Goal: Communication & Community: Answer question/provide support

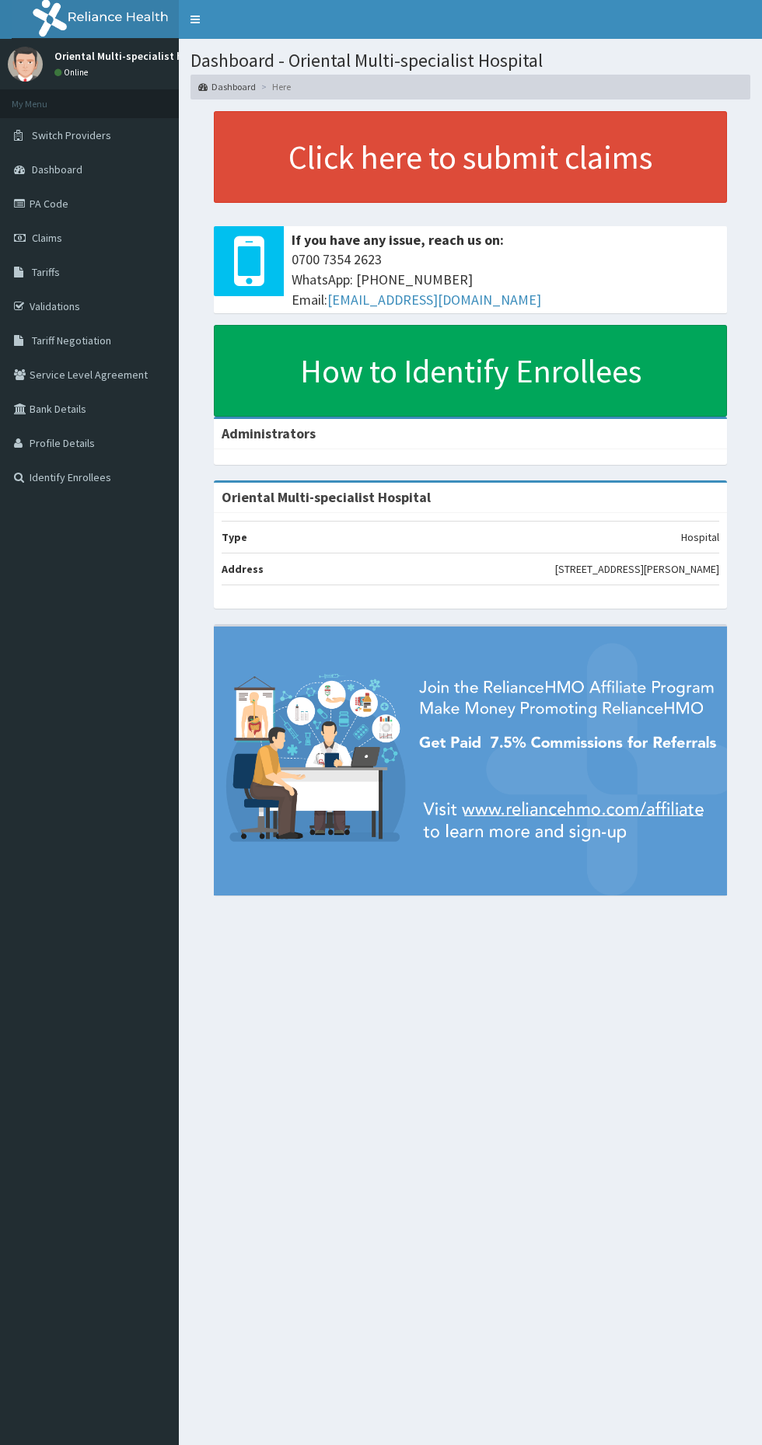
click at [19, 238] on icon at bounding box center [22, 237] width 16 height 11
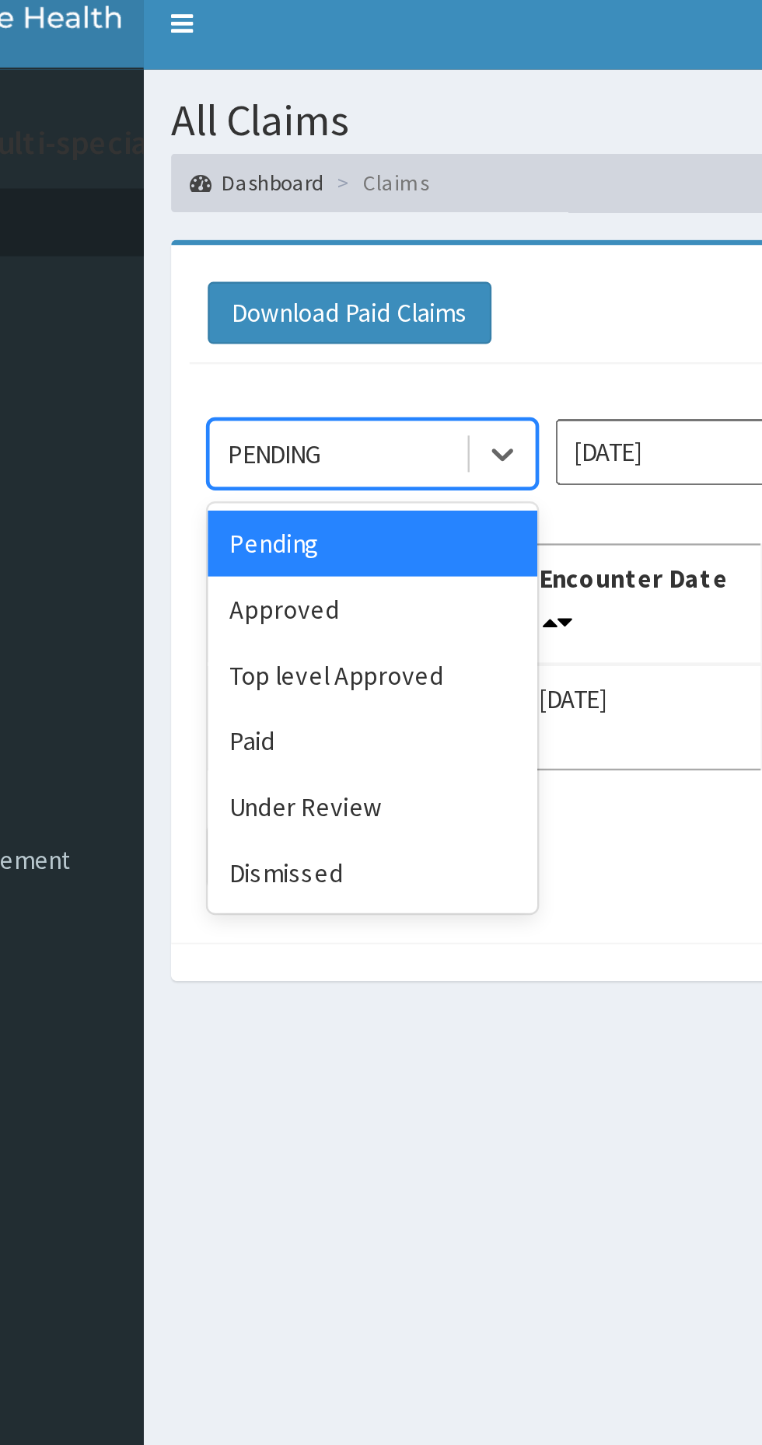
click at [276, 327] on div "Paid" at bounding box center [276, 324] width 140 height 28
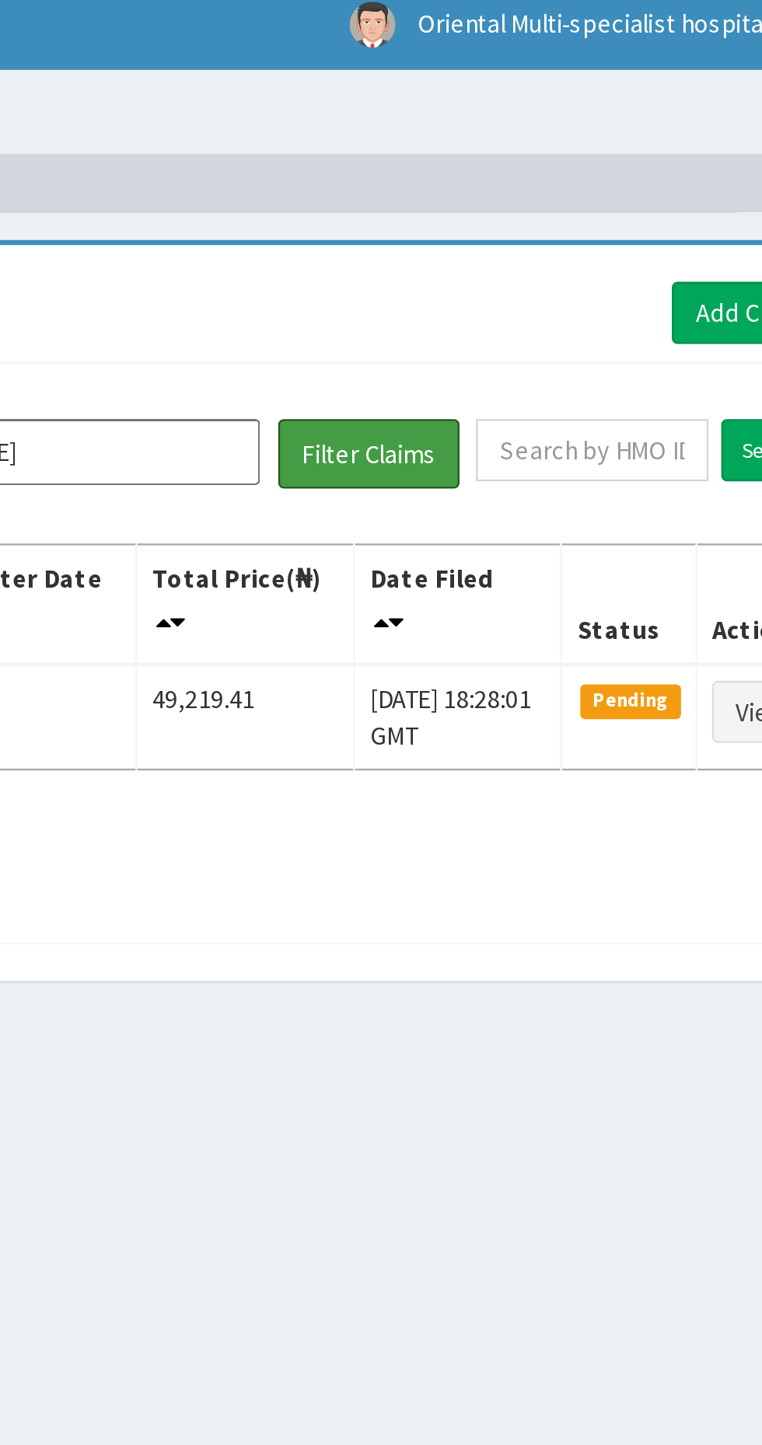
click at [549, 210] on button "Filter Claims" at bounding box center [540, 202] width 77 height 30
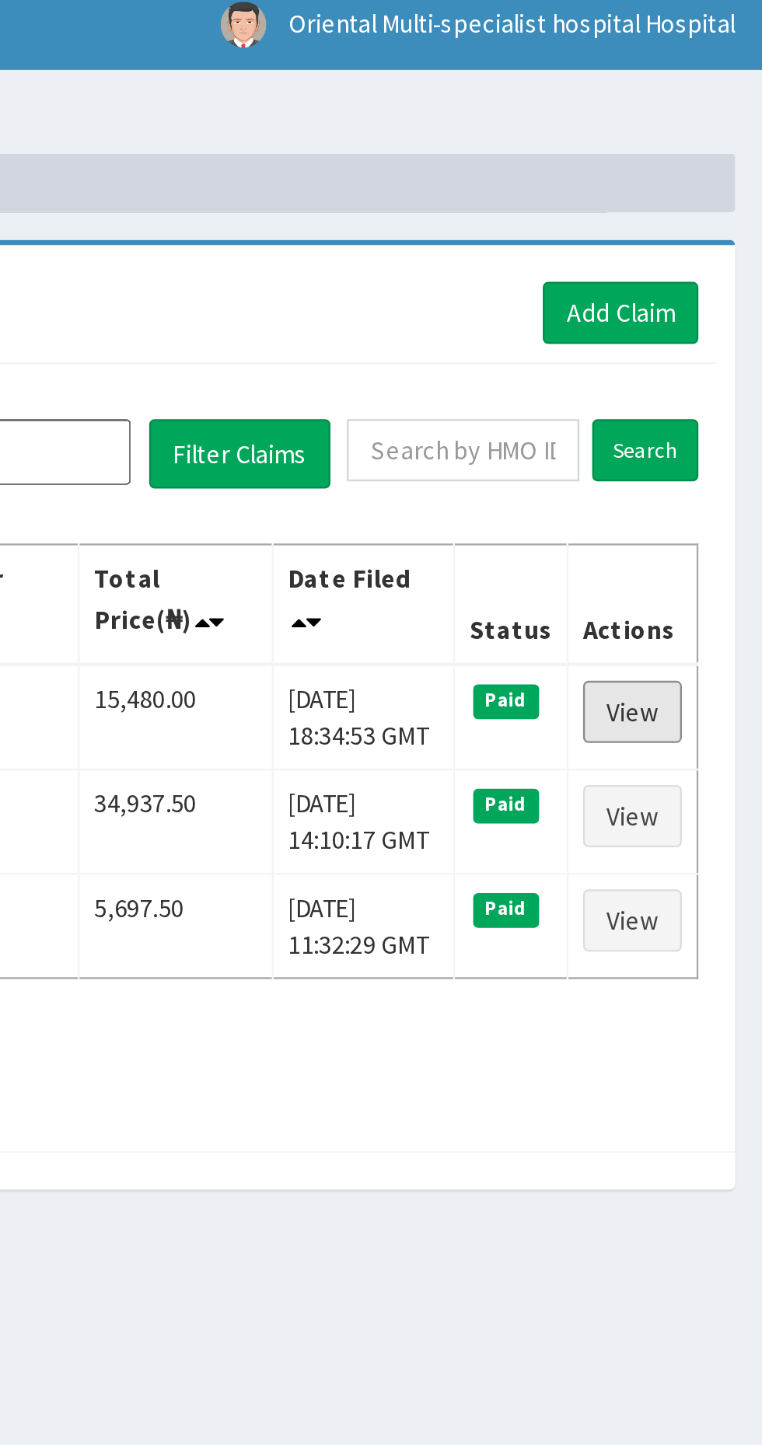
click at [703, 315] on link "View" at bounding box center [707, 312] width 42 height 26
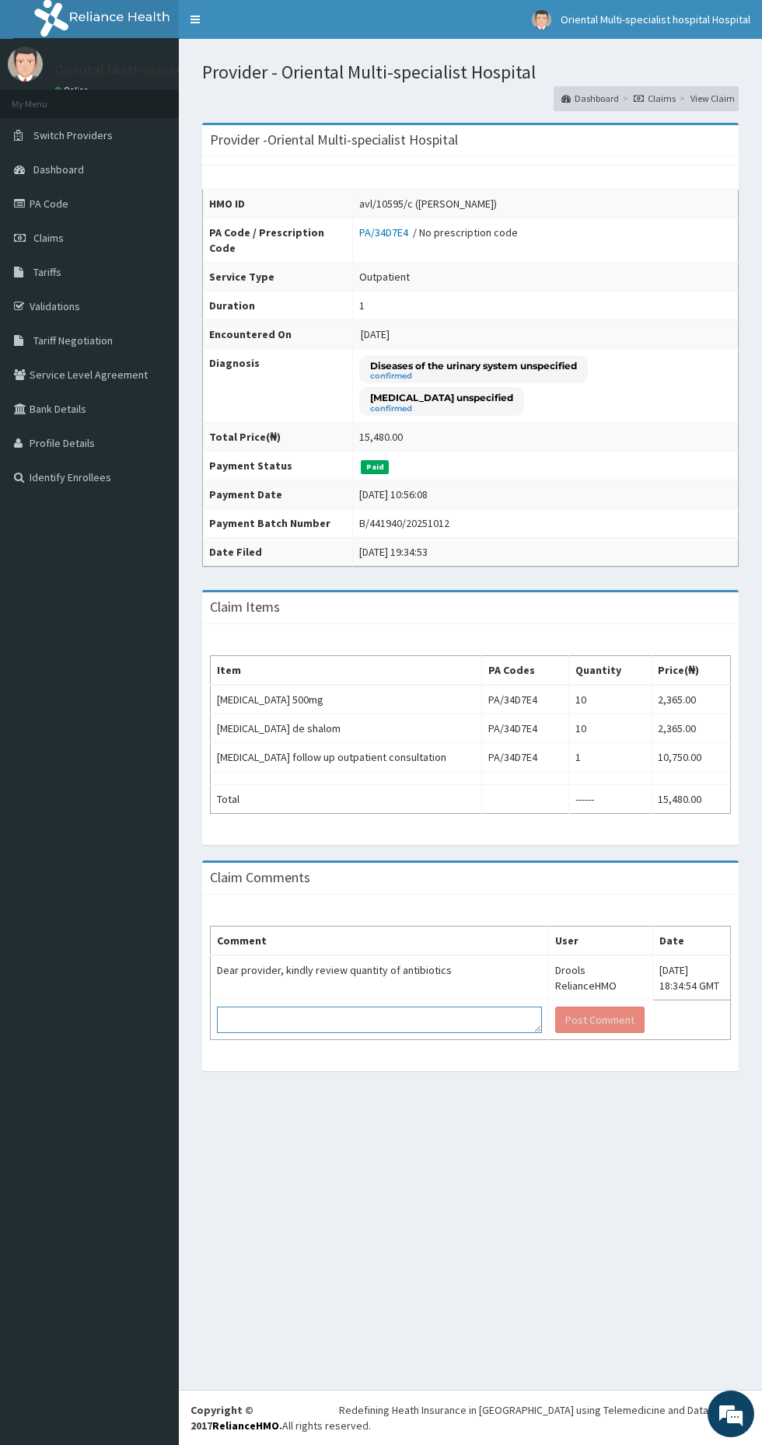
click at [446, 1026] on textarea at bounding box center [379, 1020] width 325 height 26
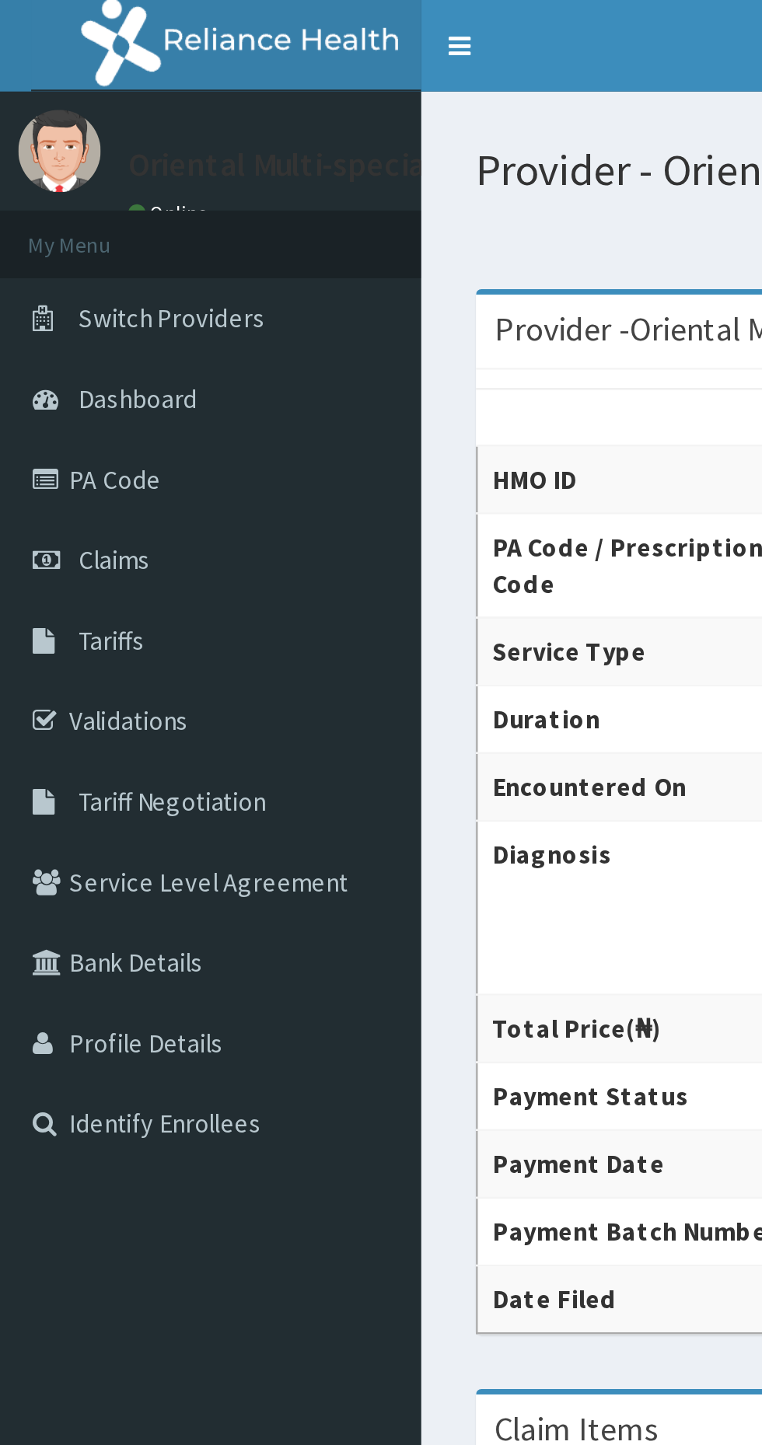
type textarea "Kindly that"
click at [44, 250] on link "Claims" at bounding box center [89, 238] width 179 height 34
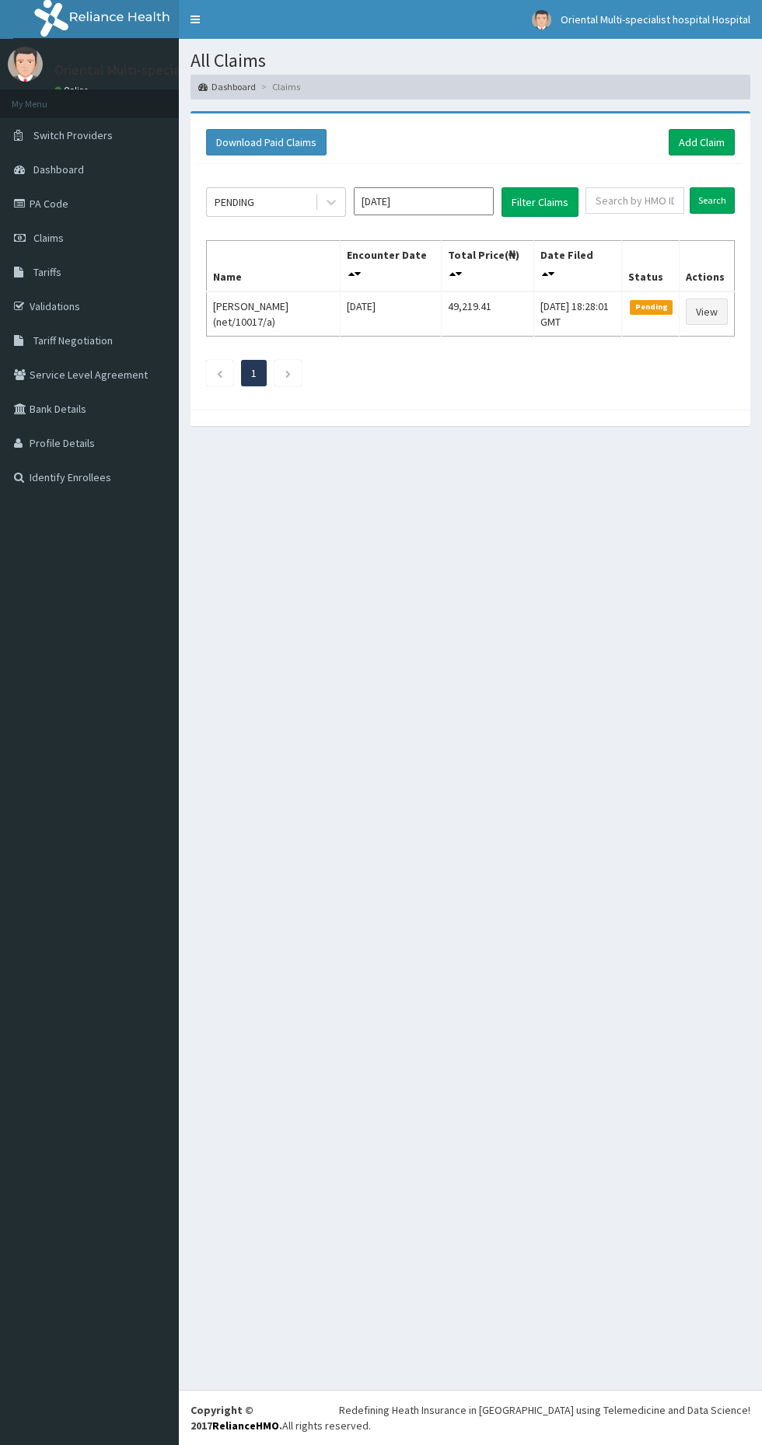
click at [369, 201] on input "Oct 2025" at bounding box center [424, 201] width 140 height 28
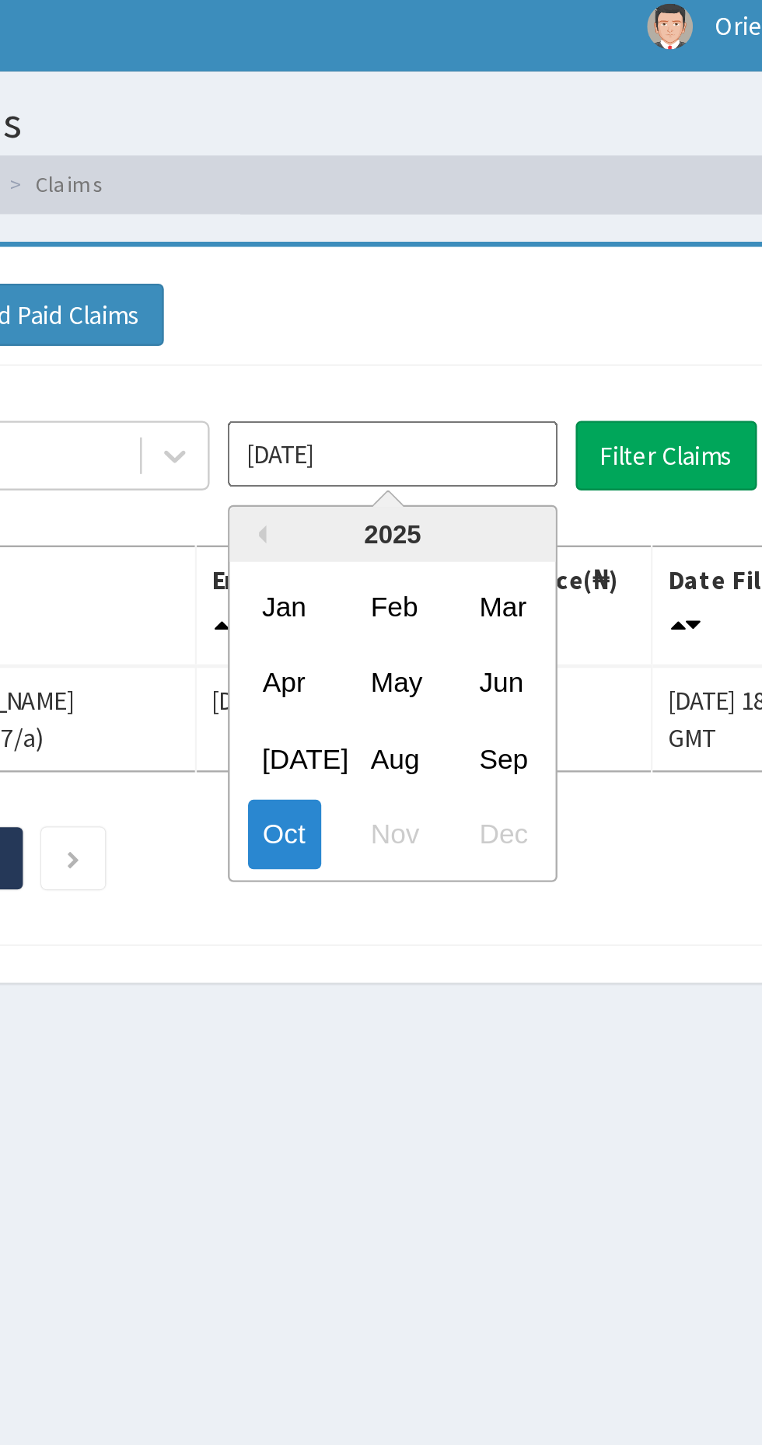
click at [337, 247] on div "Previous Year 2025 Jan Feb Mar Apr May Jun Jul Aug Sep Oct Nov Dec" at bounding box center [447, 305] width 264 height 164
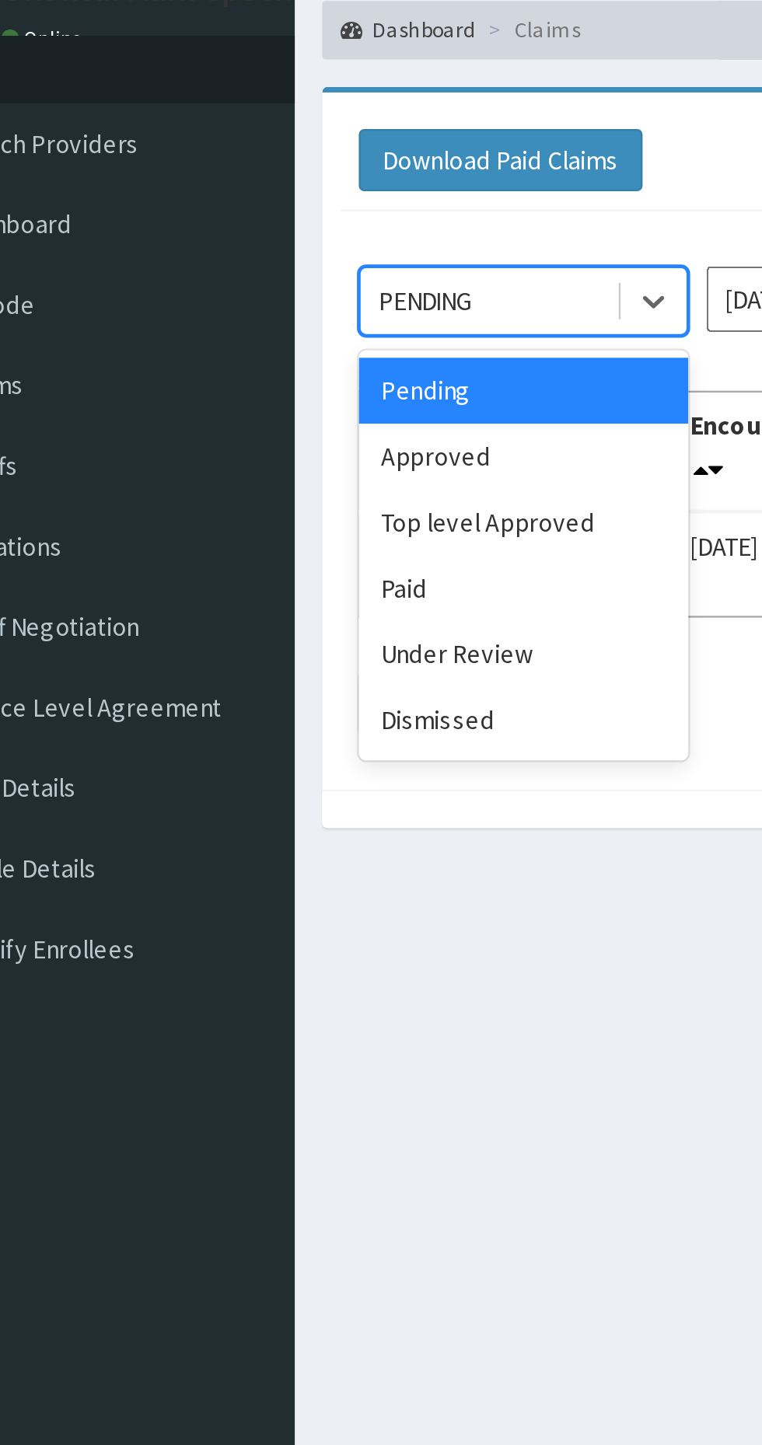
click at [291, 358] on div "Under Review" at bounding box center [276, 352] width 140 height 28
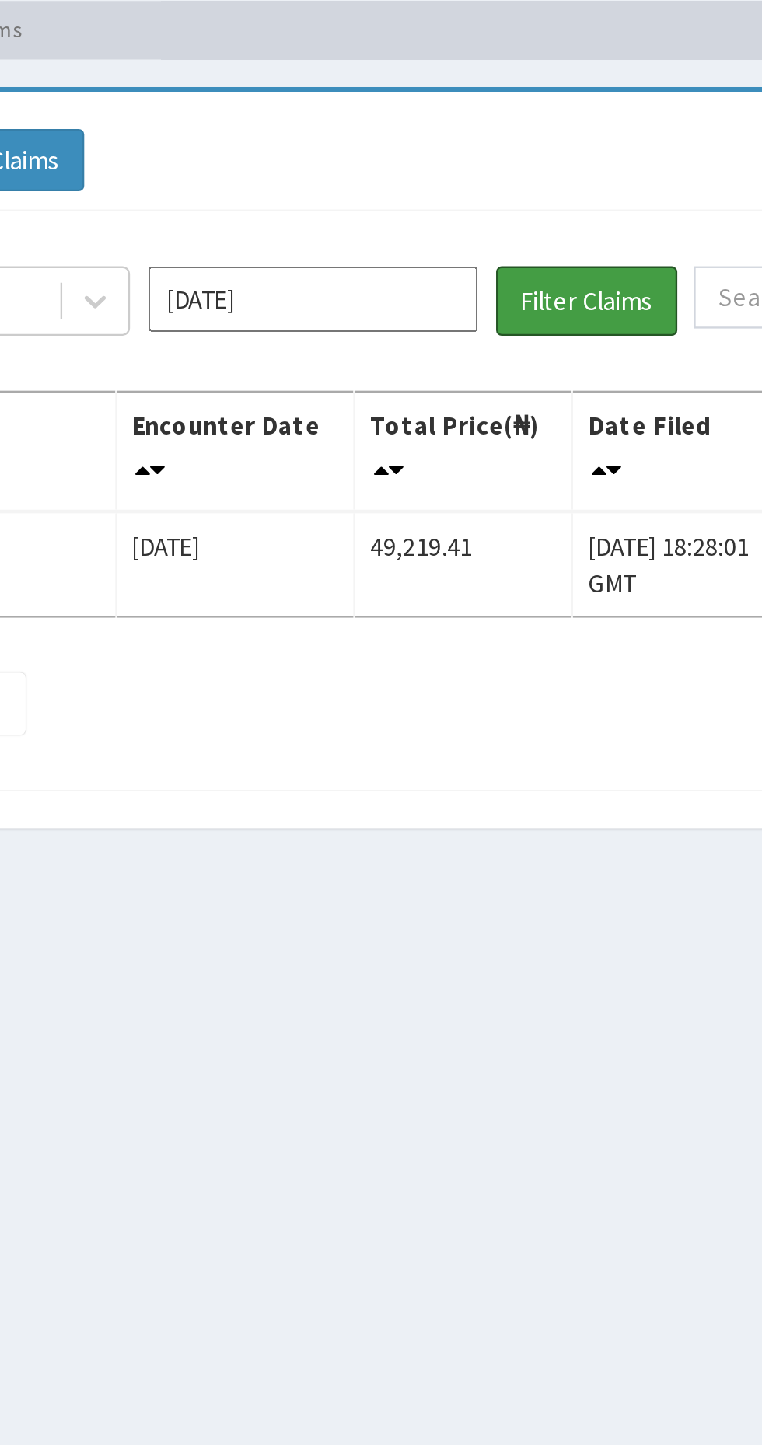
click at [552, 204] on button "Filter Claims" at bounding box center [540, 202] width 77 height 30
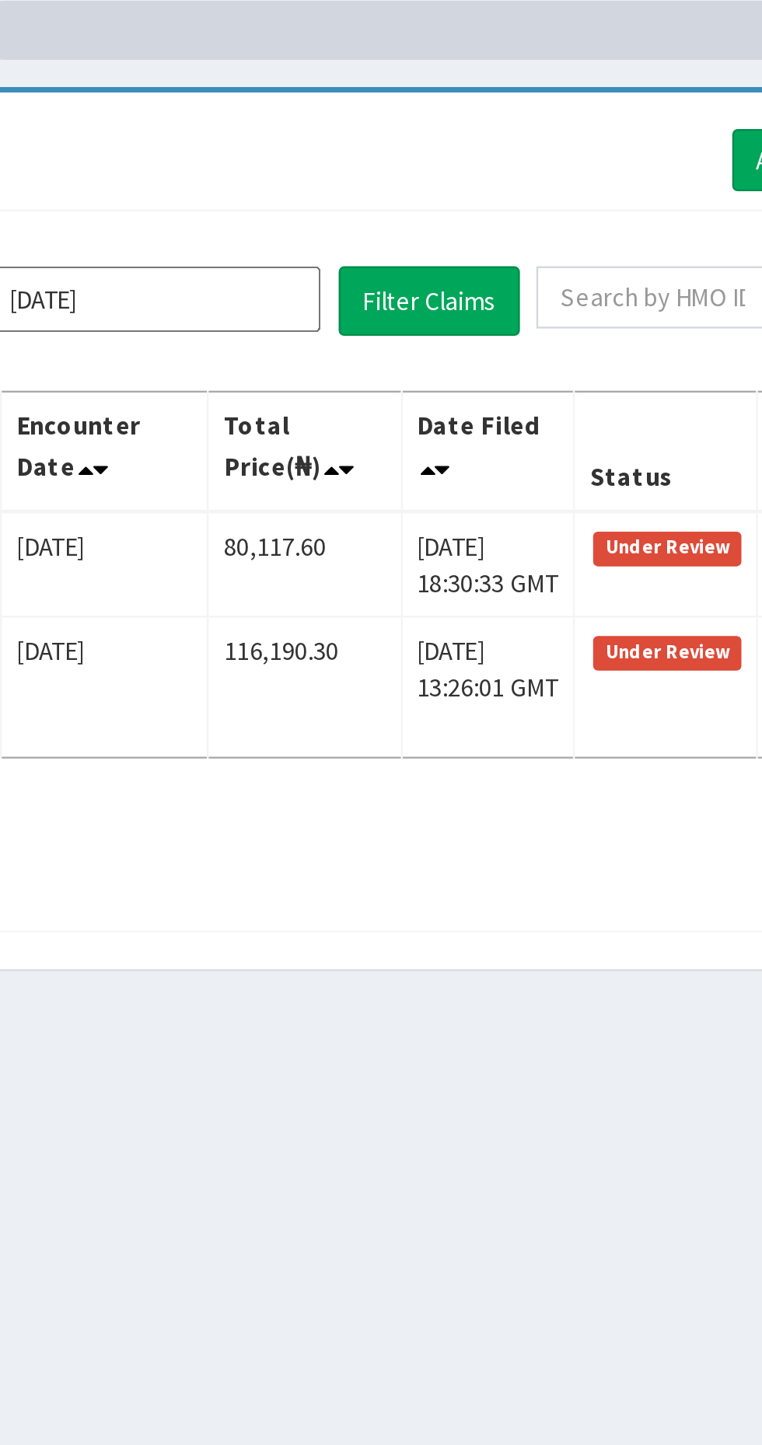
click at [657, 313] on span "Under Review" at bounding box center [641, 307] width 63 height 14
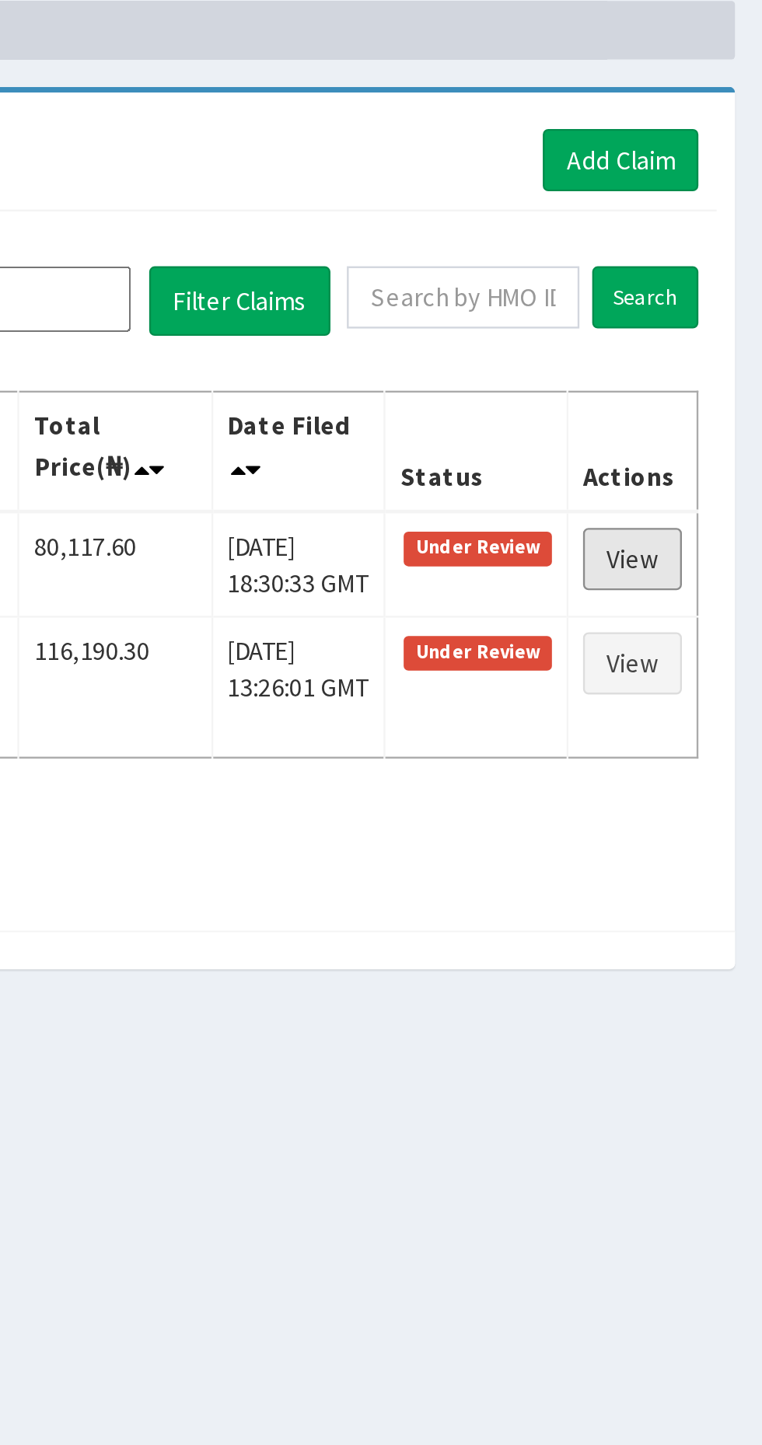
click at [716, 309] on link "View" at bounding box center [707, 312] width 42 height 26
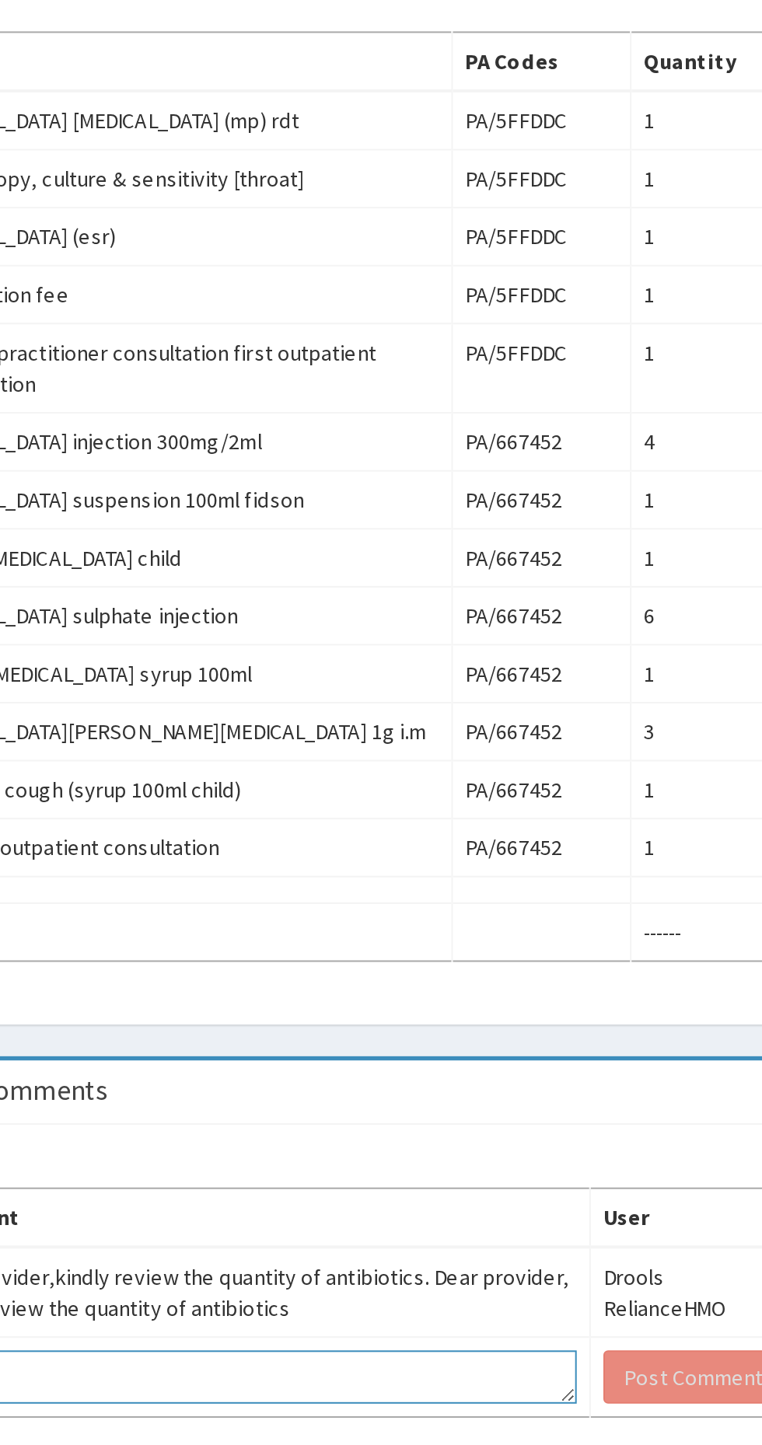
click at [442, 1333] on textarea at bounding box center [380, 1346] width 326 height 26
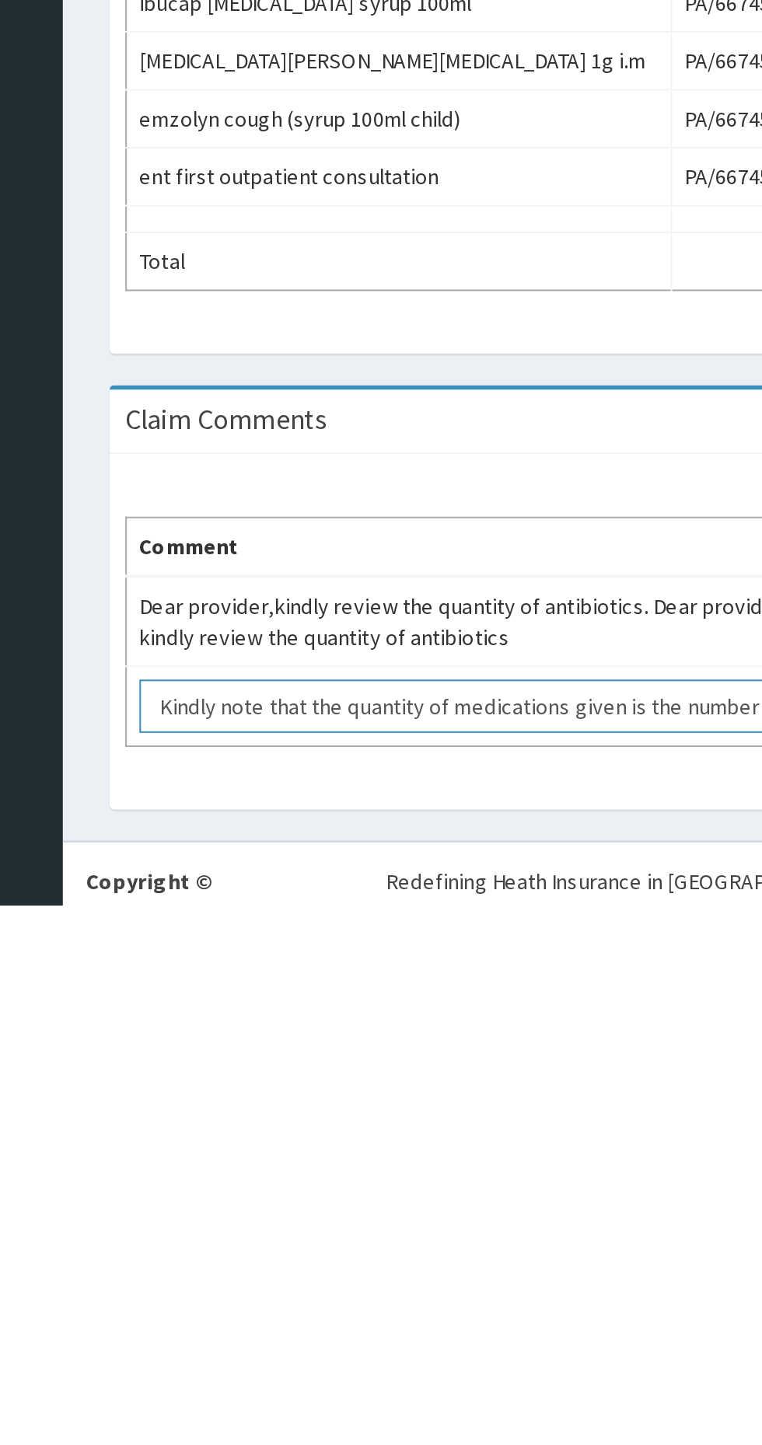
scroll to position [10, 0]
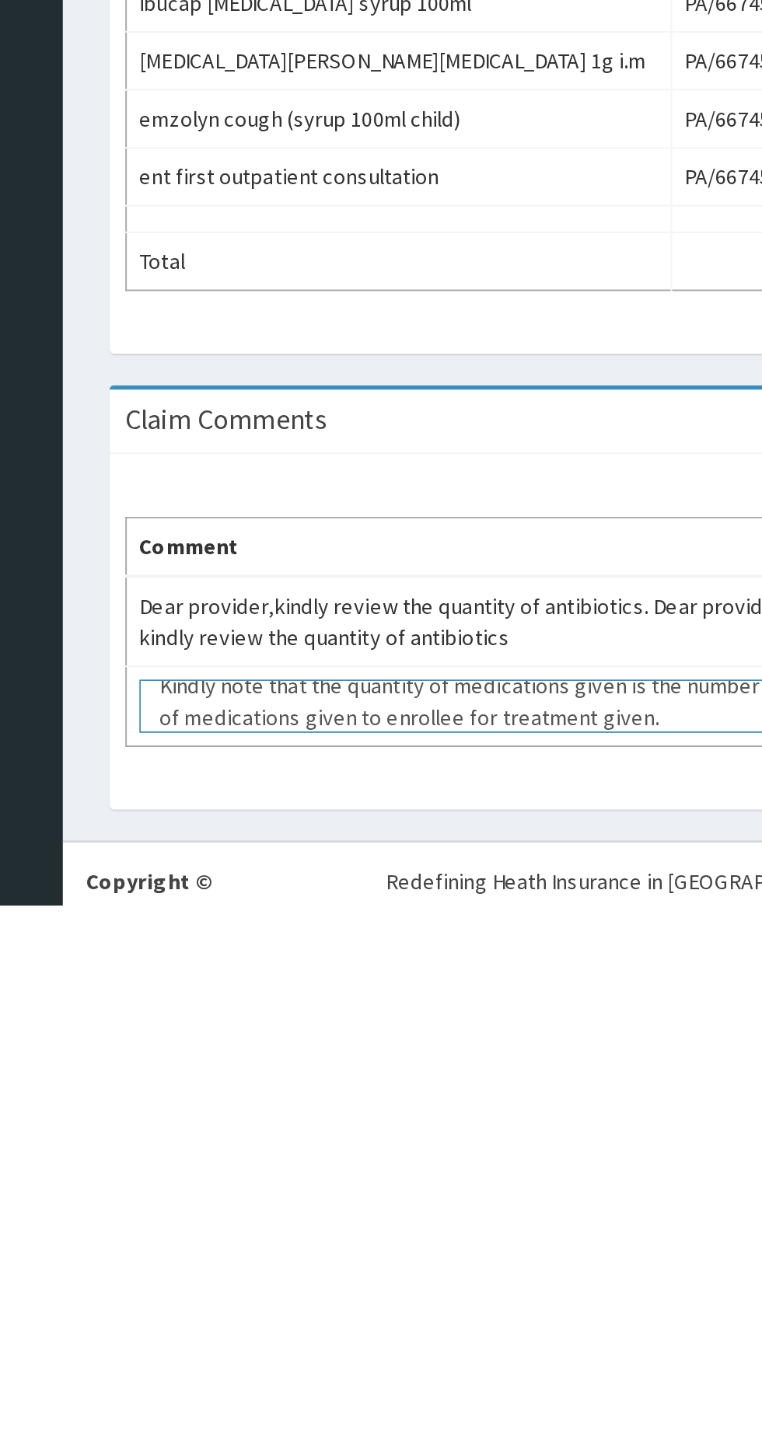
click at [311, 1333] on textarea "Kindly note that the quantity of medications given is the number of medications…" at bounding box center [380, 1346] width 326 height 26
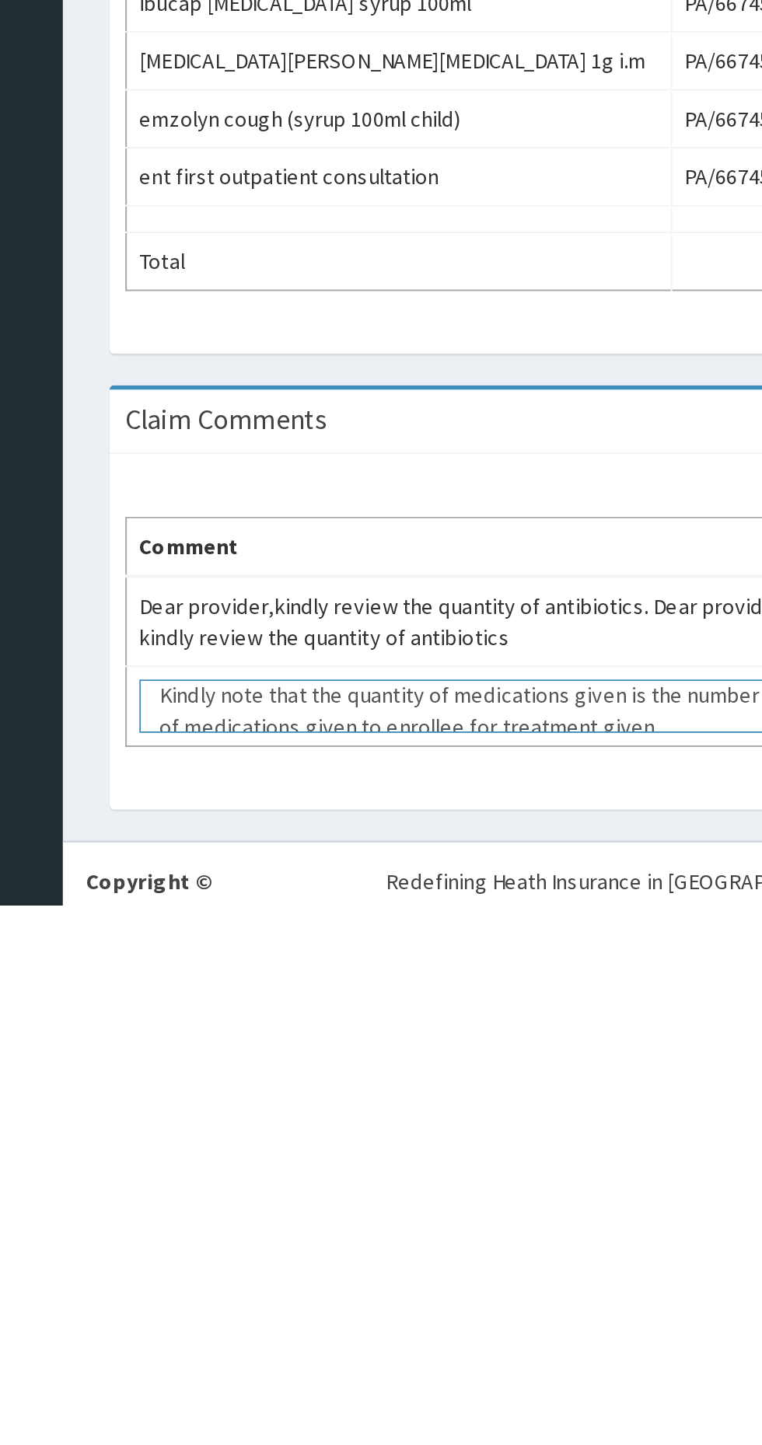
click at [321, 1333] on textarea "Kindly note that the quantity of medications given is the number of medications…" at bounding box center [380, 1346] width 326 height 26
click at [484, 1333] on textarea "Kindly note that the number of quantity of medications given is the number of m…" at bounding box center [380, 1346] width 326 height 26
click at [509, 1333] on textarea "Kindly note that the number of quantity given is the number of medications give…" at bounding box center [380, 1346] width 326 height 26
click at [313, 1333] on textarea "Kindly note that the number of quantity given is the number of medications give…" at bounding box center [380, 1346] width 326 height 26
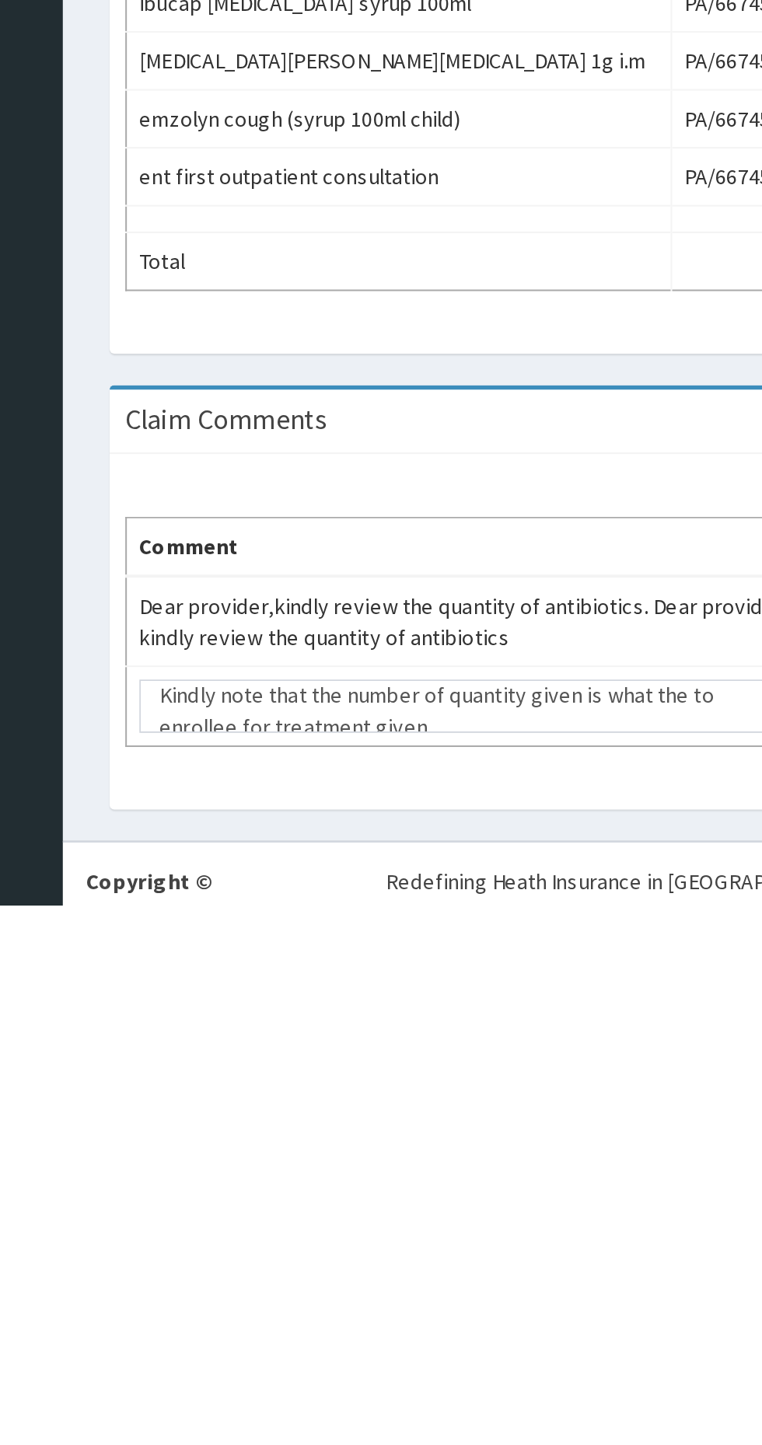
click at [501, 1282] on td "Dear provider,kindly review the quantity of antibiotics. Dear provider, kindly …" at bounding box center [380, 1304] width 339 height 45
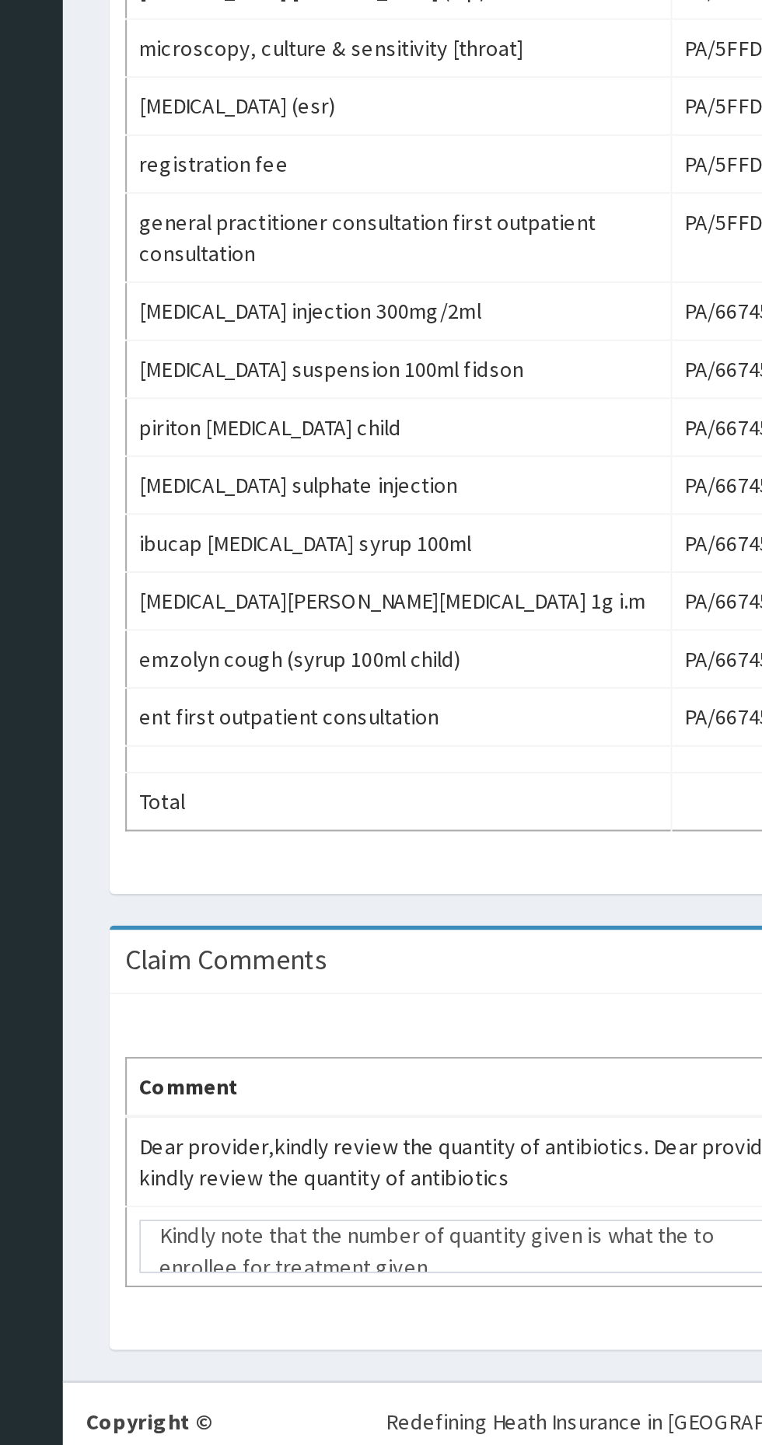
click at [504, 1070] on td "PA/667452" at bounding box center [525, 1084] width 89 height 29
click at [499, 1333] on textarea "Kindly note that the number of quantity given is what the to enrollee for treat…" at bounding box center [380, 1346] width 326 height 26
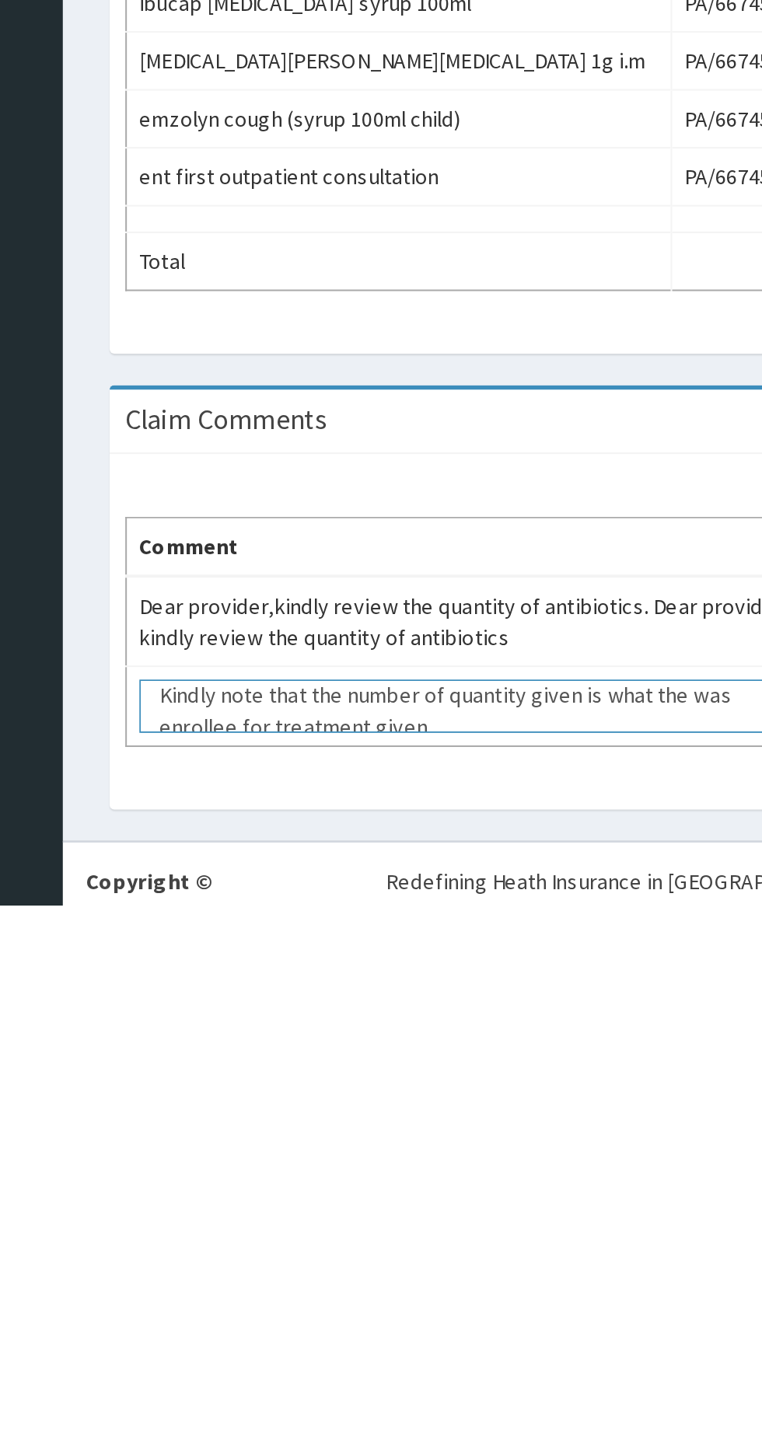
click at [259, 1333] on textarea "Kindly note that the number of quantity given is what the was enrollee for trea…" at bounding box center [380, 1346] width 326 height 26
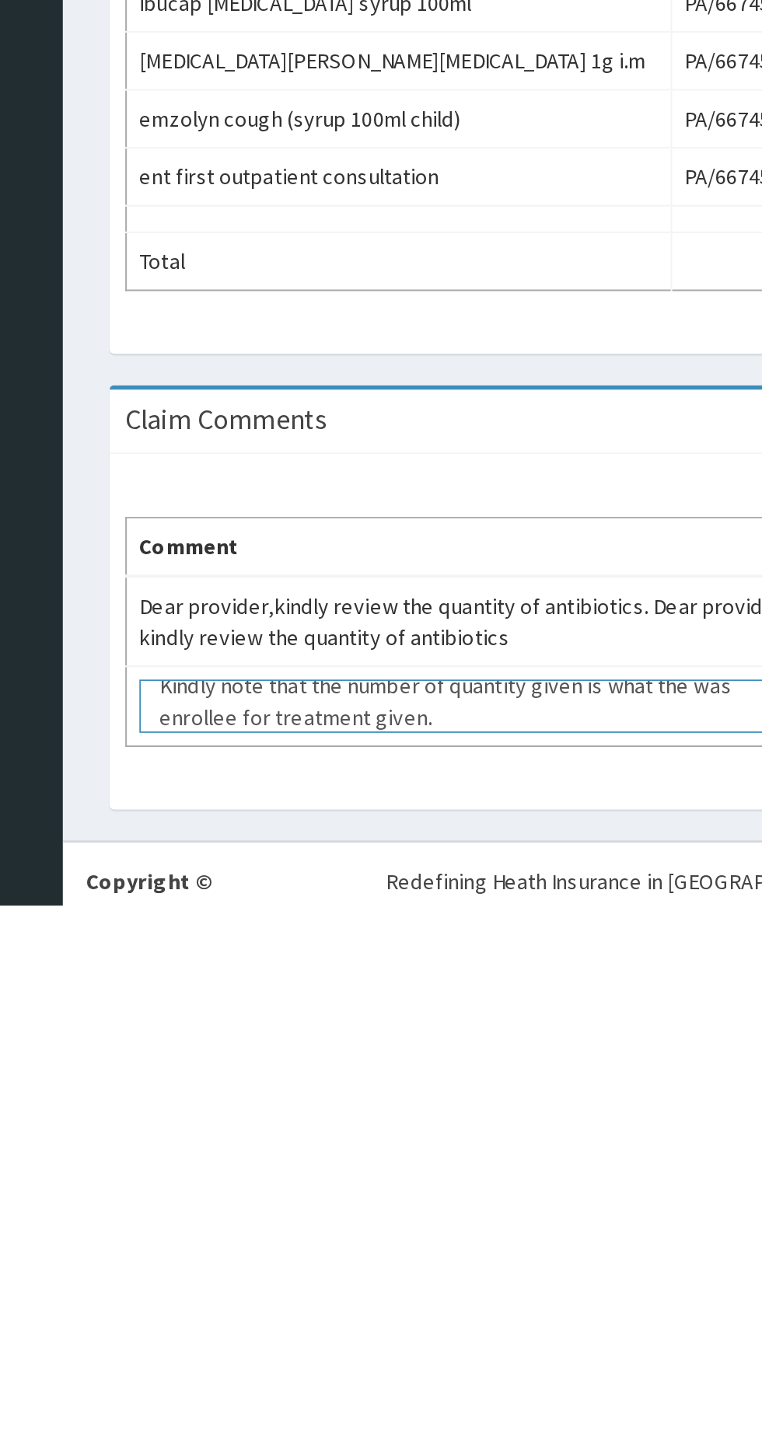
click at [510, 1333] on textarea "Kindly note that the number of quantity given is what the was enrollee for trea…" at bounding box center [380, 1346] width 326 height 26
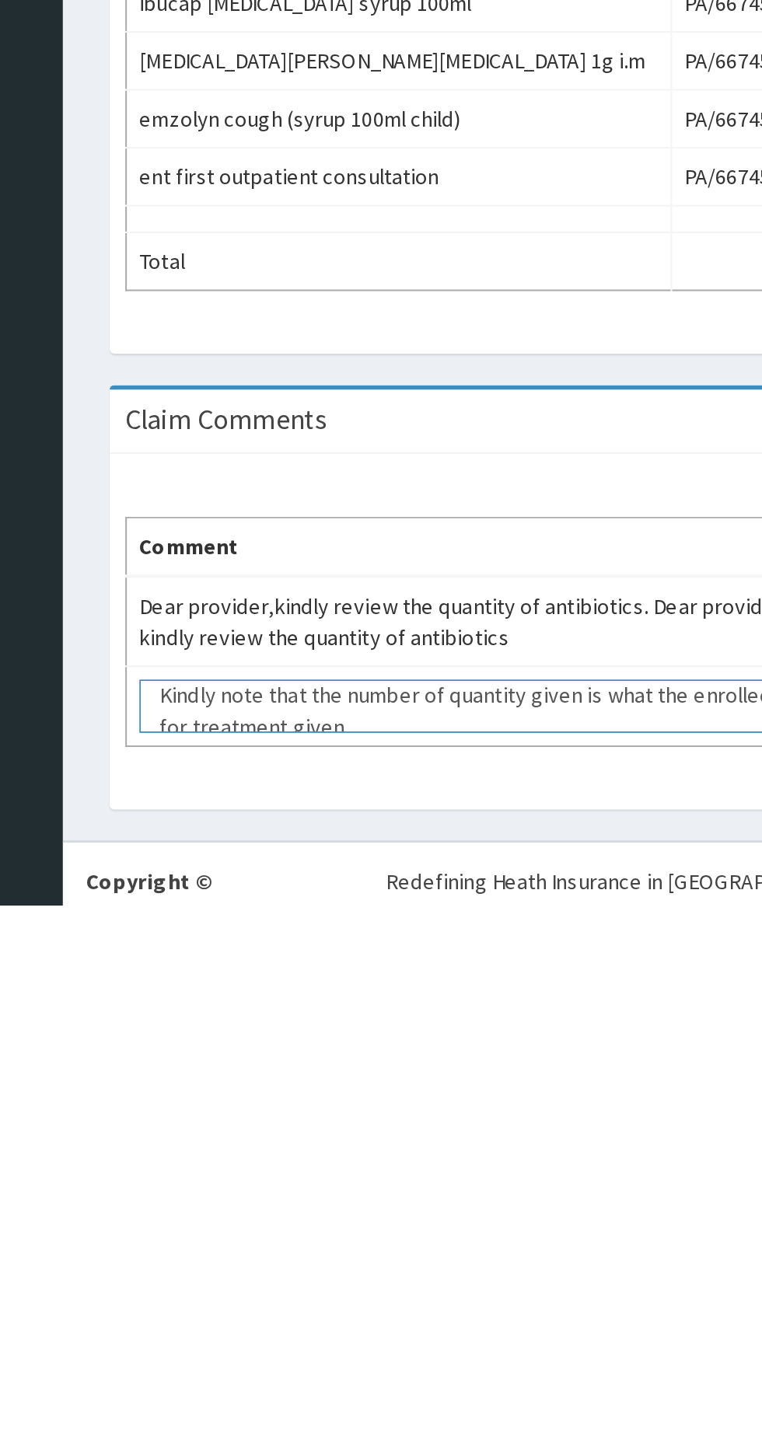
click at [264, 1333] on textarea "Kindly note that the number of quantity given is what the enrollee for treatmen…" at bounding box center [380, 1346] width 326 height 26
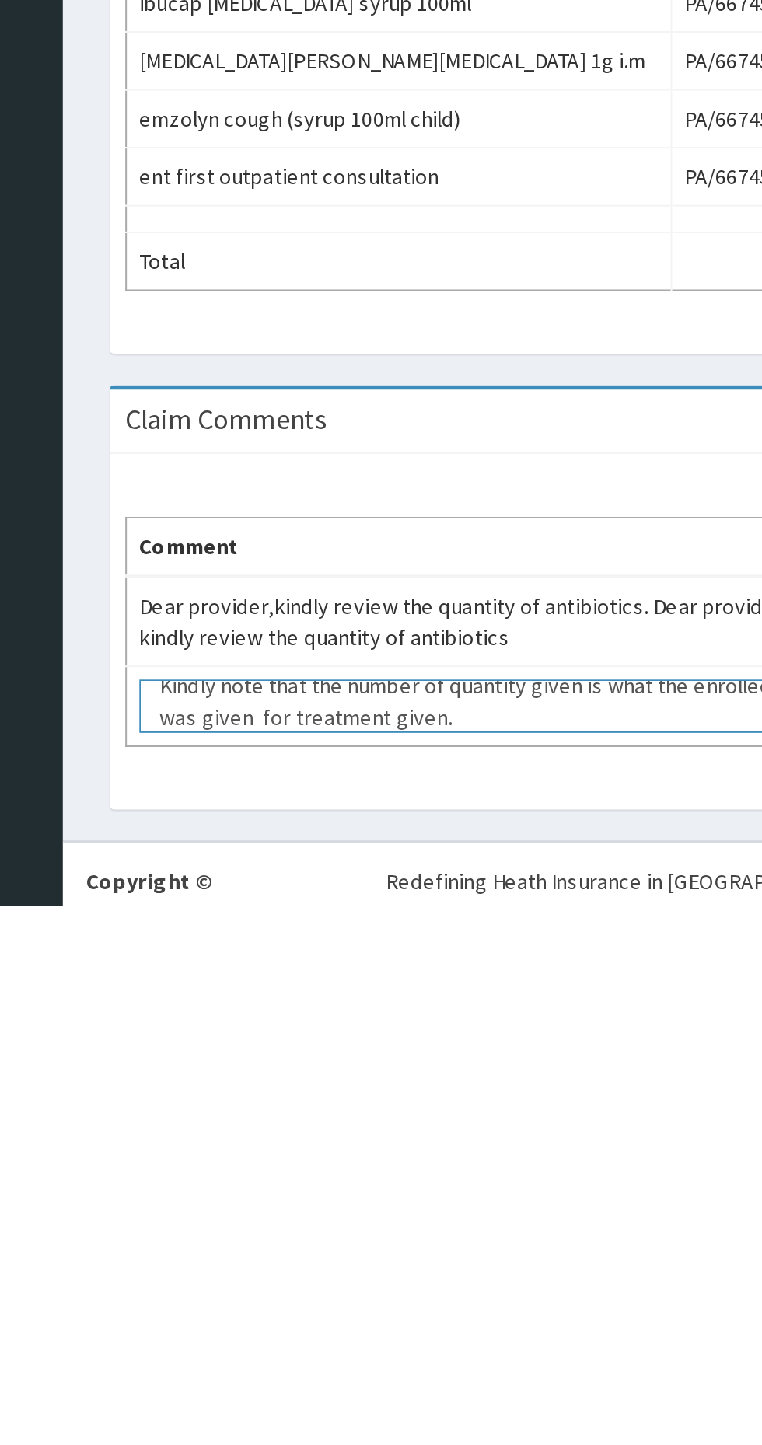
click at [430, 1333] on textarea "Kindly note that the number of quantity given is what the enrollee was given fo…" at bounding box center [380, 1346] width 326 height 26
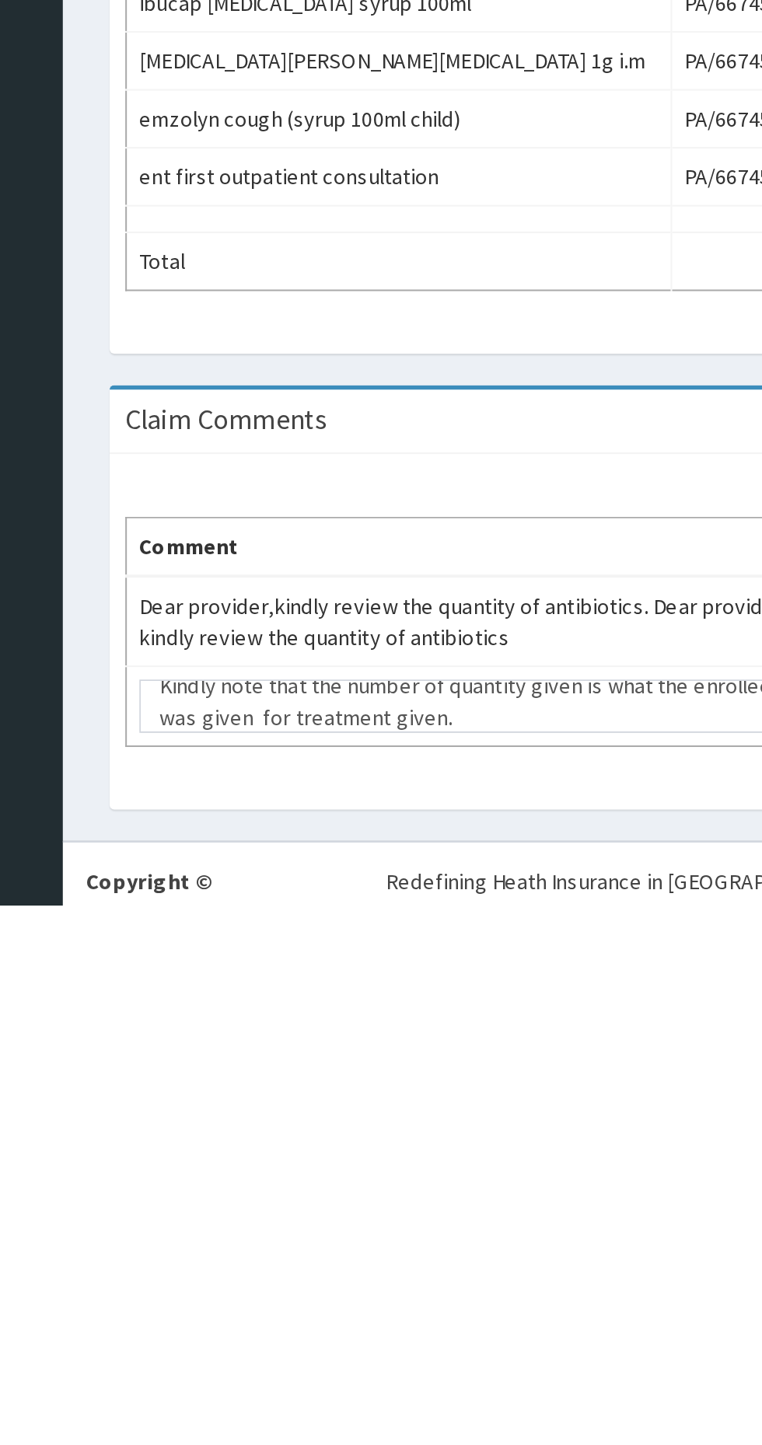
click at [431, 1327] on td "Kindly note that the number of quantity given is what the enrollee was given fo…" at bounding box center [380, 1347] width 339 height 40
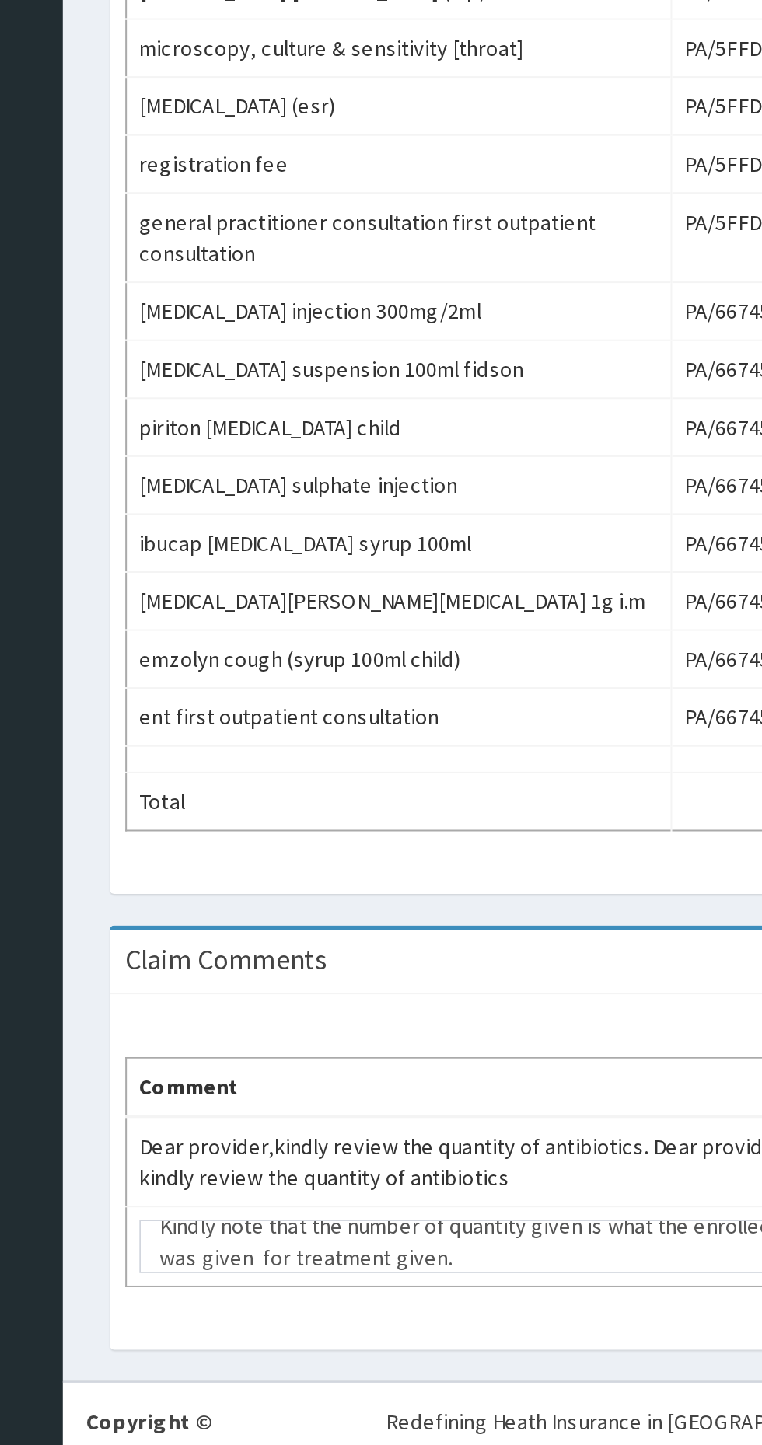
click at [429, 1327] on td "Kindly note that the number of quantity given is what the enrollee was given fo…" at bounding box center [380, 1347] width 339 height 40
click at [434, 1333] on textarea "Kindly note that the number of quantity given is what the enrollee was given fo…" at bounding box center [380, 1346] width 326 height 26
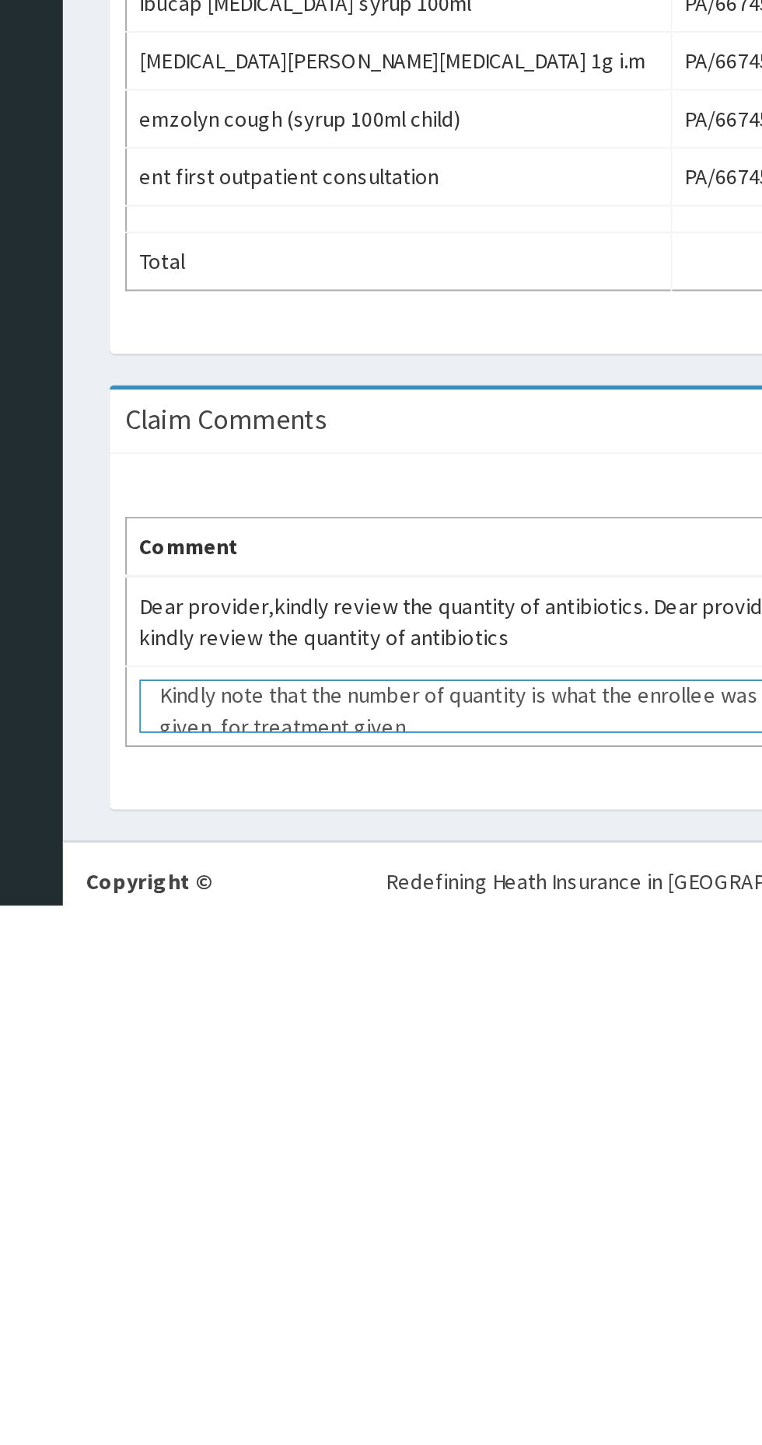
click at [372, 1333] on textarea "Kindly note that the number of quantity is what the enrollee was given for trea…" at bounding box center [380, 1346] width 326 height 26
click at [371, 1333] on textarea "Kindly note that the number of quantity is what the enrollee was given for trea…" at bounding box center [380, 1346] width 326 height 26
click at [457, 1333] on textarea "Kindly note that the number of antibiotics quantity is what the enrollee was gi…" at bounding box center [380, 1346] width 326 height 26
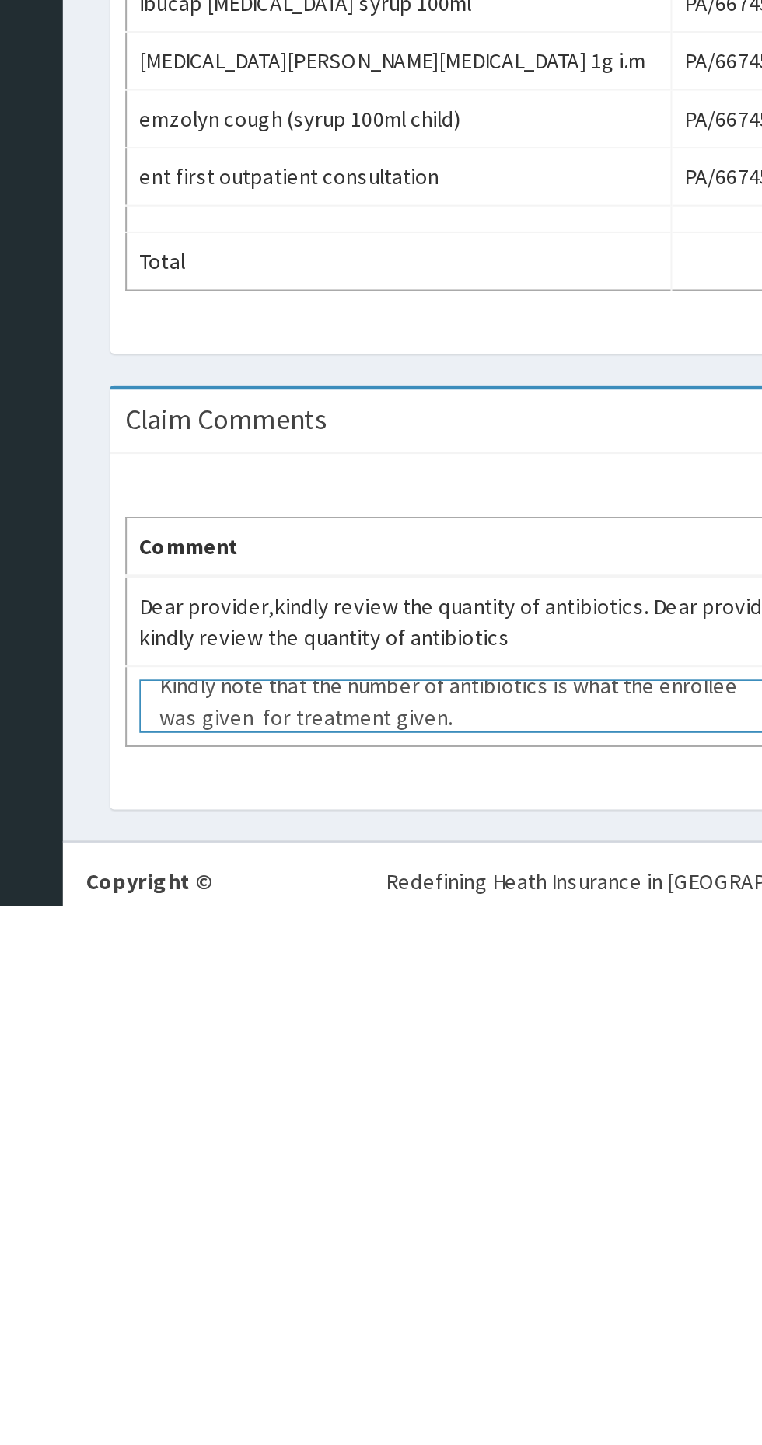
click at [409, 1333] on textarea "Kindly note that the number of antibiotics is what the enrollee was given for t…" at bounding box center [380, 1346] width 326 height 26
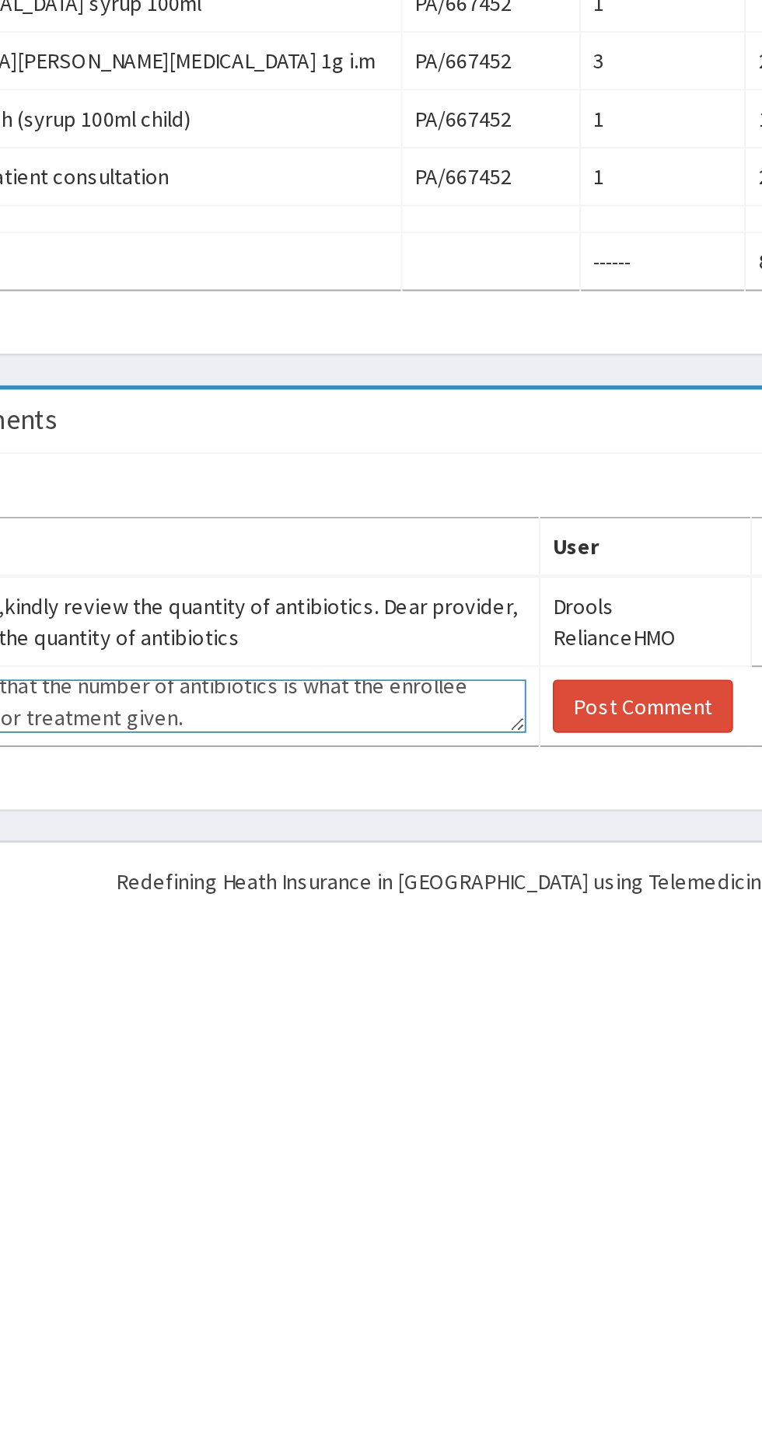
type textarea "Kindly note that the number of antibiotics is what the enrollee was given for t…"
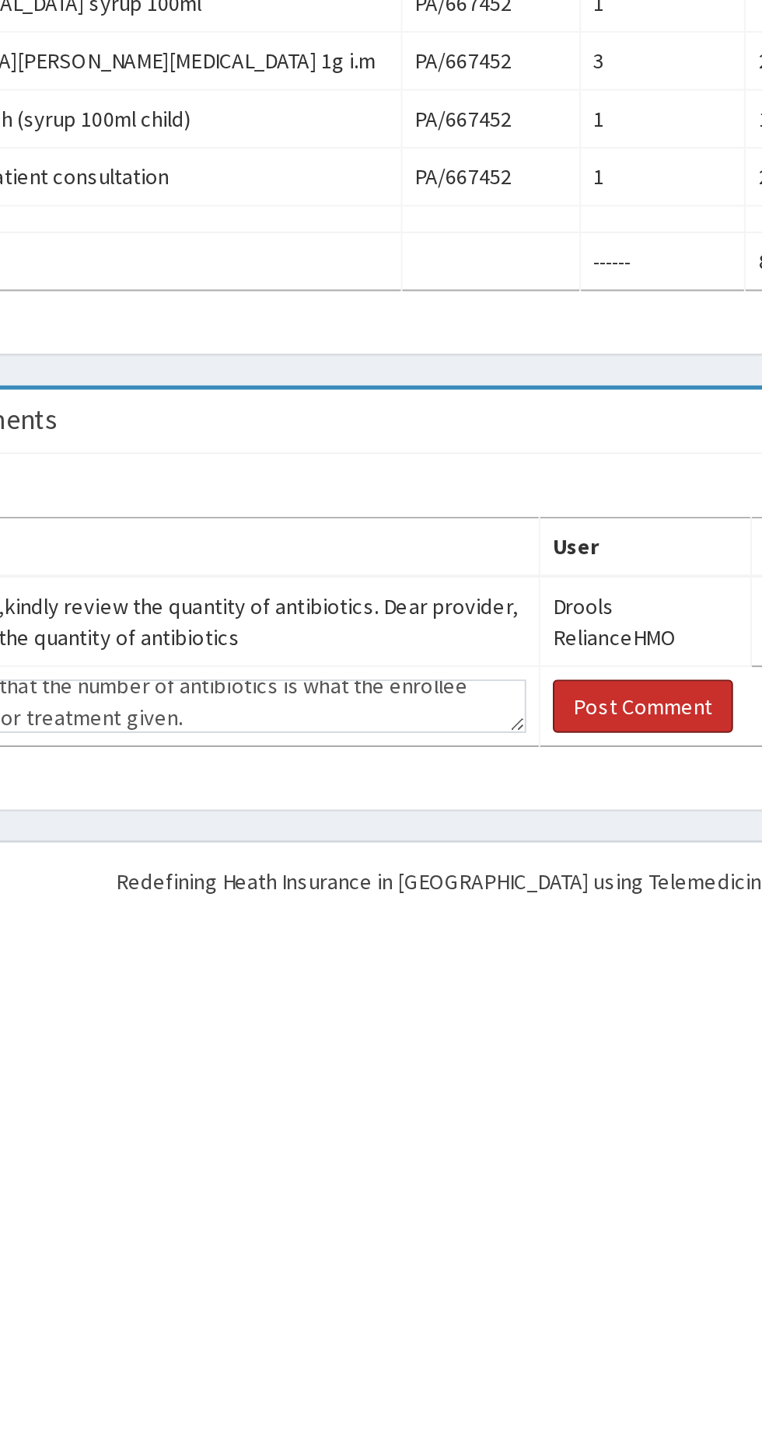
click at [594, 1333] on button "Post Comment" at bounding box center [600, 1346] width 89 height 26
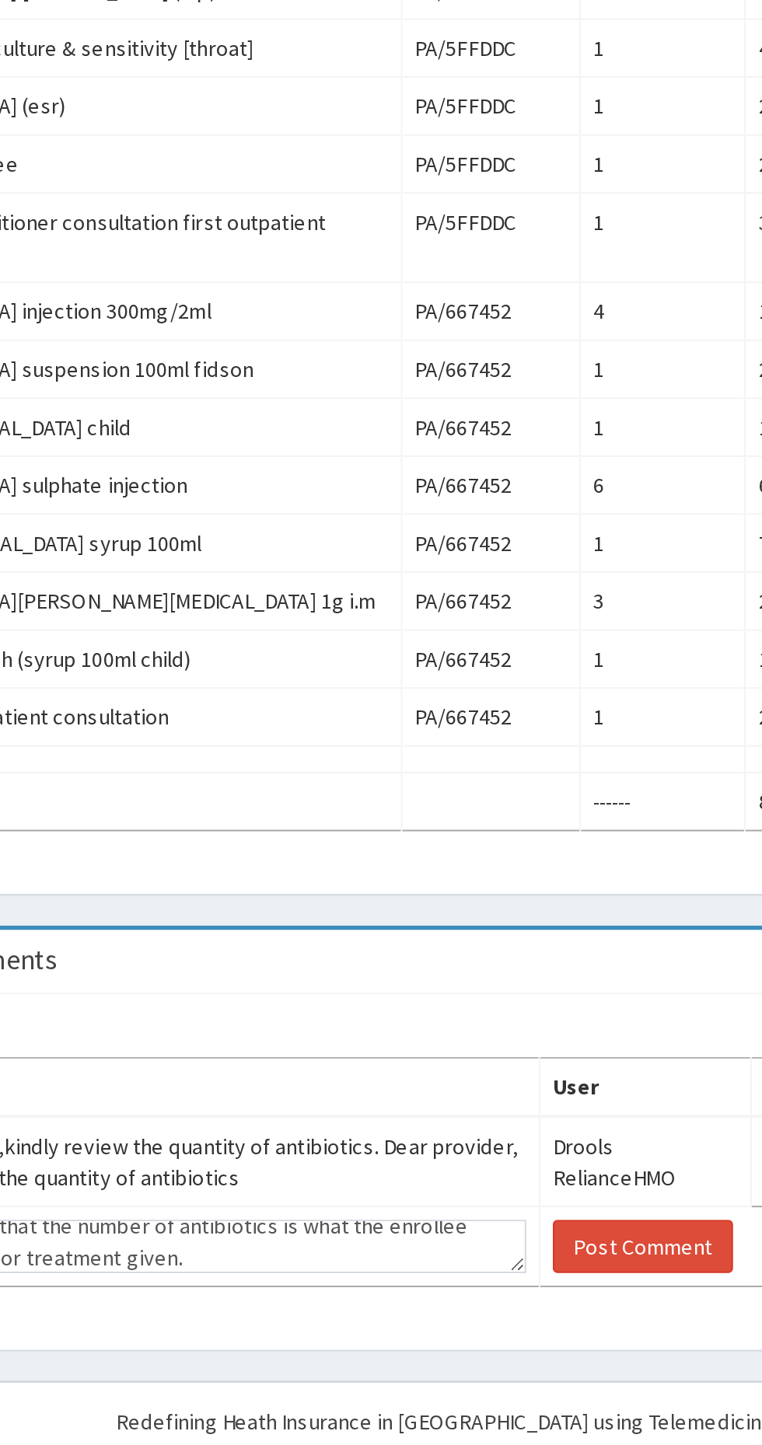
scroll to position [0, 0]
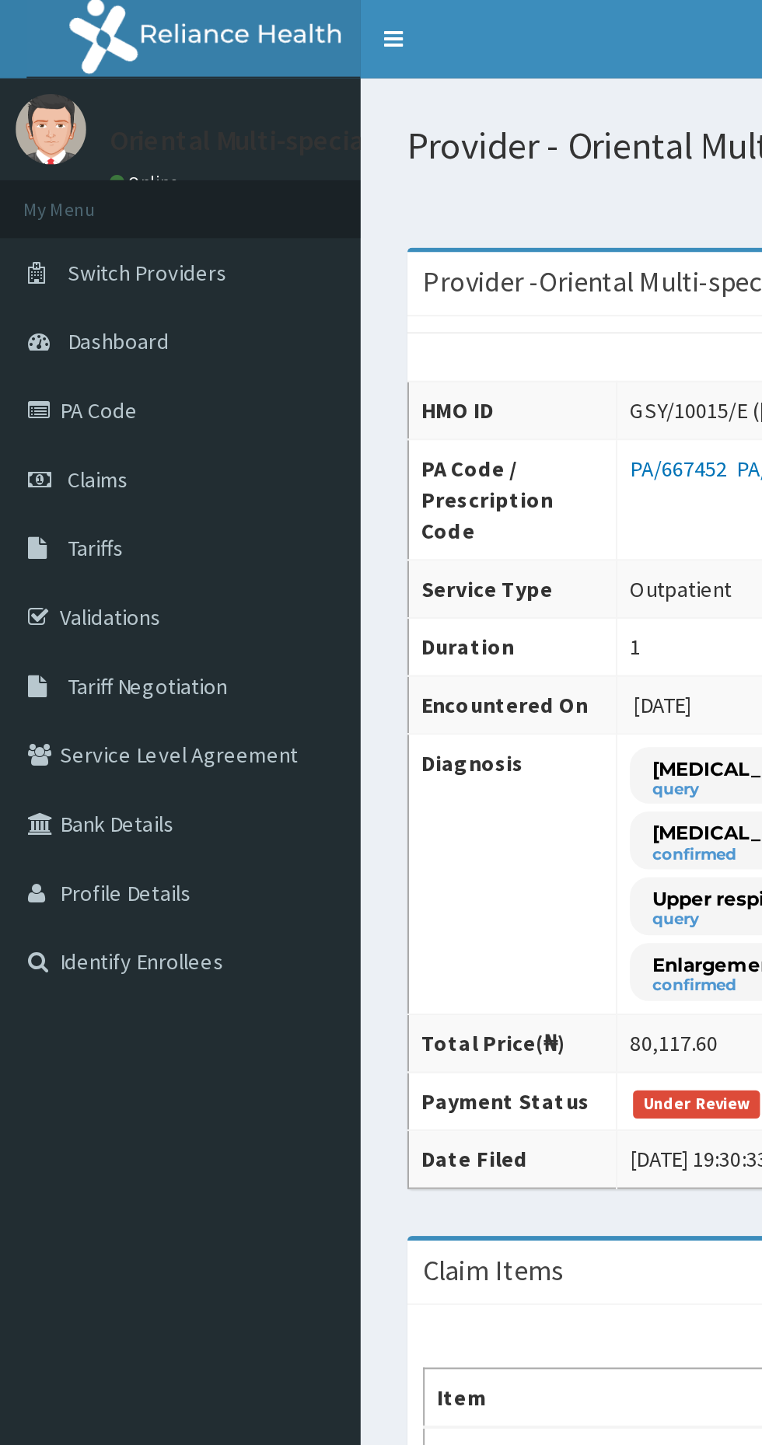
click at [47, 243] on span "Claims" at bounding box center [48, 238] width 30 height 14
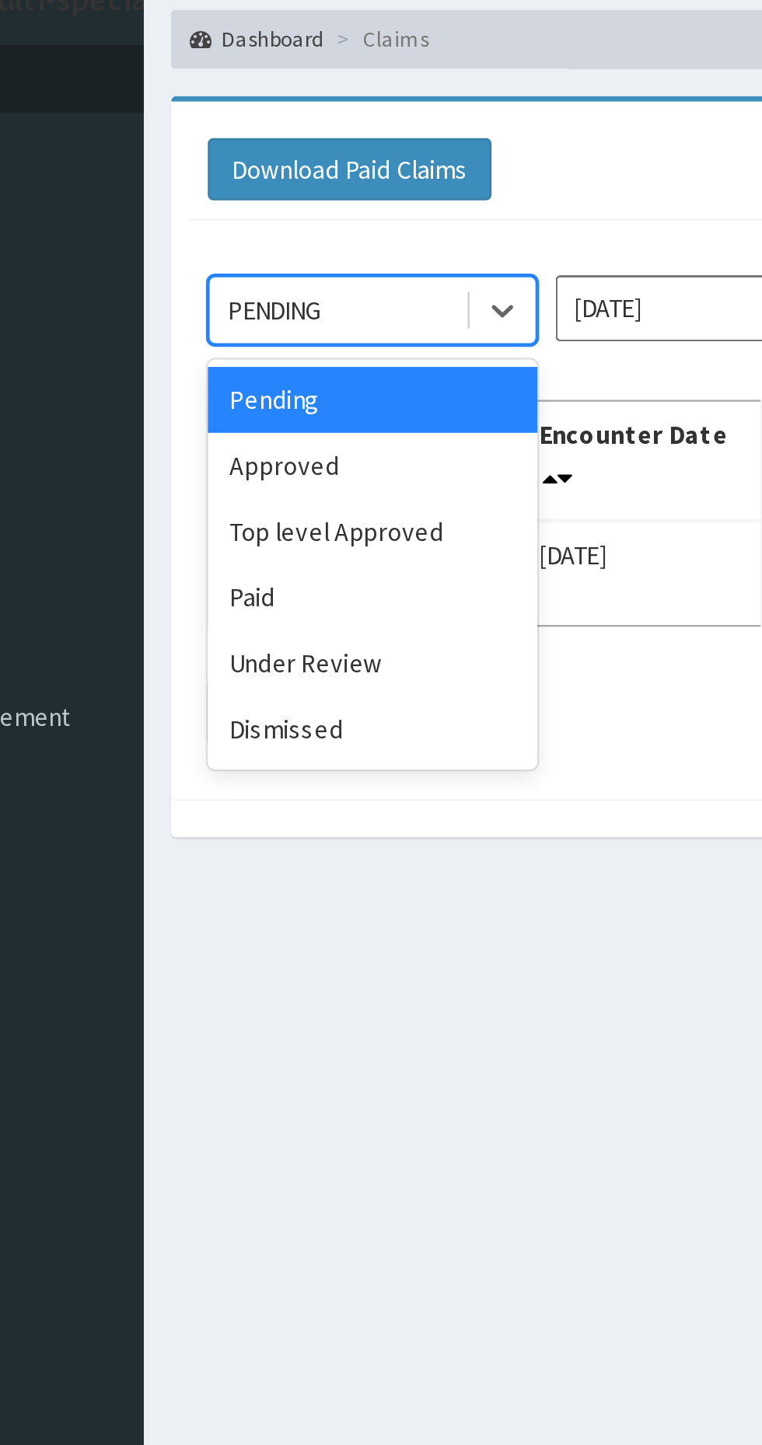
click at [288, 353] on div "Under Review" at bounding box center [276, 352] width 140 height 28
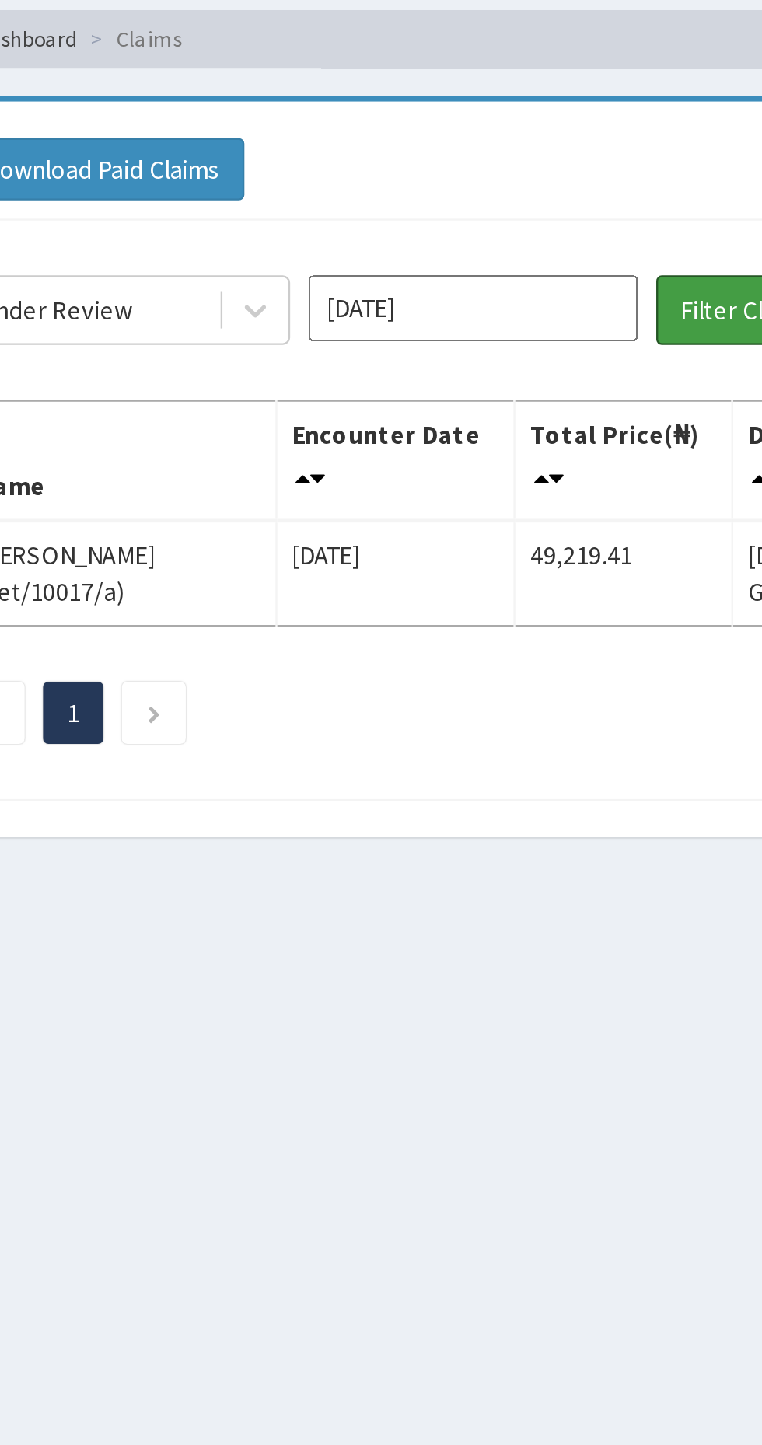
click at [520, 203] on button "Filter Claims" at bounding box center [540, 202] width 77 height 30
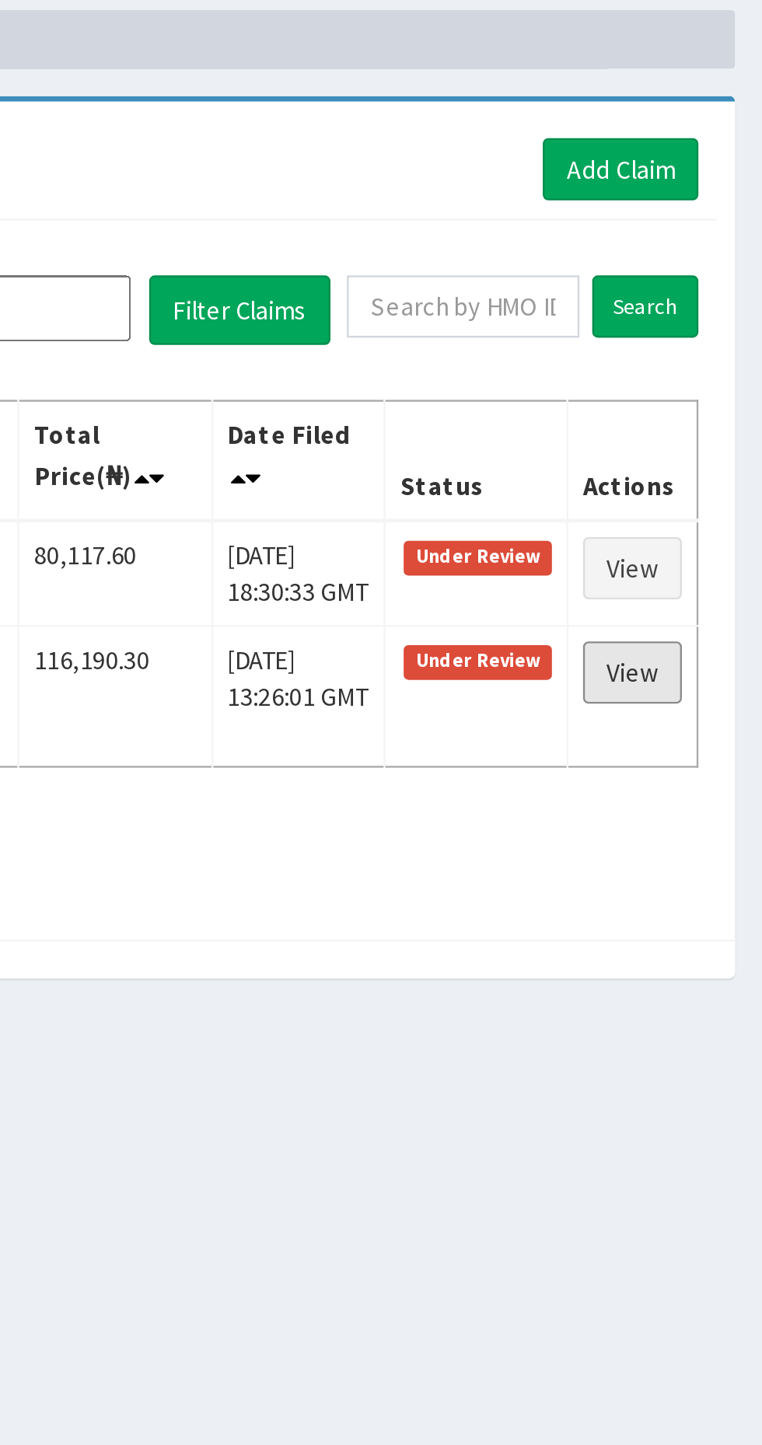
click at [708, 352] on link "View" at bounding box center [707, 356] width 42 height 26
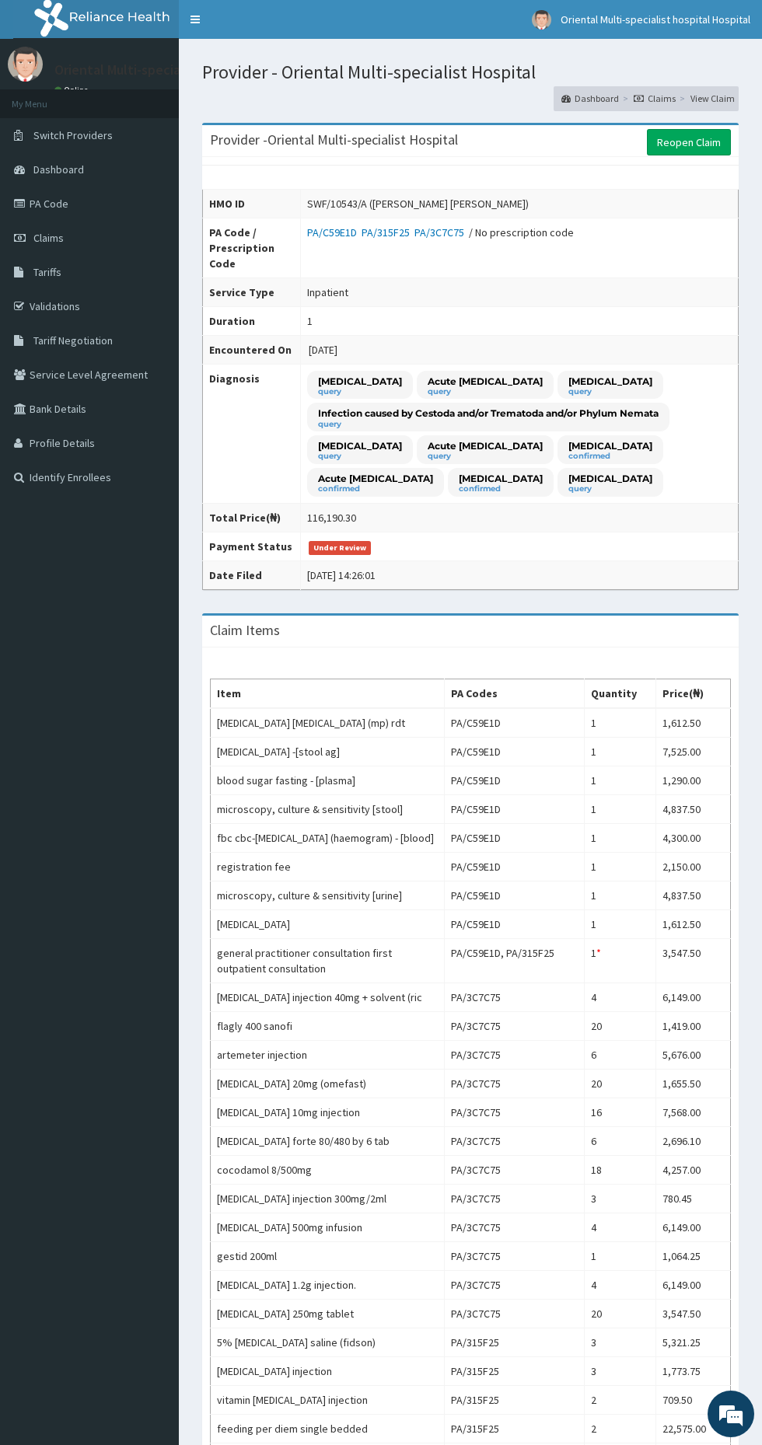
click at [19, 272] on icon at bounding box center [22, 272] width 16 height 11
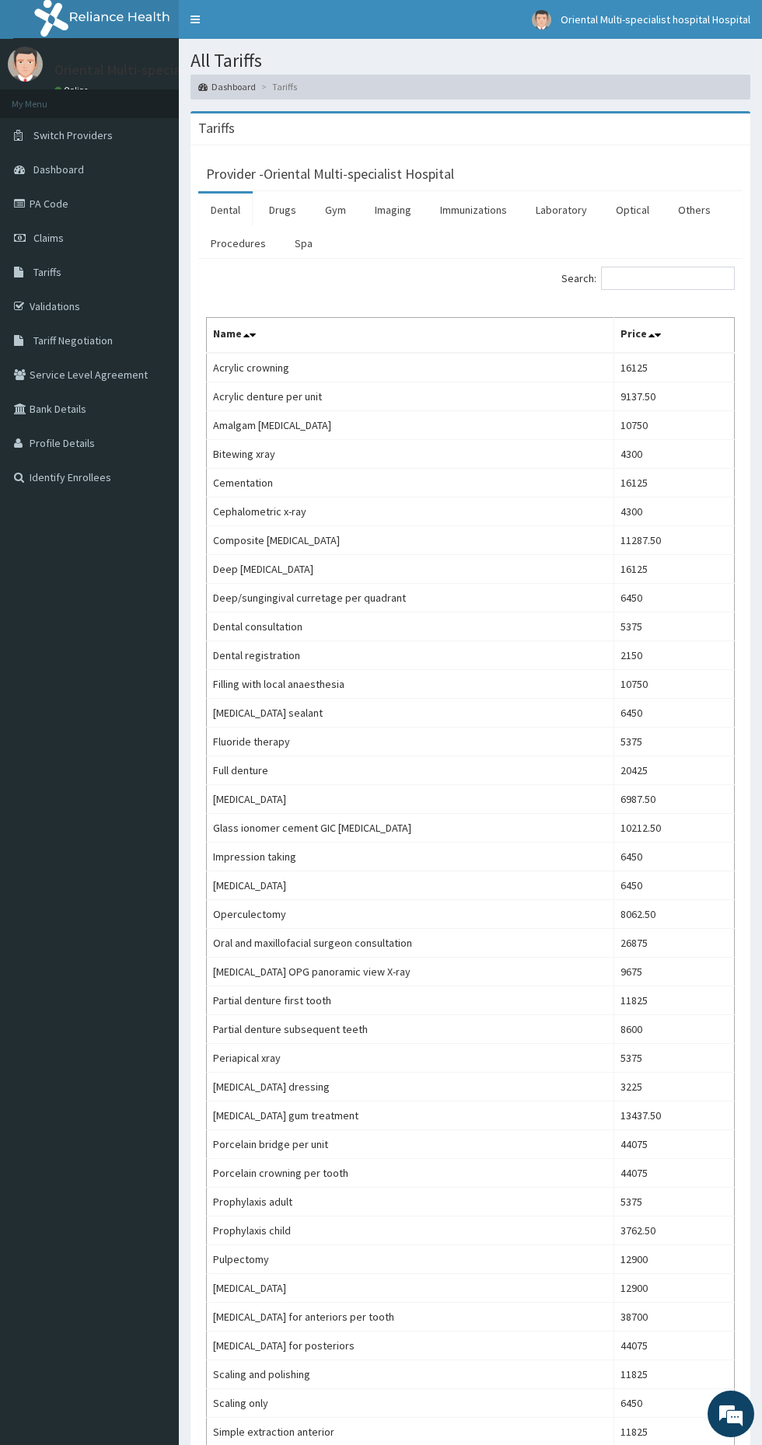
click at [30, 238] on link "Claims" at bounding box center [89, 238] width 179 height 34
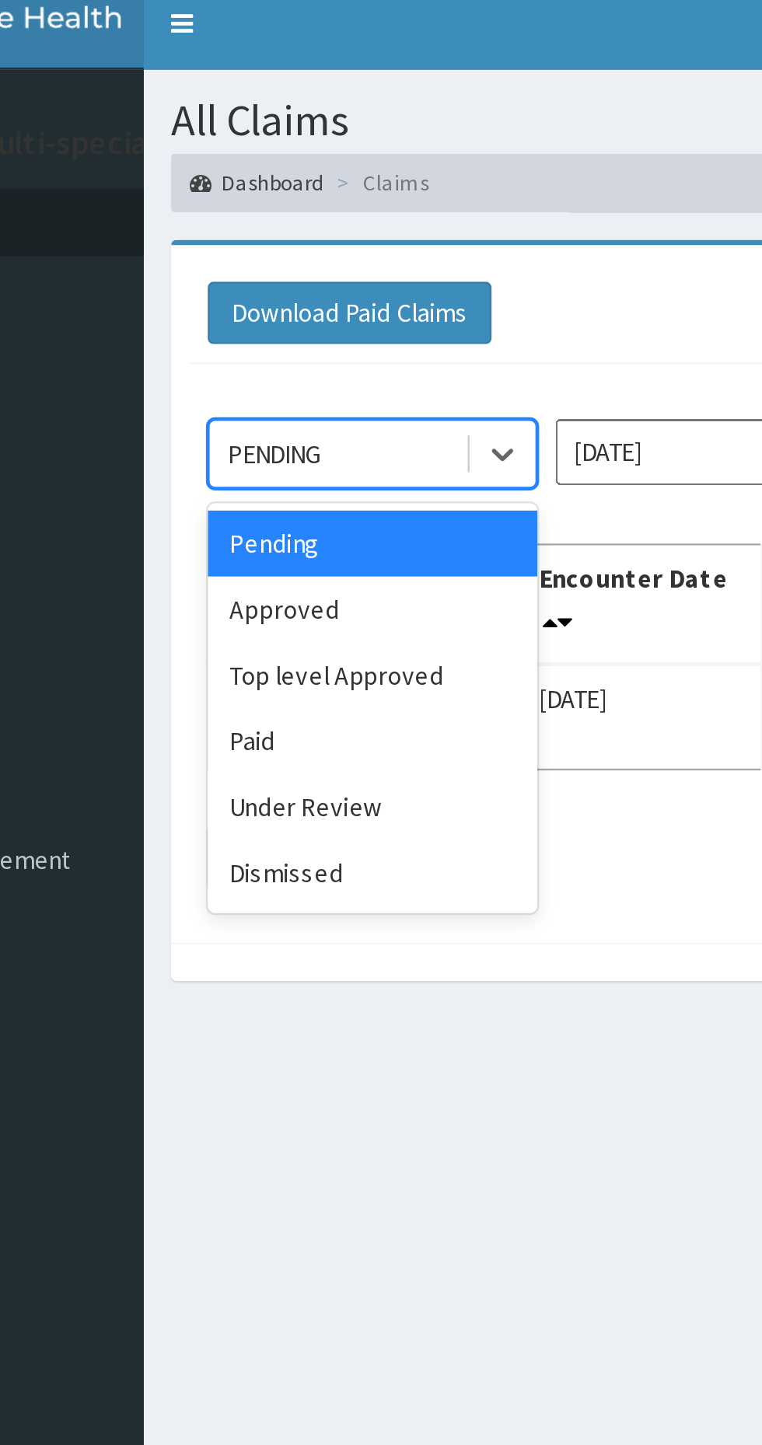
click at [296, 270] on div "Approved" at bounding box center [276, 268] width 140 height 28
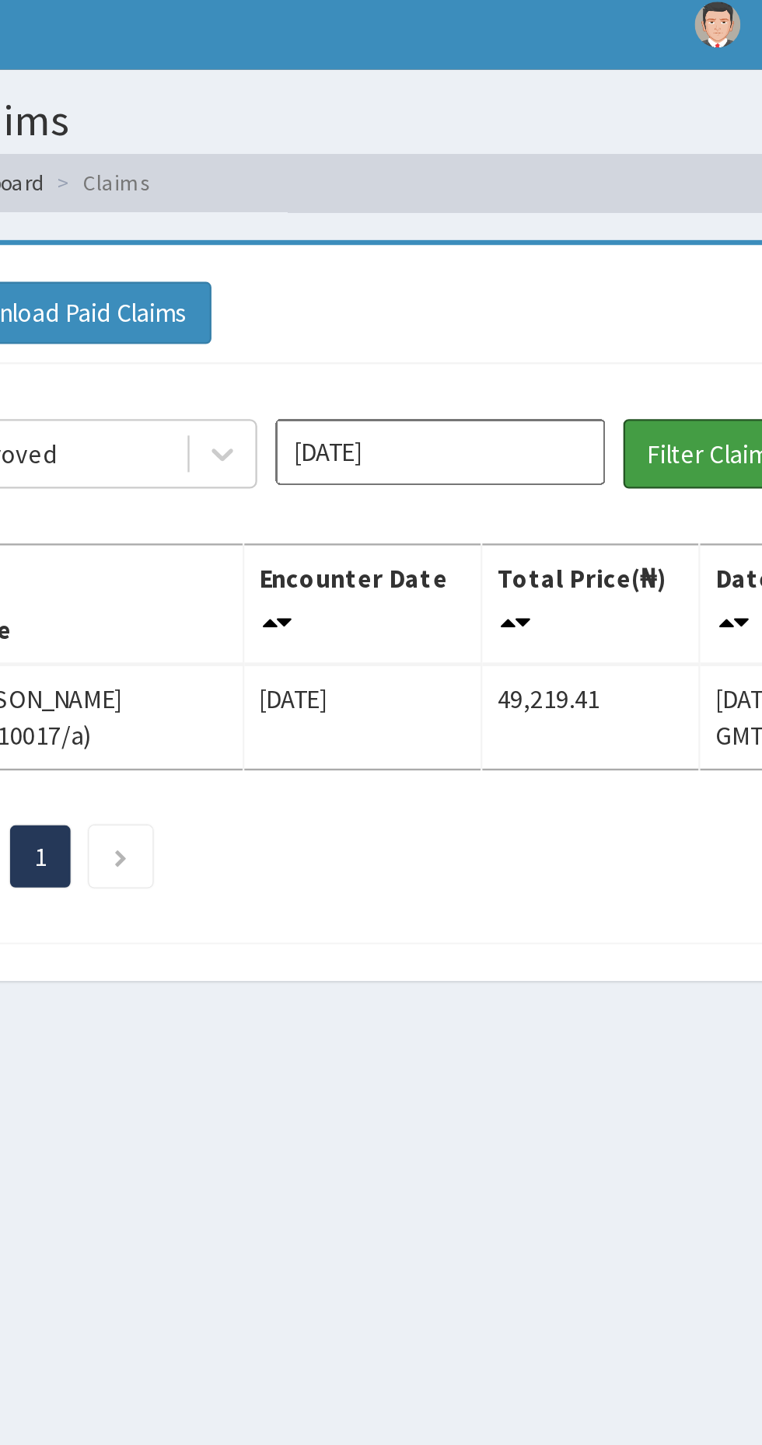
click at [506, 209] on button "Filter Claims" at bounding box center [540, 202] width 77 height 30
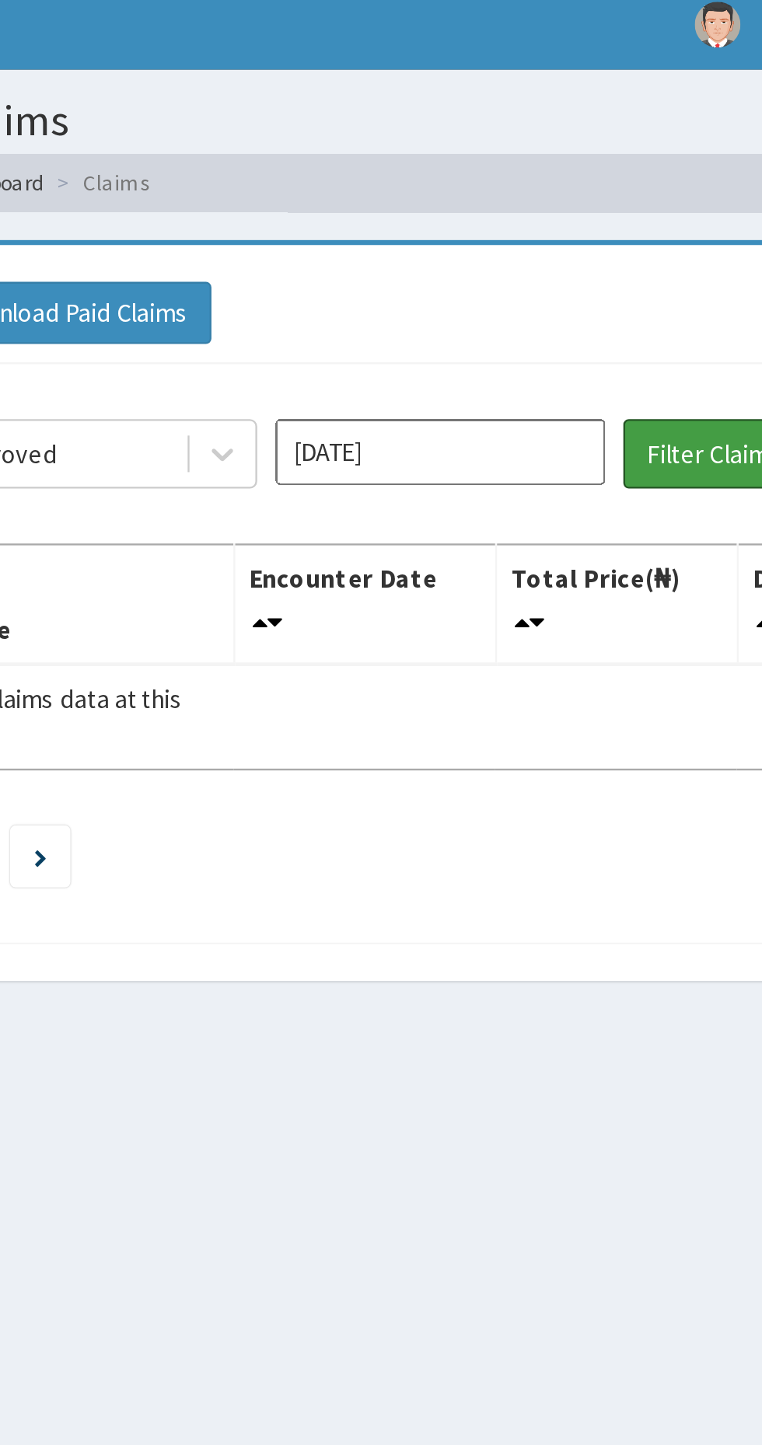
click at [519, 204] on button "Filter Claims" at bounding box center [540, 202] width 77 height 30
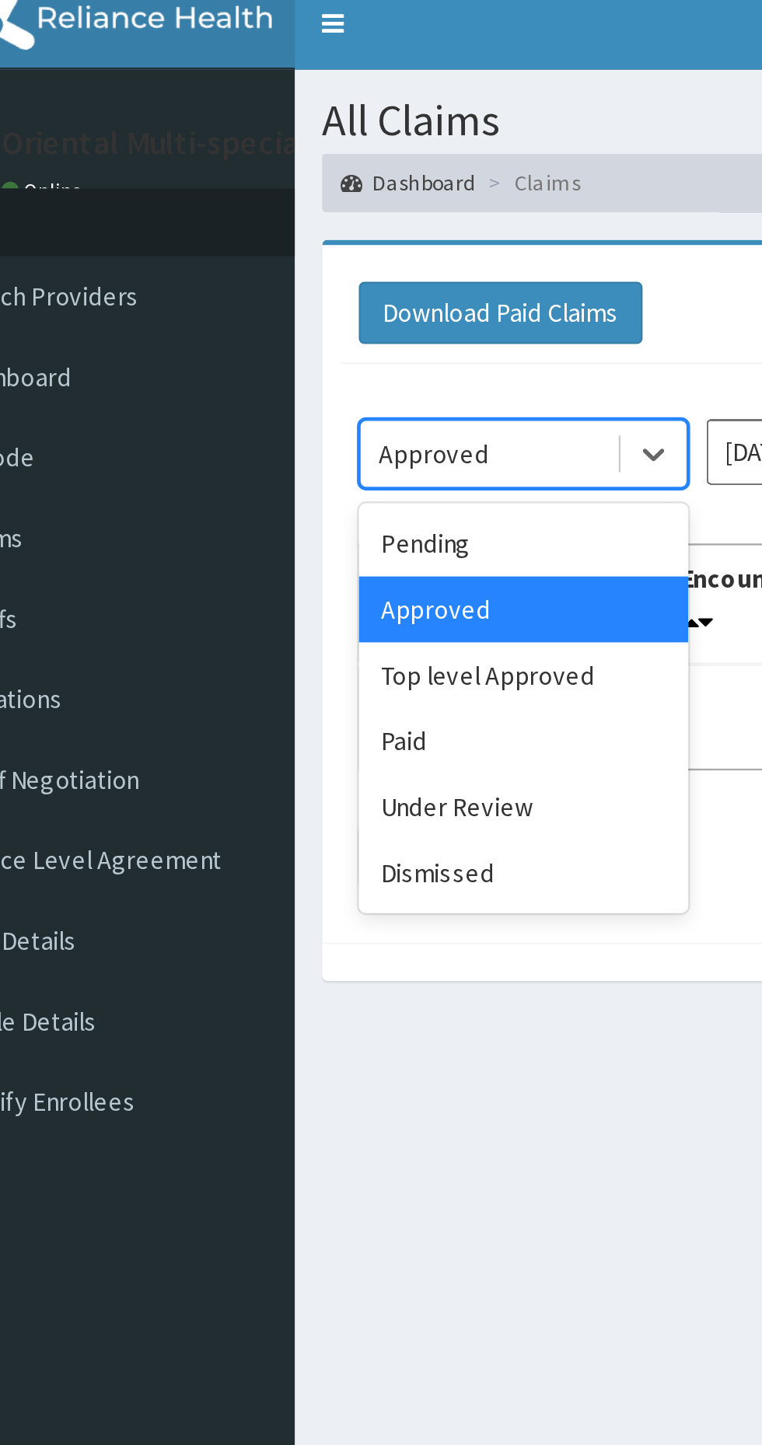
click at [274, 302] on div "Top level Approved" at bounding box center [276, 296] width 140 height 28
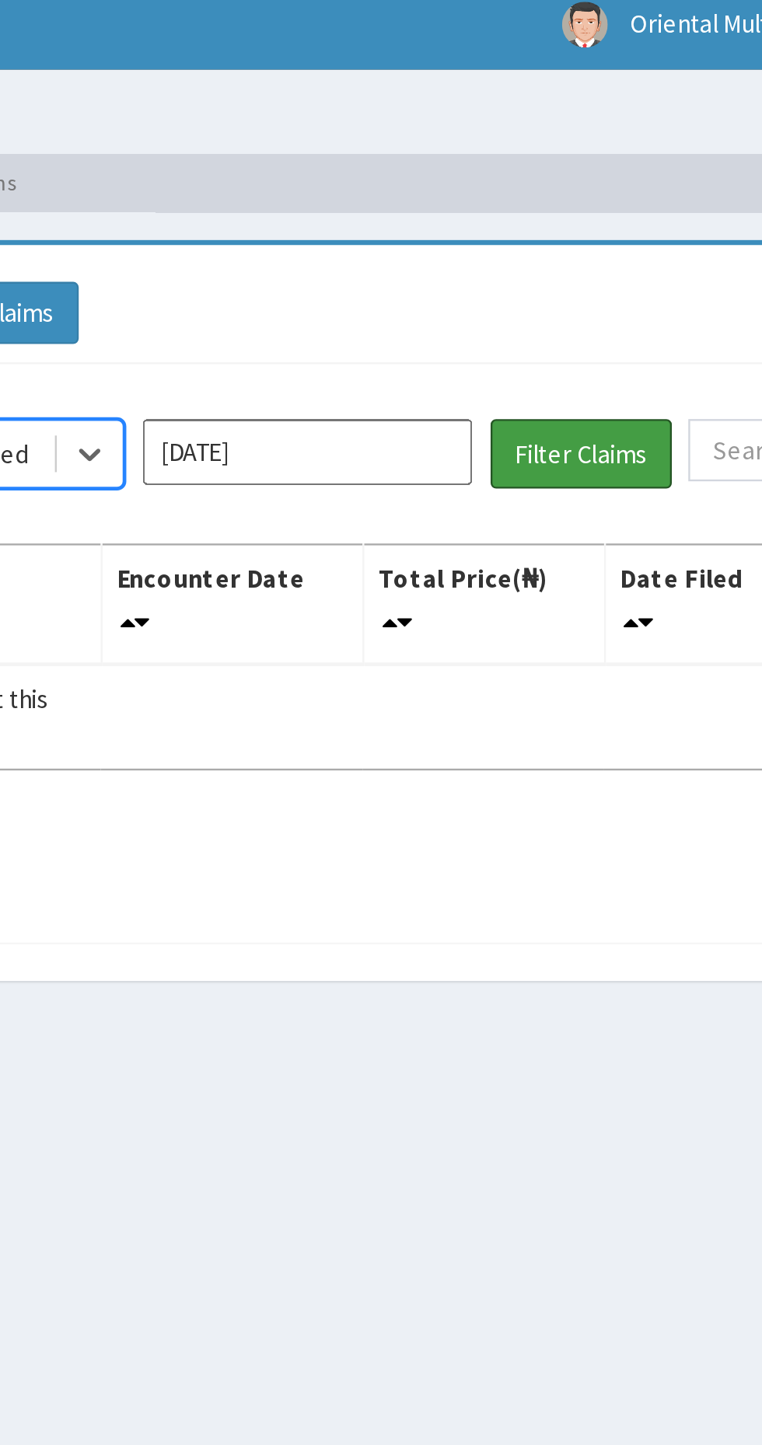
click at [553, 198] on button "Filter Claims" at bounding box center [540, 202] width 77 height 30
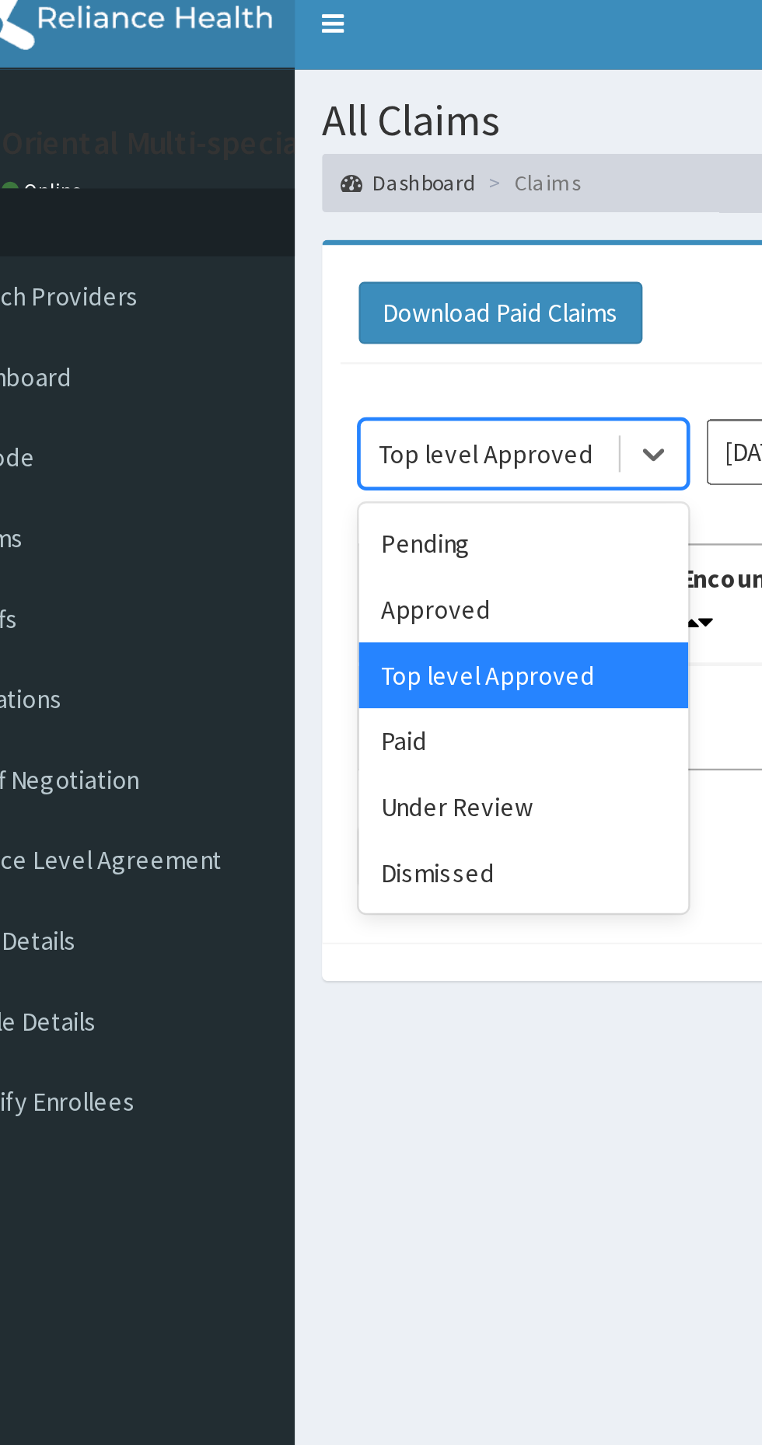
click at [271, 321] on div "Paid" at bounding box center [276, 324] width 140 height 28
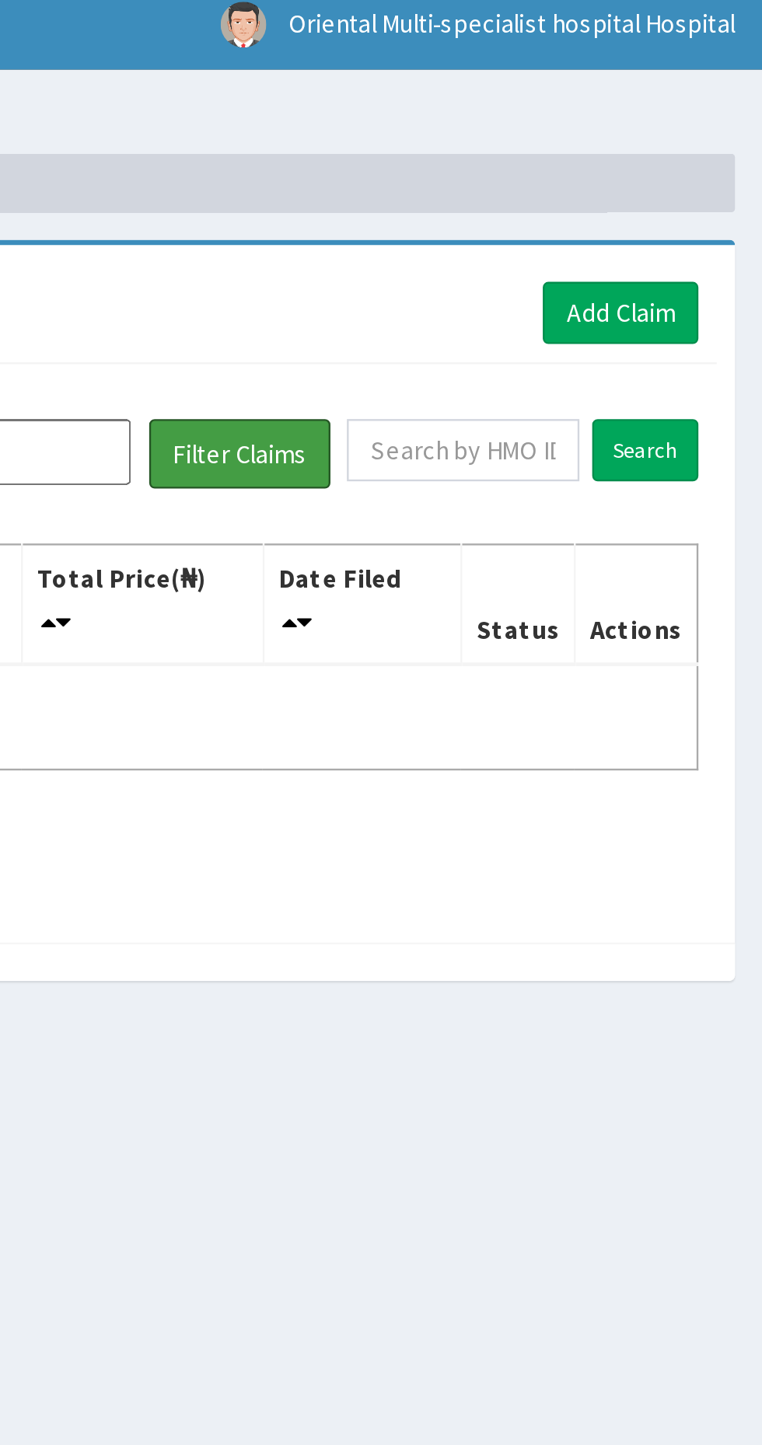
click at [548, 205] on button "Filter Claims" at bounding box center [540, 202] width 77 height 30
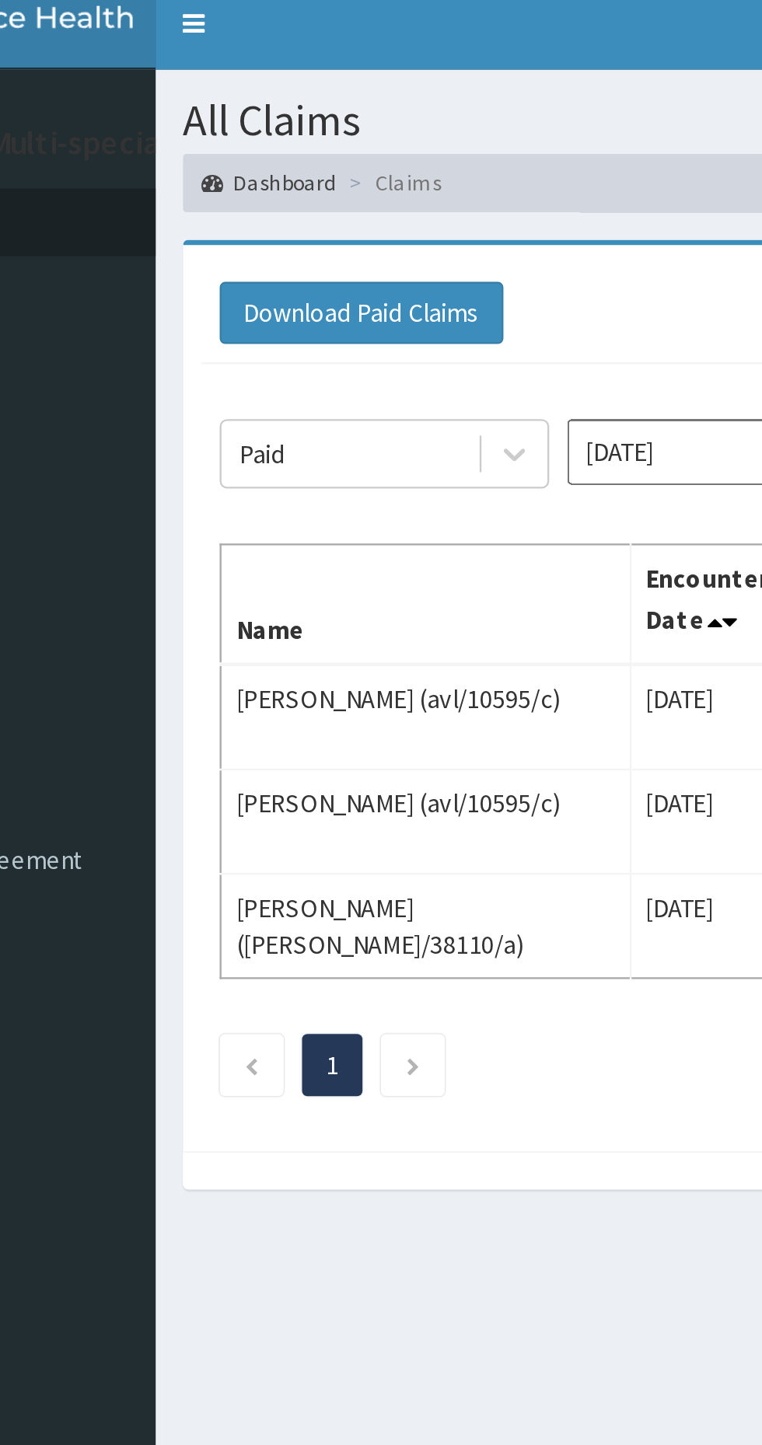
click at [385, 202] on input "[DATE]" at bounding box center [424, 201] width 140 height 28
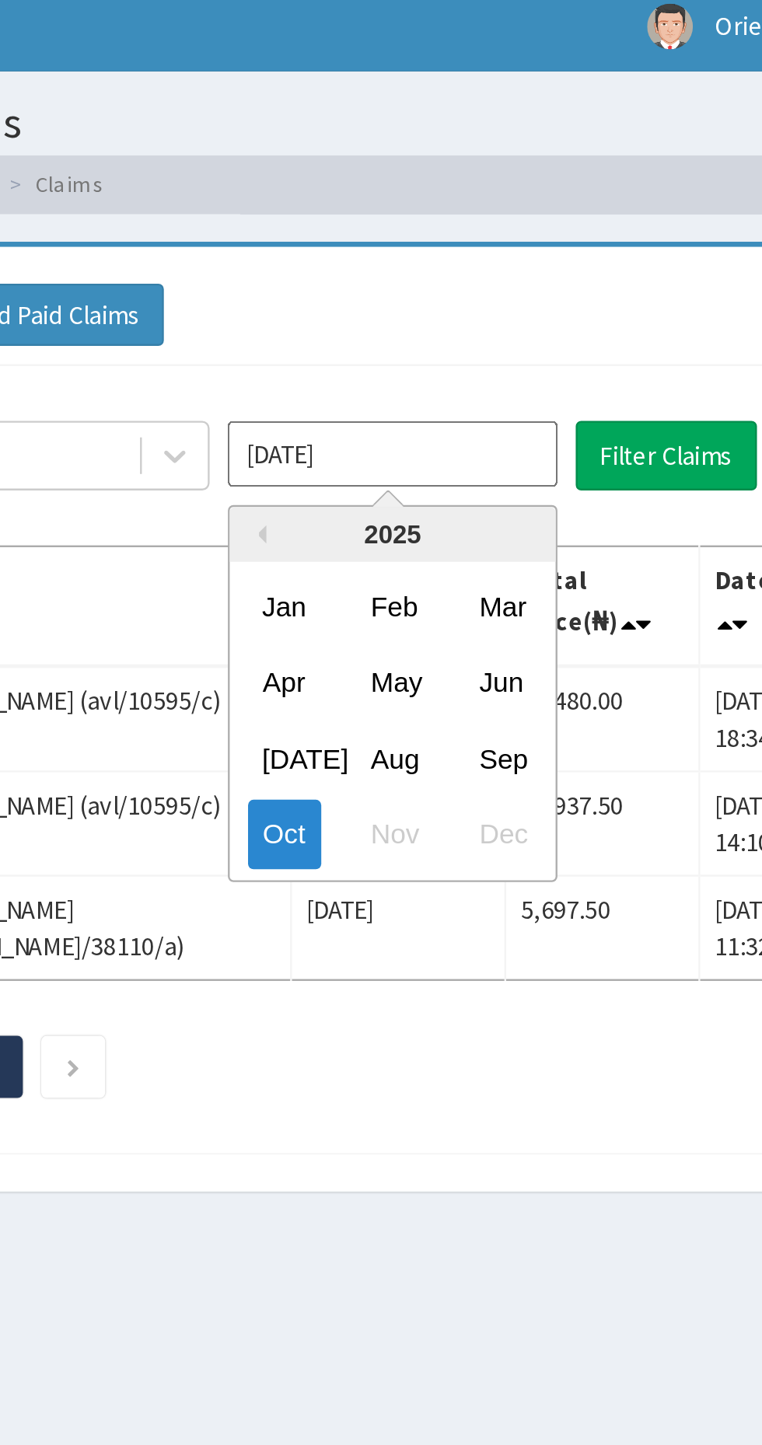
click at [475, 327] on div "Sep" at bounding box center [469, 330] width 31 height 29
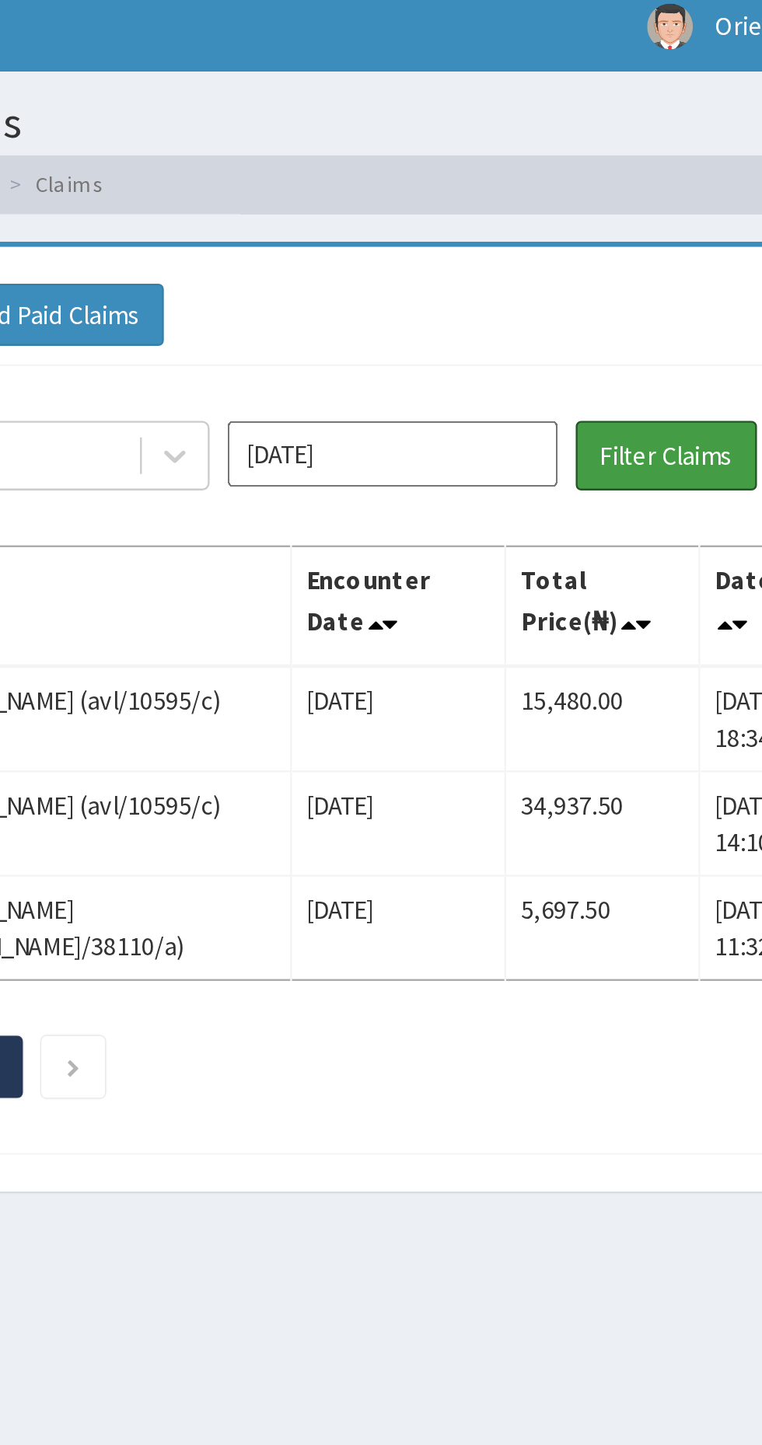
click at [542, 201] on button "Filter Claims" at bounding box center [540, 202] width 77 height 30
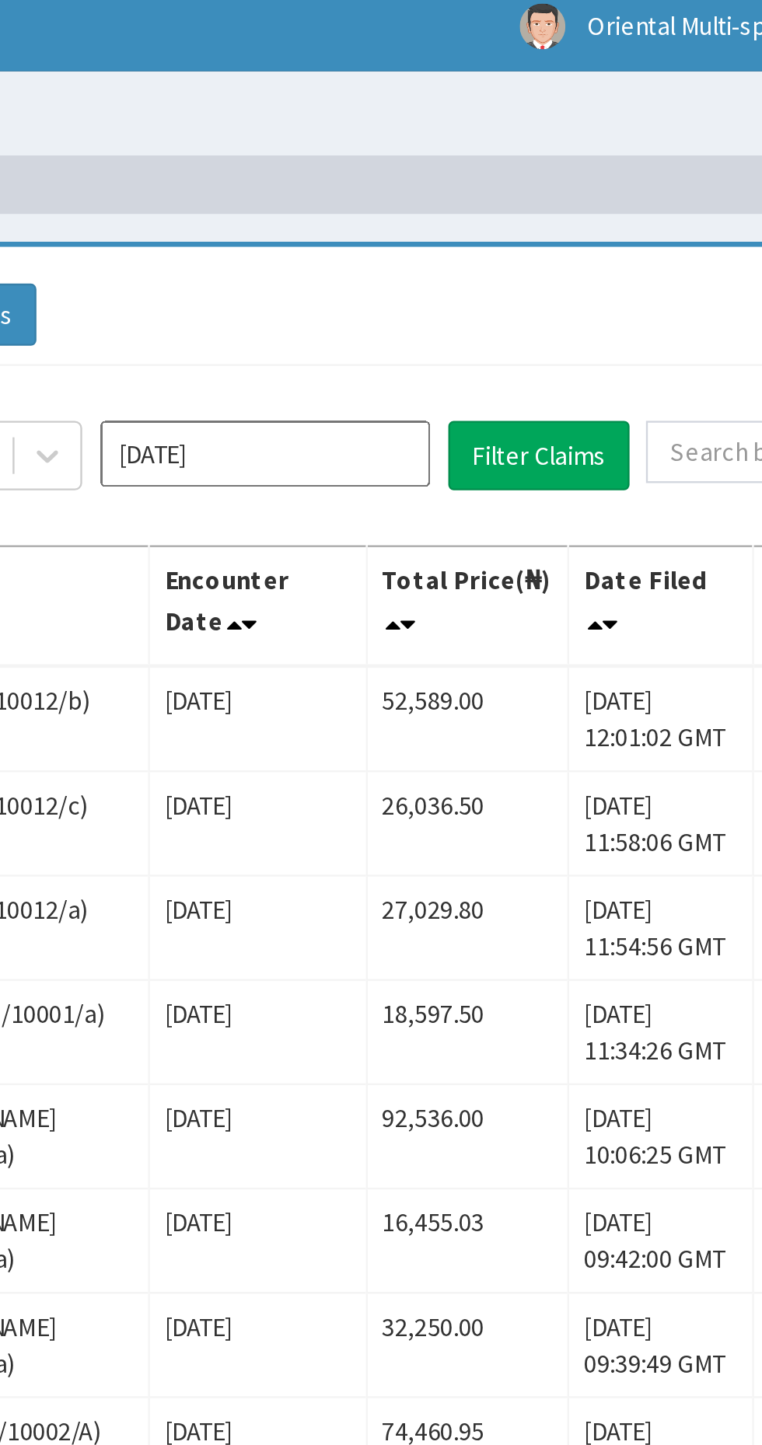
click at [401, 204] on input "[DATE]" at bounding box center [424, 201] width 140 height 28
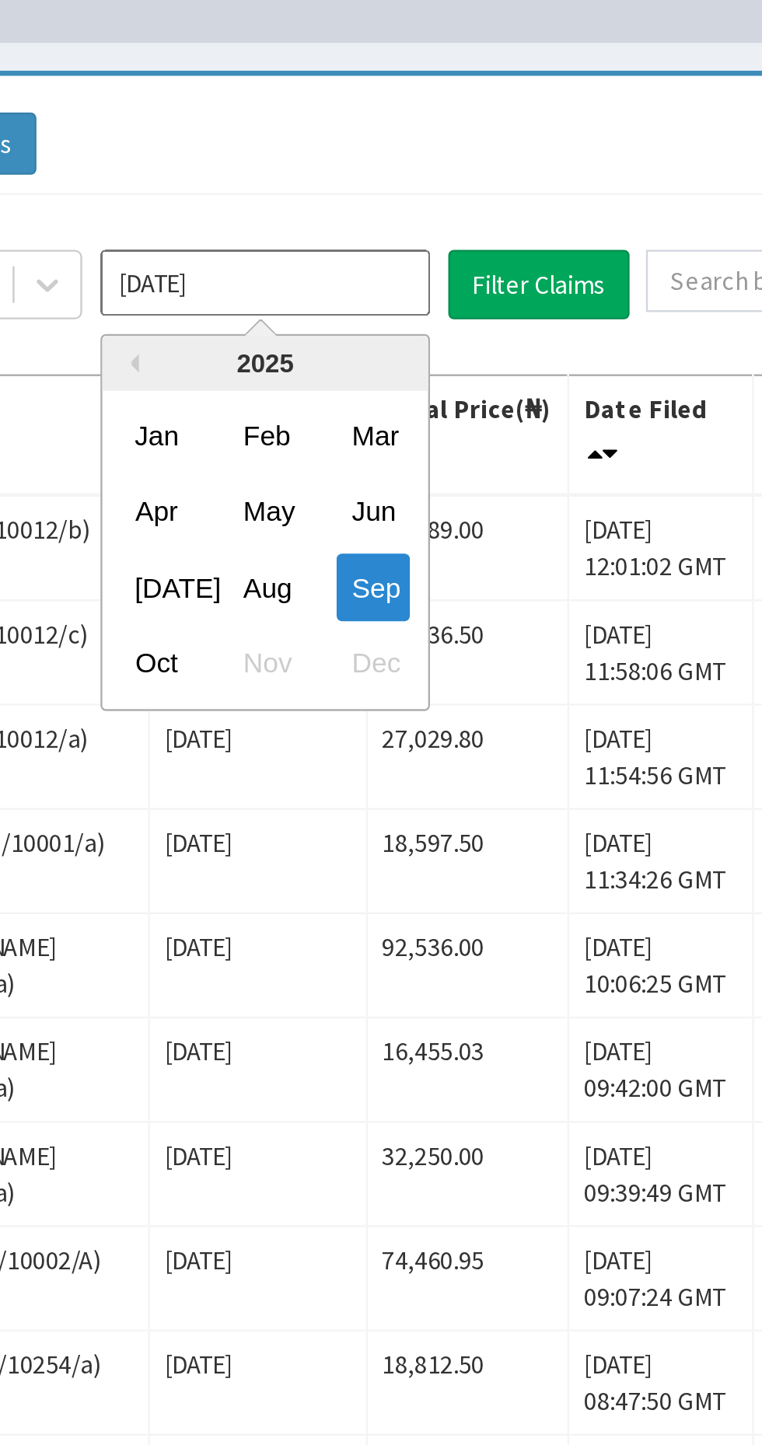
click at [376, 360] on div "Oct" at bounding box center [377, 362] width 31 height 29
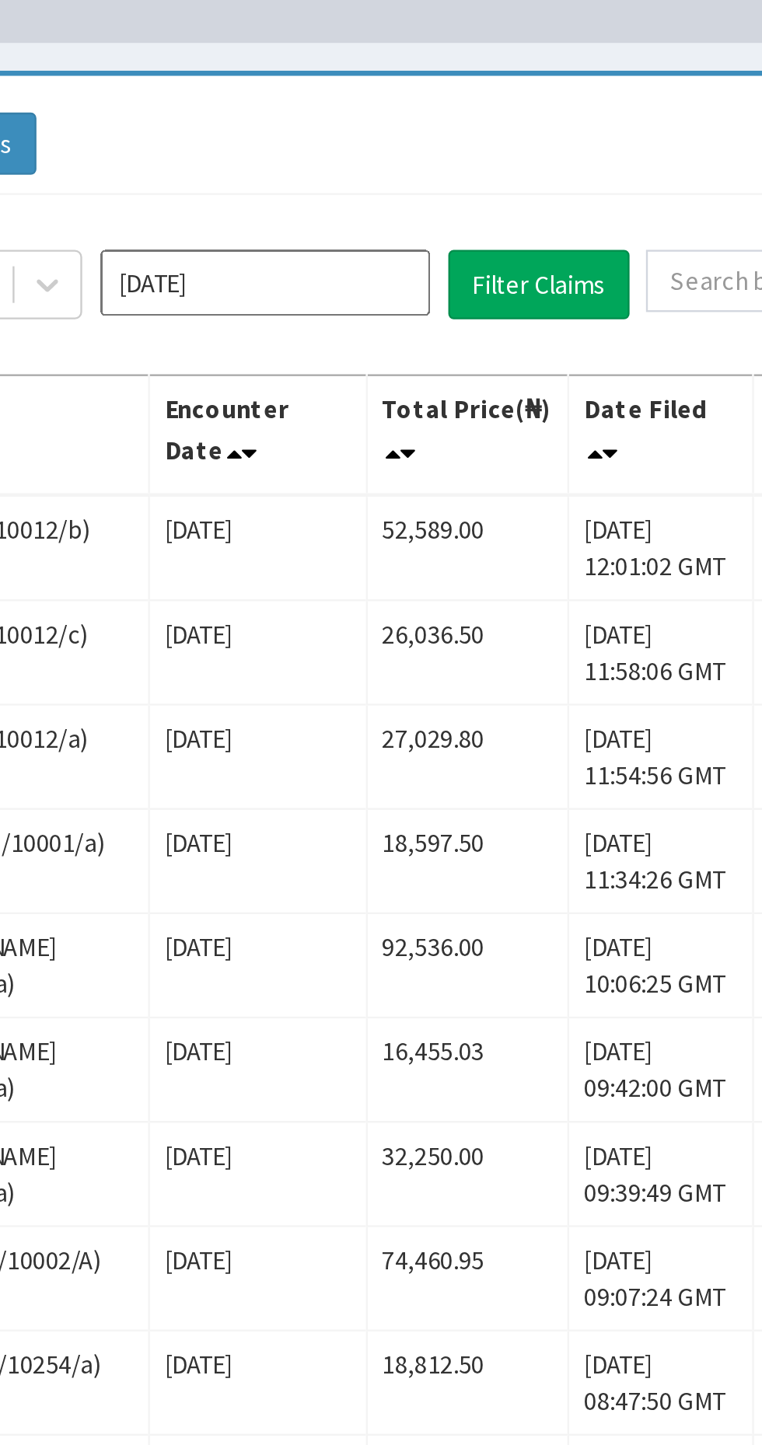
click at [380, 199] on input "[DATE]" at bounding box center [424, 201] width 140 height 28
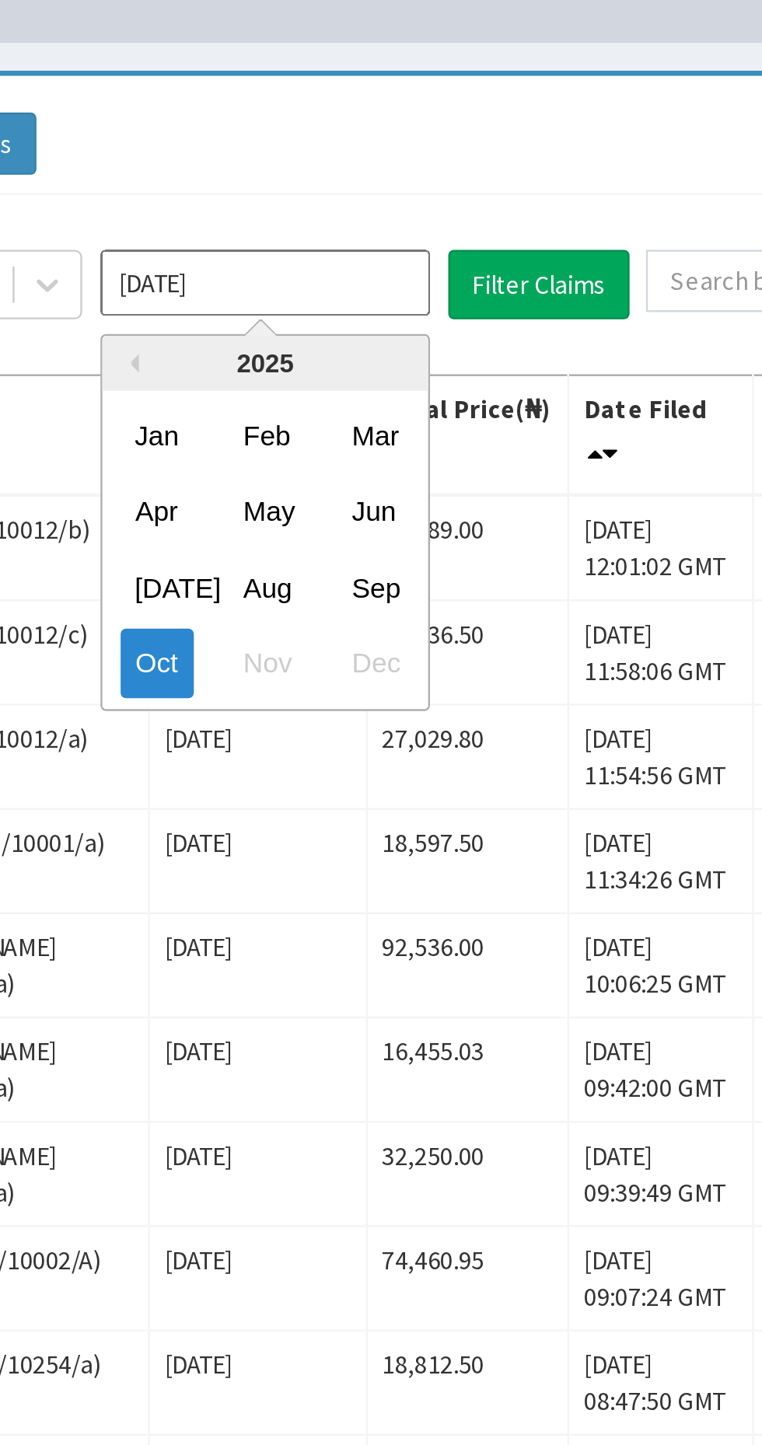
click at [477, 331] on div "Sep" at bounding box center [469, 330] width 31 height 29
type input "[DATE]"
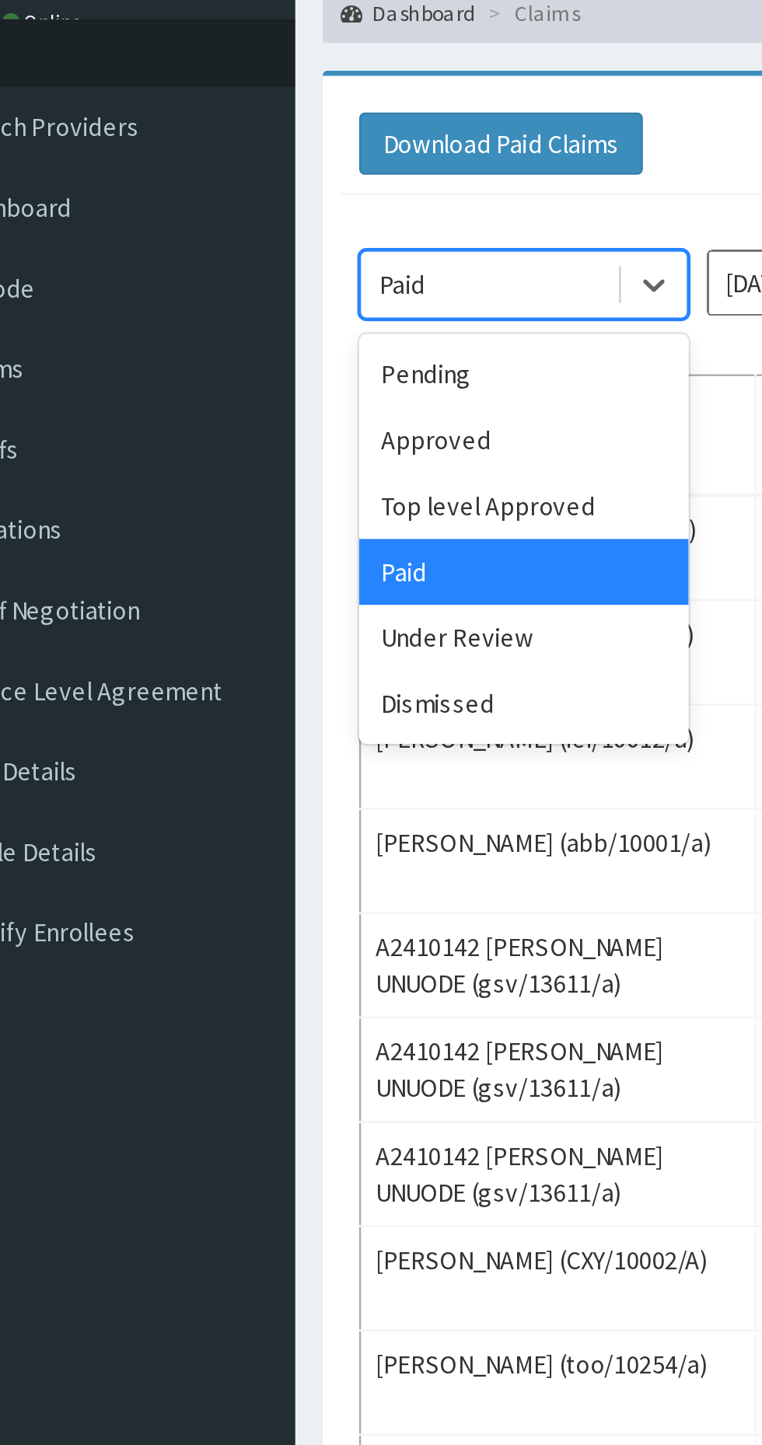
click at [275, 355] on div "Under Review" at bounding box center [276, 352] width 140 height 28
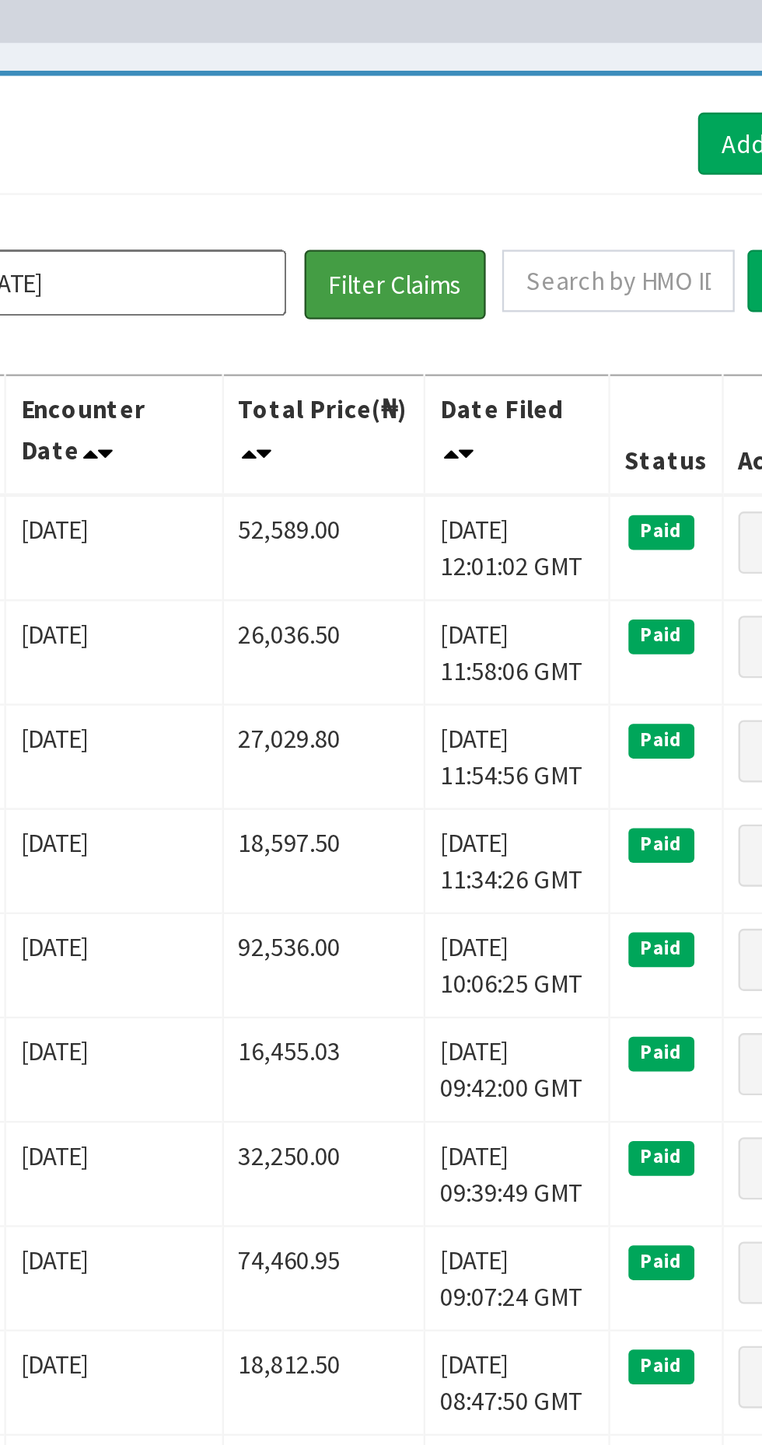
click at [544, 206] on button "Filter Claims" at bounding box center [540, 202] width 77 height 30
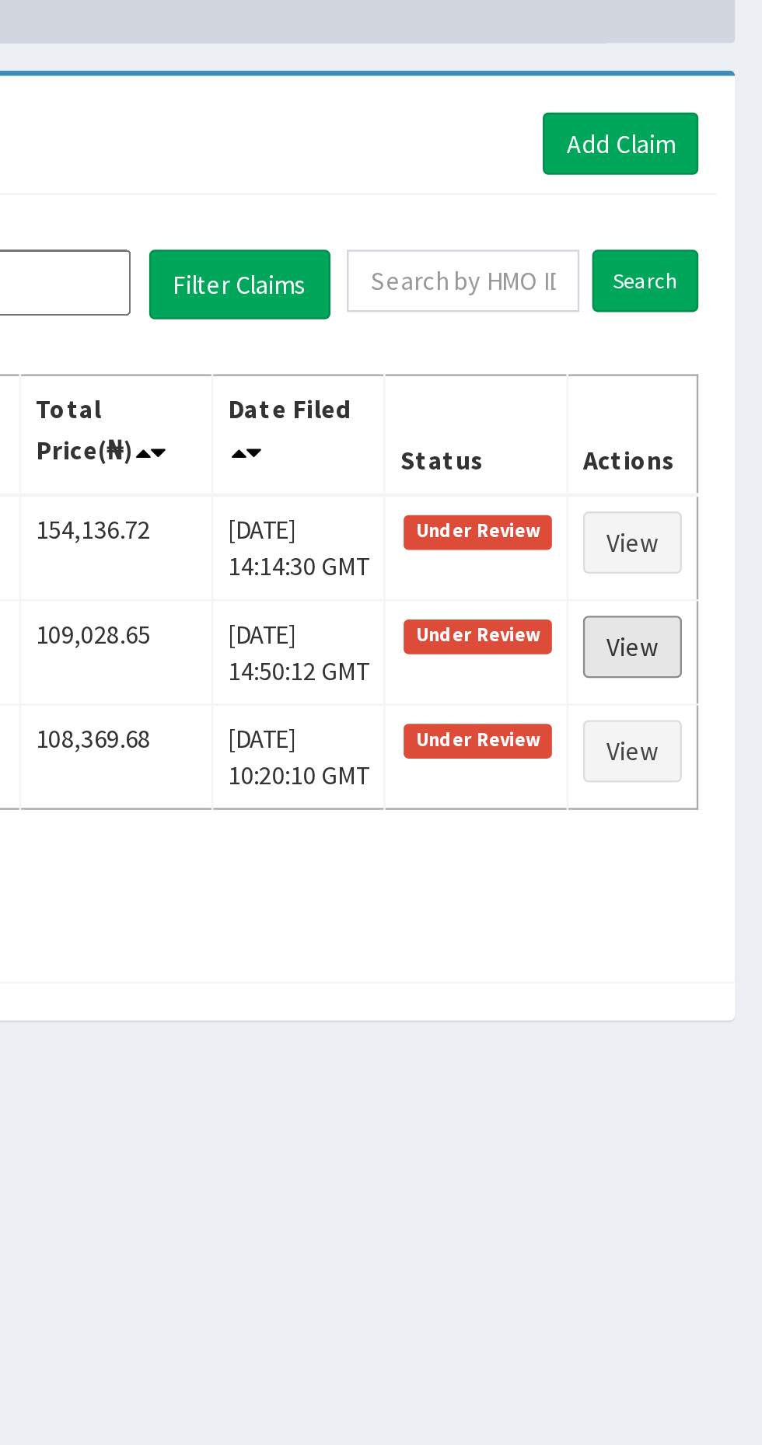
click at [716, 355] on link "View" at bounding box center [707, 356] width 42 height 26
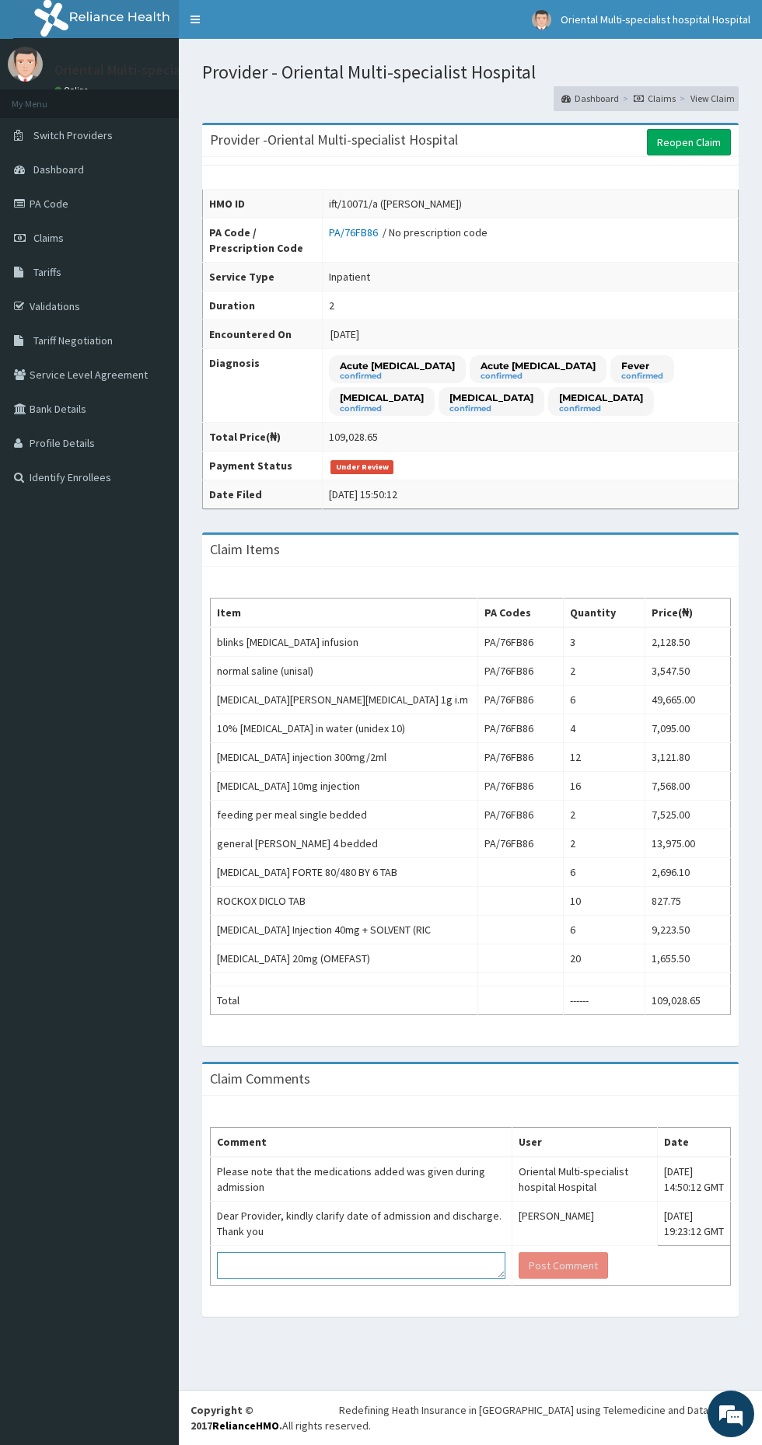
click at [403, 1268] on textarea at bounding box center [361, 1266] width 288 height 26
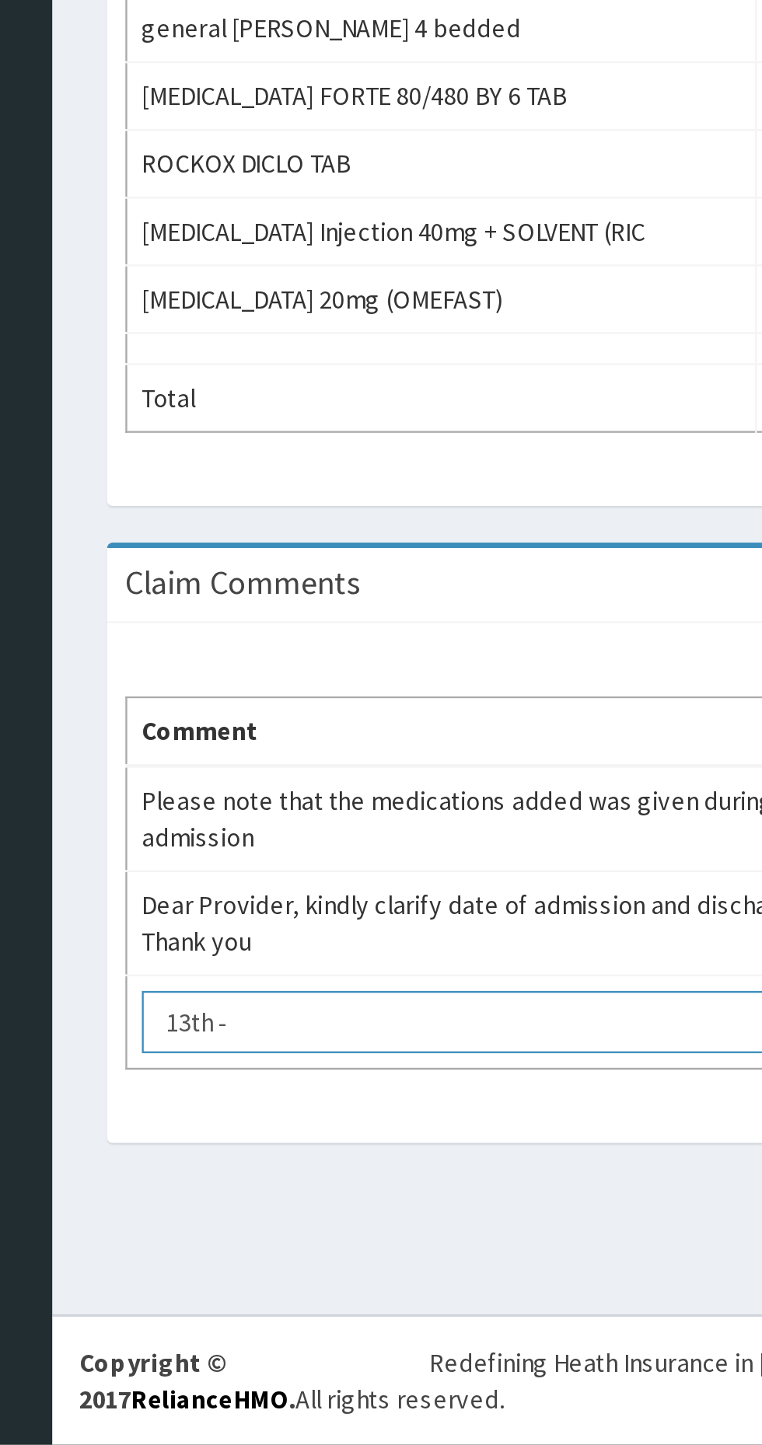
click at [345, 1267] on textarea "13th -" at bounding box center [361, 1266] width 288 height 26
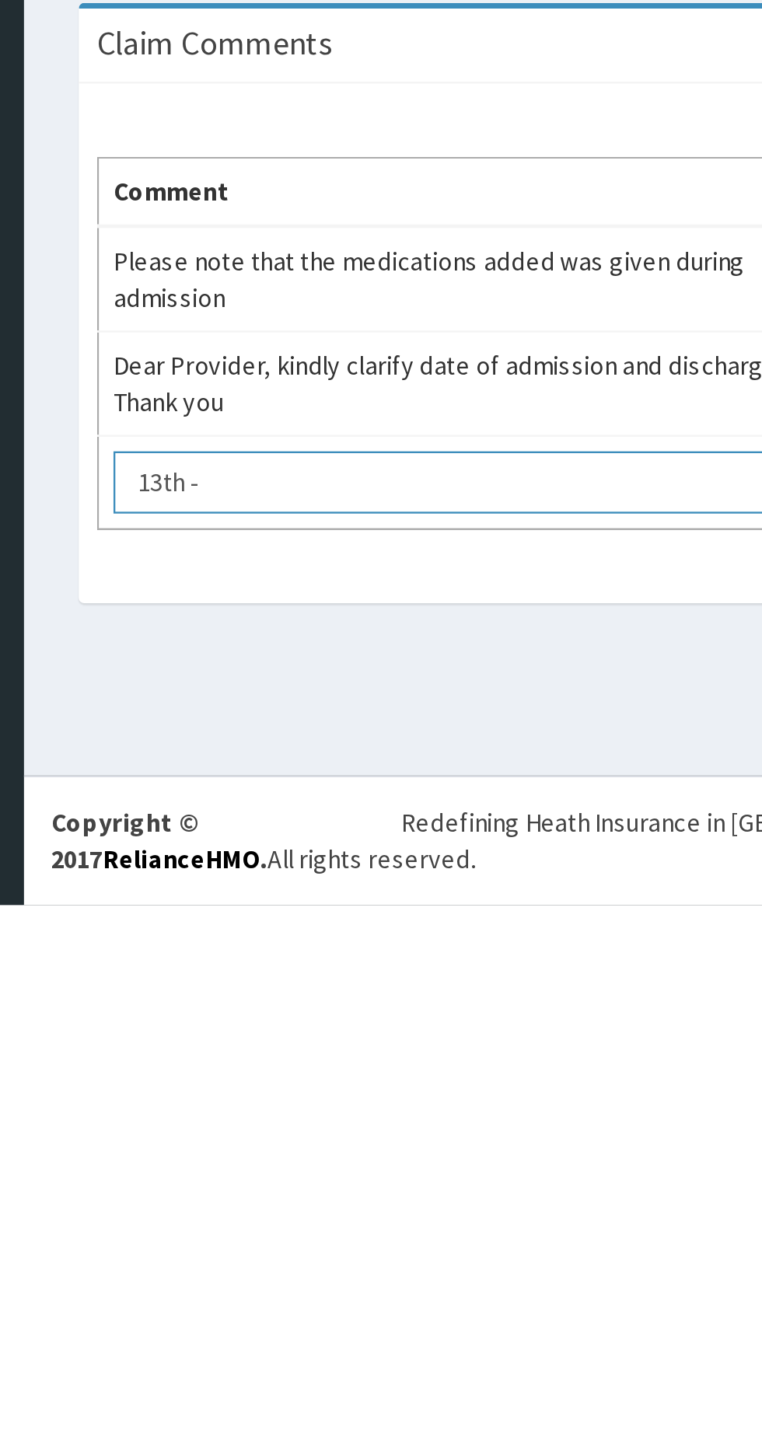
click at [231, 1271] on textarea "13th -" at bounding box center [361, 1266] width 288 height 26
click at [239, 1267] on textarea "13th -" at bounding box center [361, 1266] width 288 height 26
click at [341, 1271] on textarea "15th -" at bounding box center [361, 1266] width 288 height 26
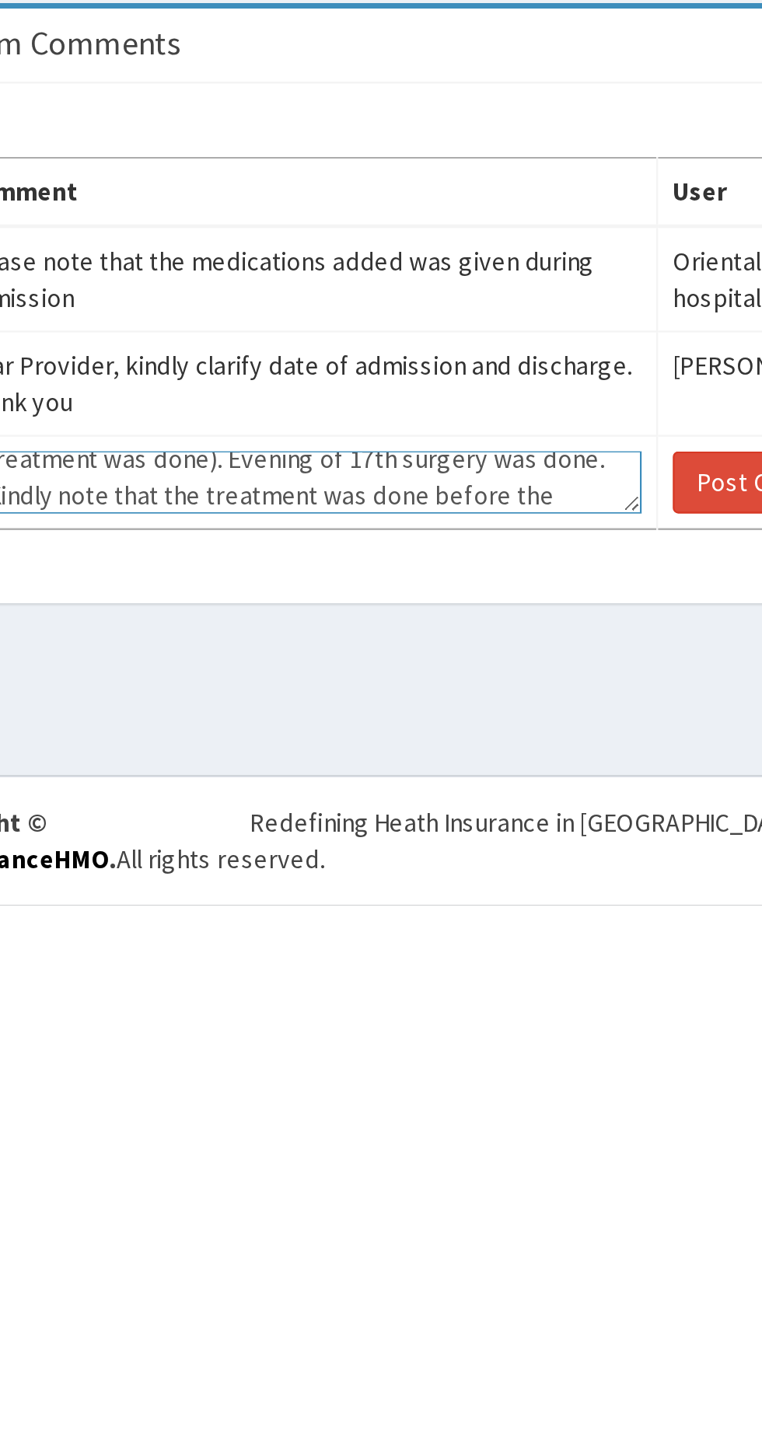
scroll to position [41, 0]
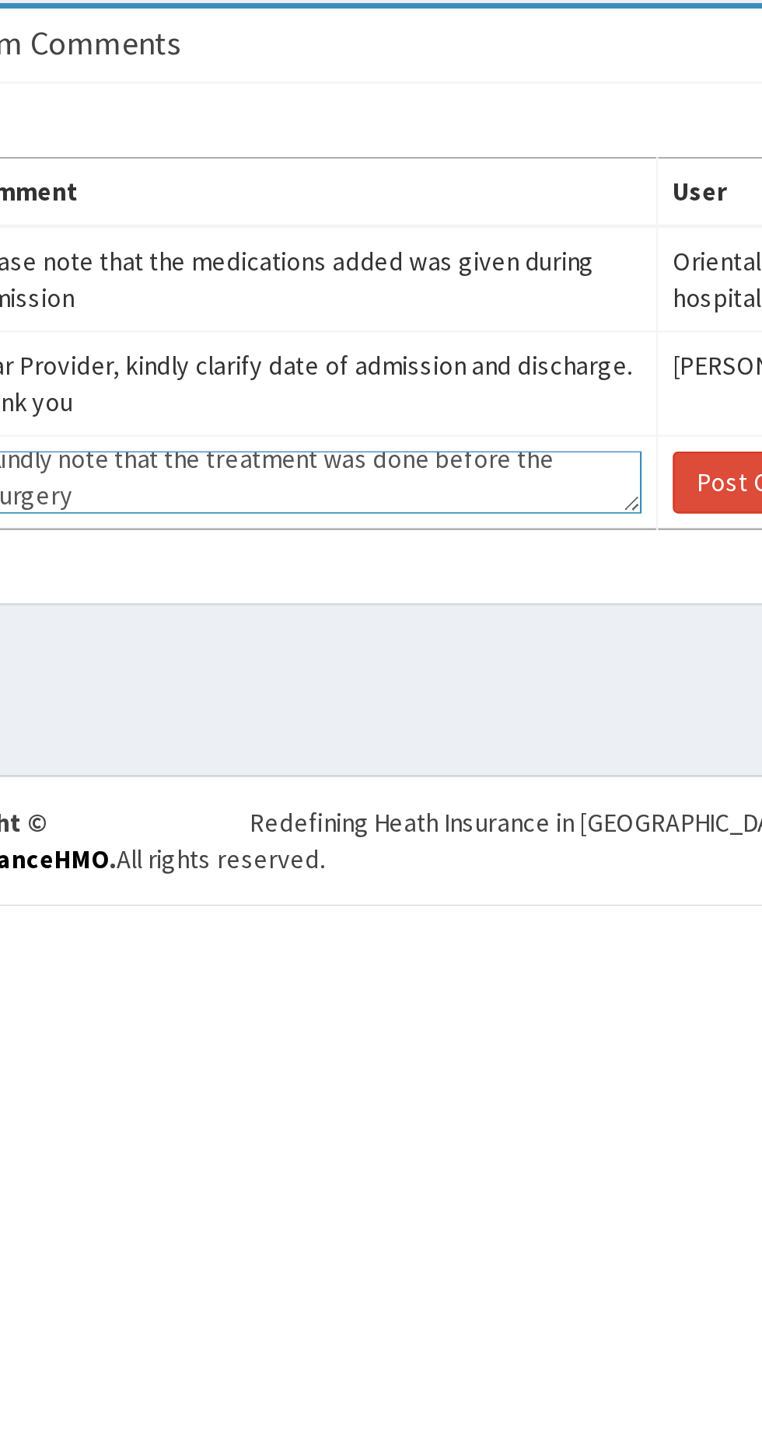
type textarea "15th - 17th ( this was the admission day and the above treatment was done). Eve…"
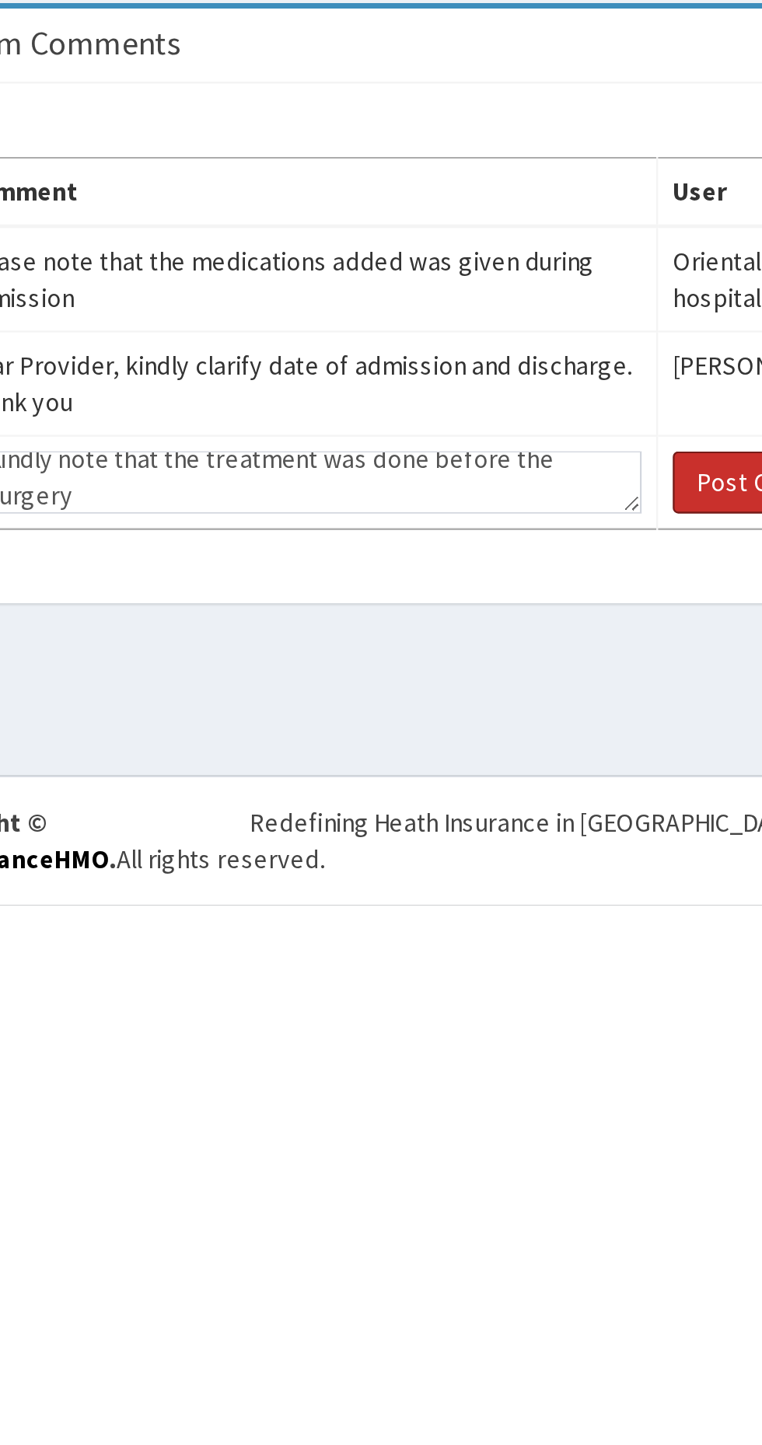
click at [532, 1278] on button "Post Comment" at bounding box center [563, 1266] width 89 height 26
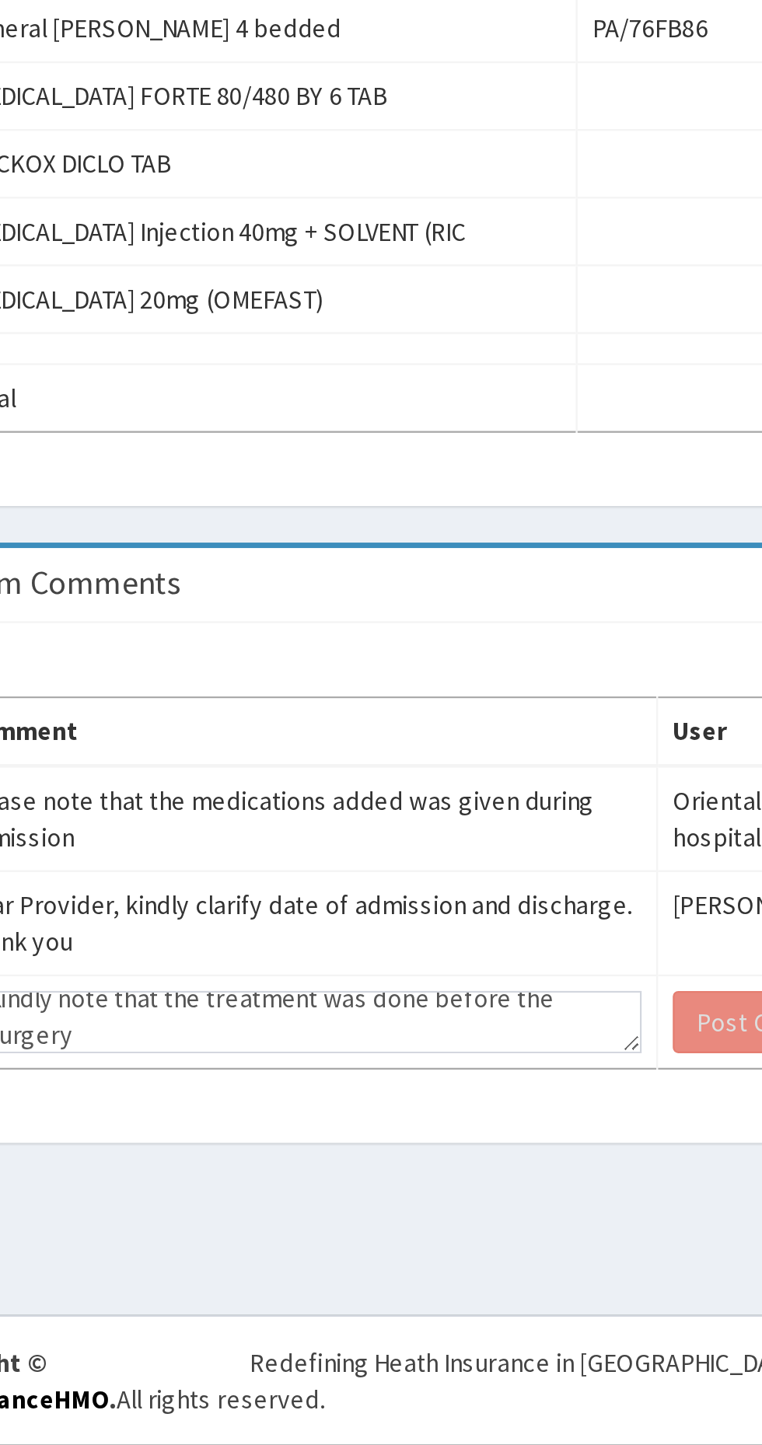
scroll to position [0, 0]
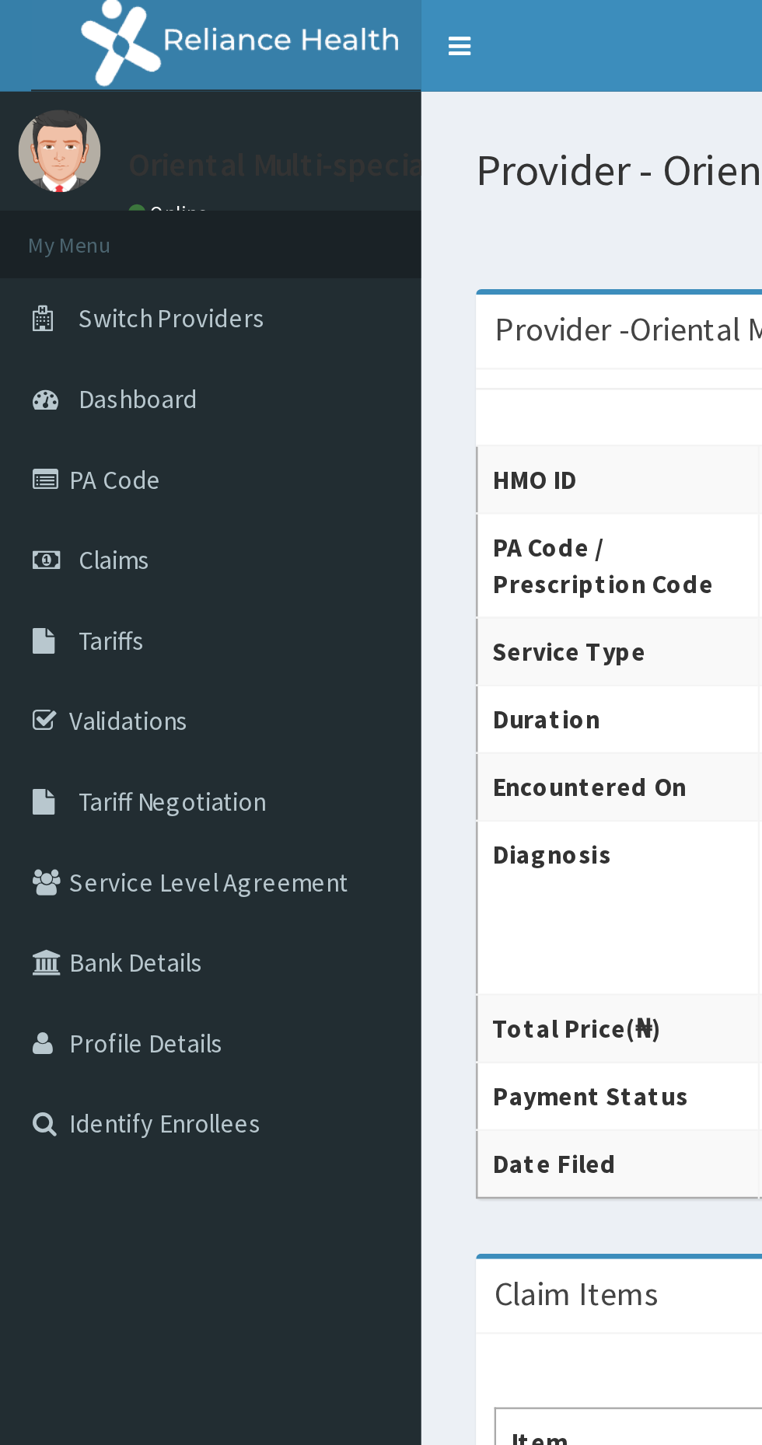
click at [46, 243] on span "Claims" at bounding box center [48, 238] width 30 height 14
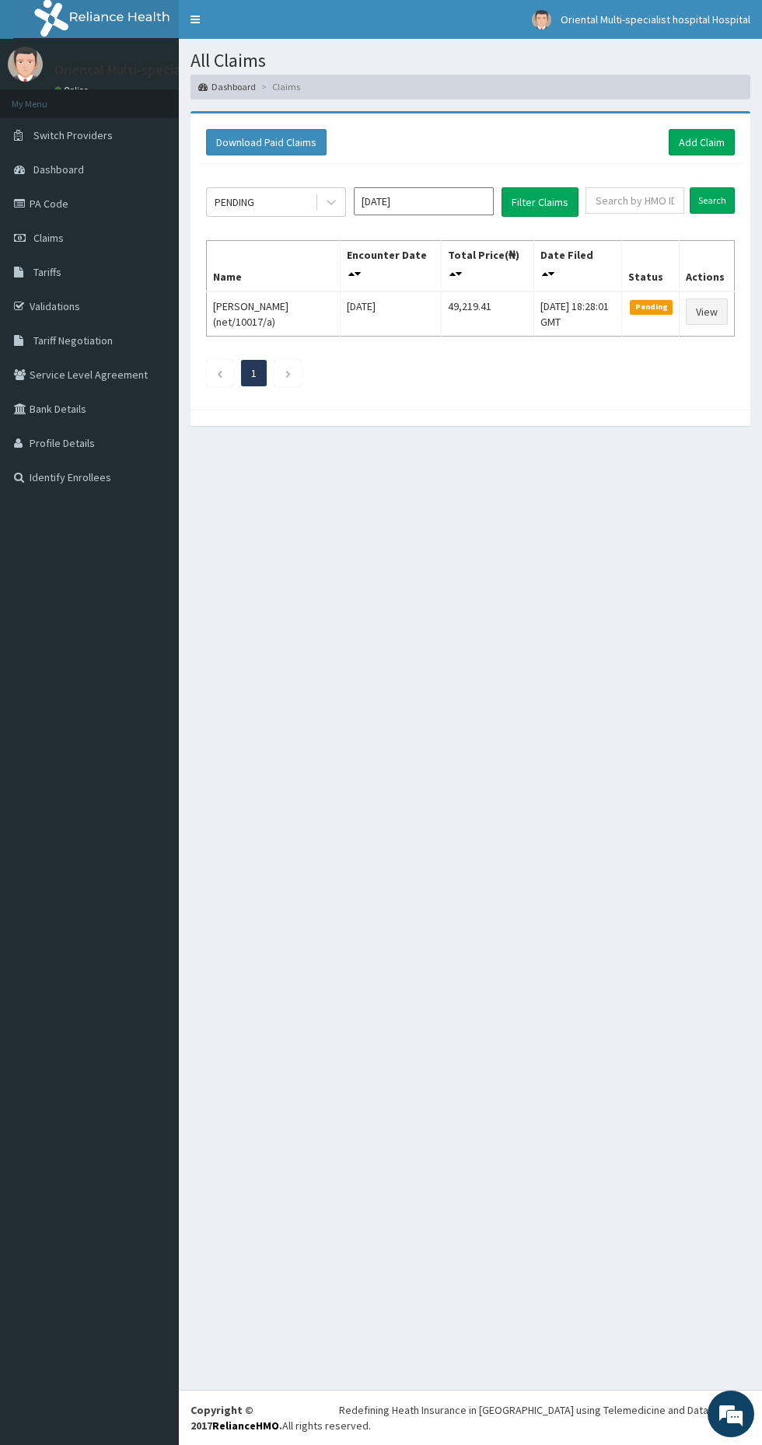
click at [435, 201] on input "[DATE]" at bounding box center [424, 201] width 140 height 28
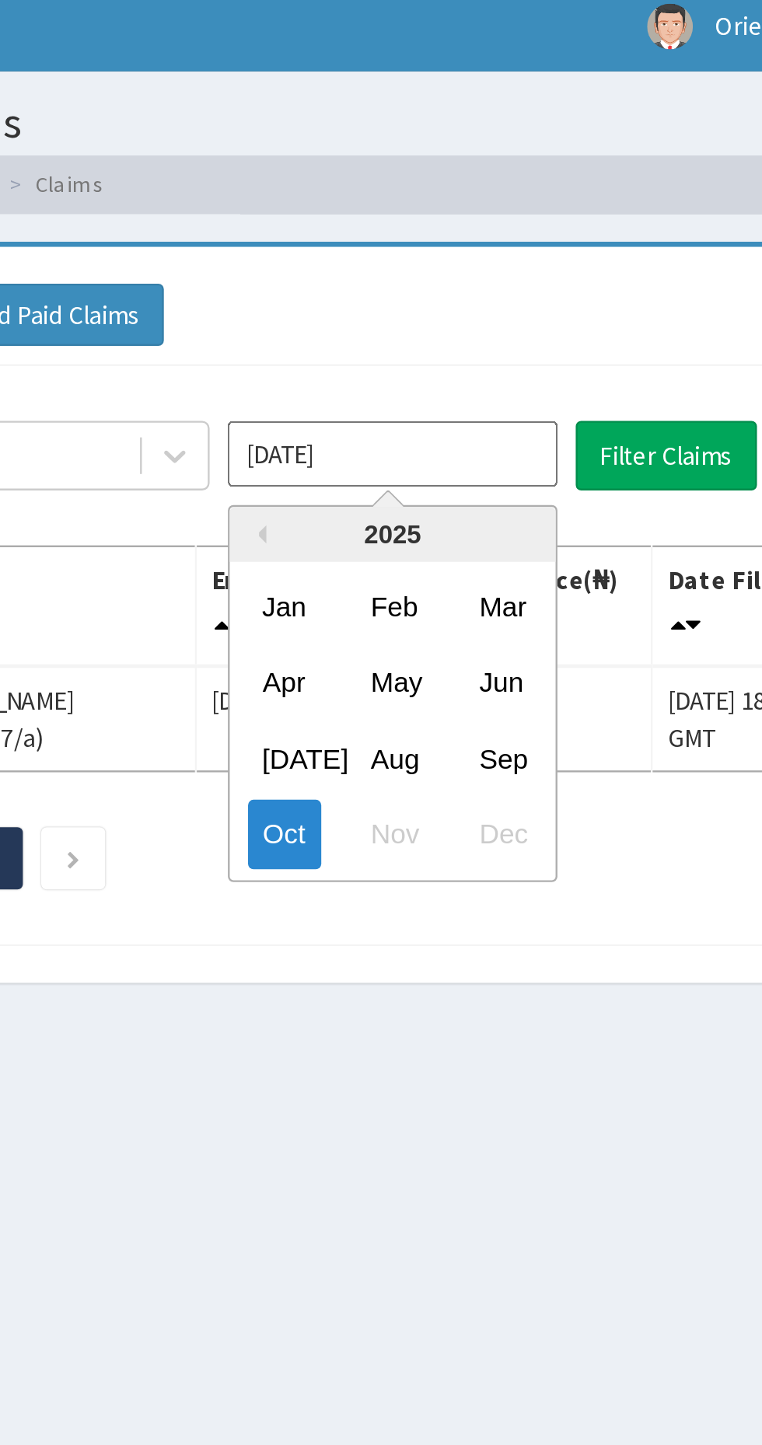
click at [435, 324] on div "Aug" at bounding box center [423, 330] width 31 height 29
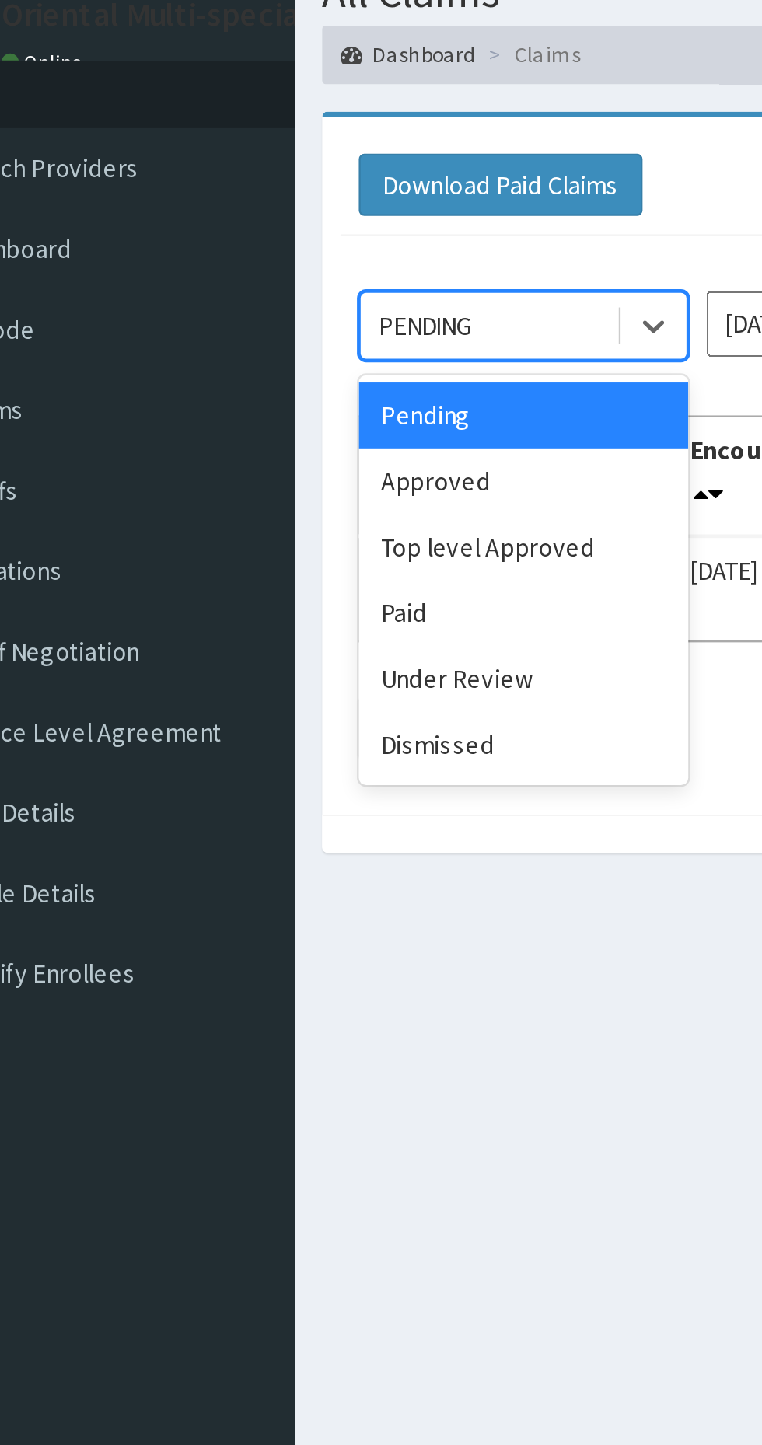
click at [287, 343] on div "Under Review" at bounding box center [276, 352] width 140 height 28
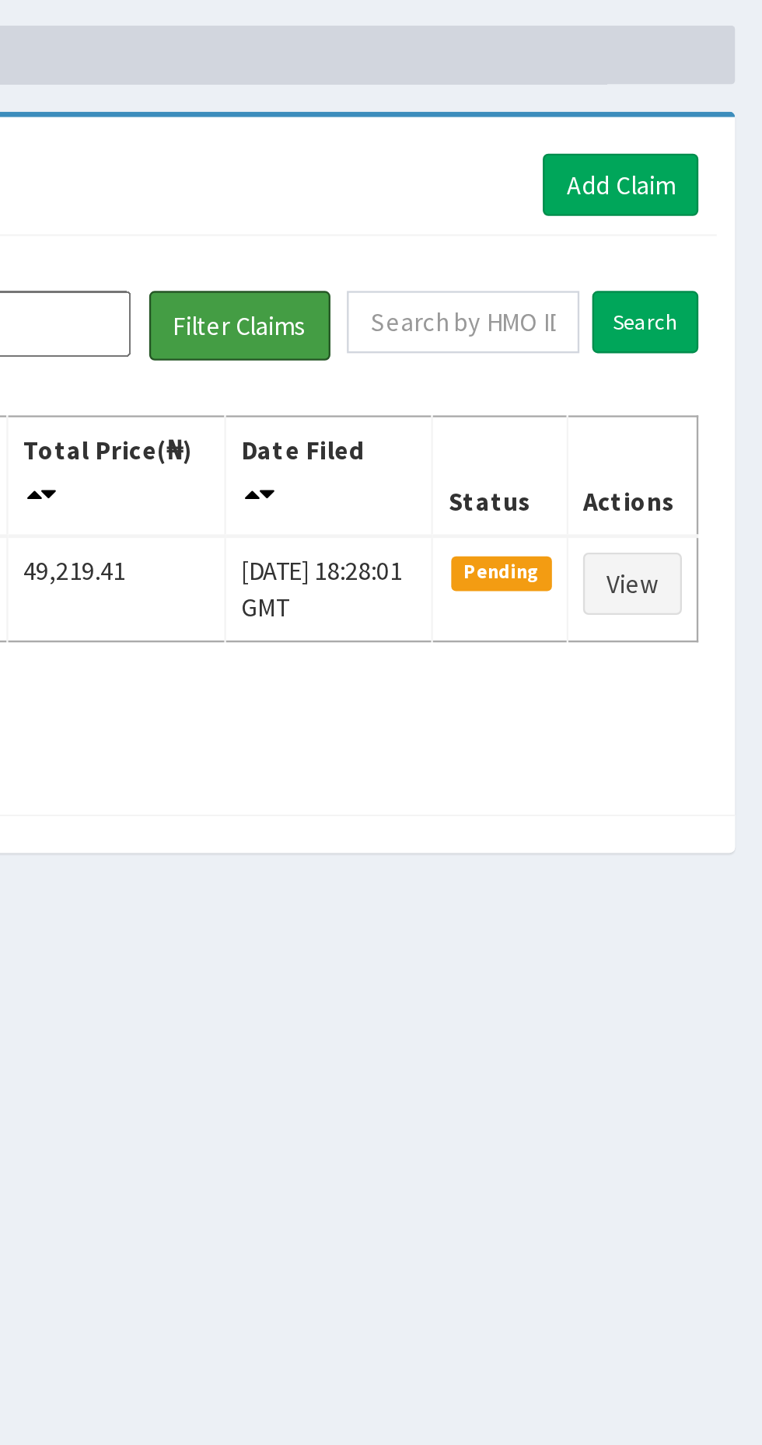
click at [554, 195] on button "Filter Claims" at bounding box center [540, 202] width 77 height 30
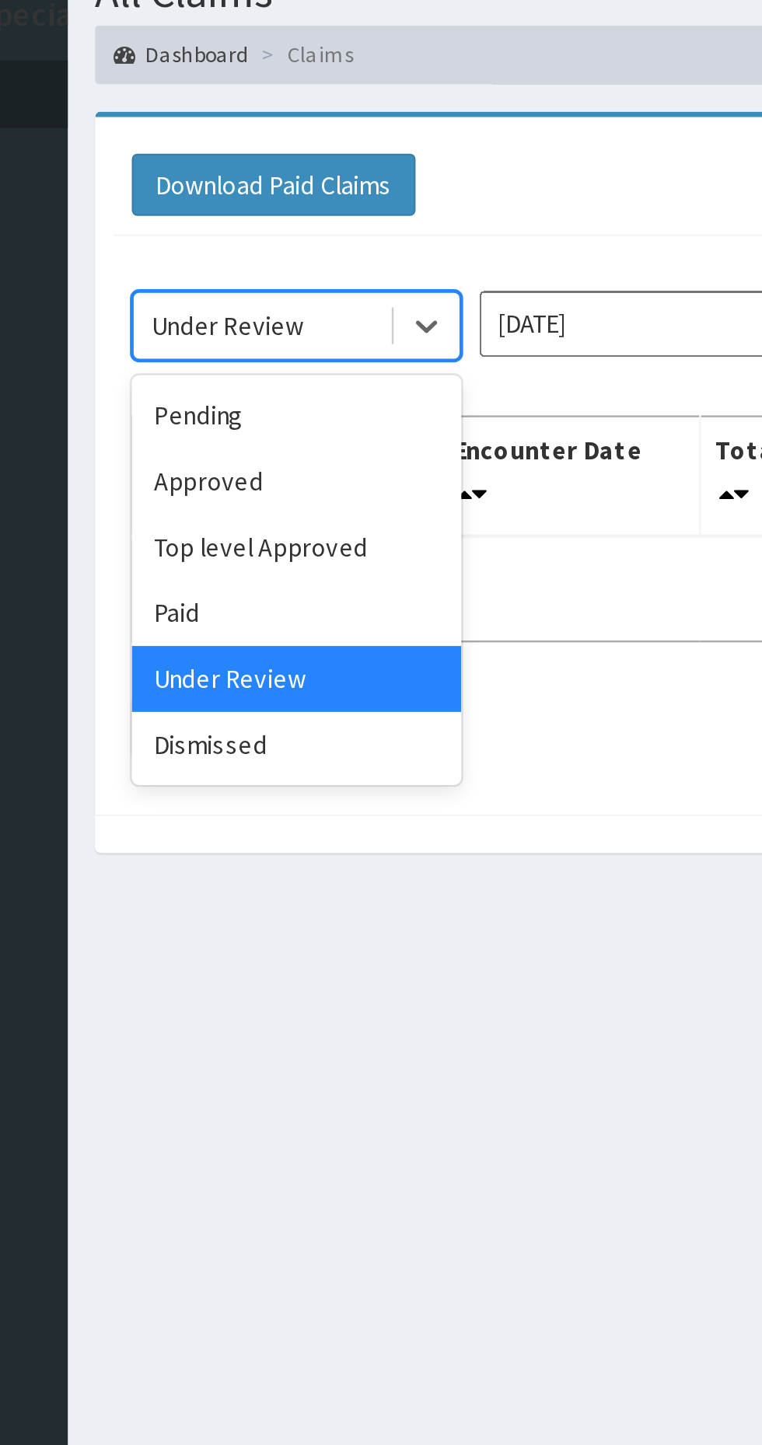
click at [299, 344] on div "Under Review" at bounding box center [276, 352] width 140 height 28
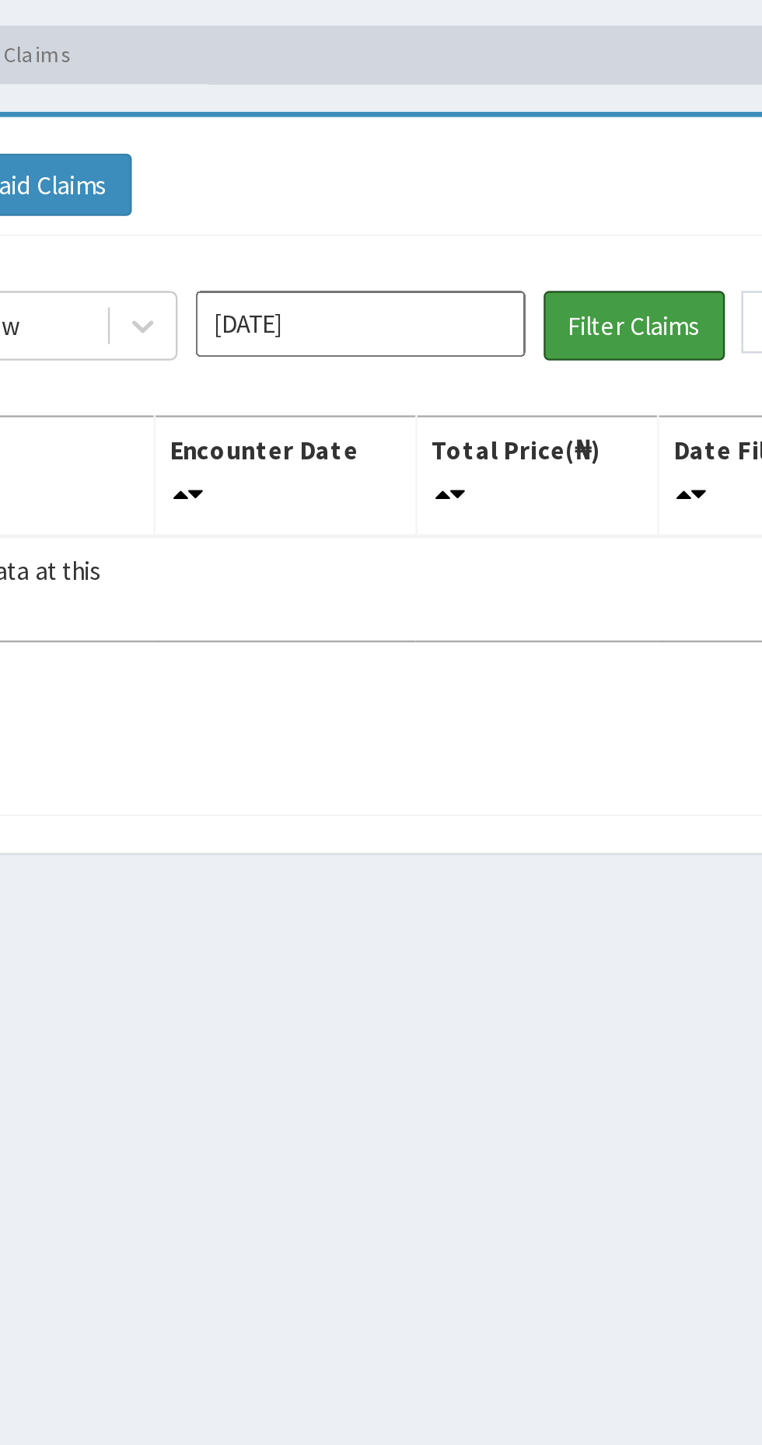
click at [529, 204] on button "Filter Claims" at bounding box center [540, 202] width 77 height 30
click at [422, 204] on input "[DATE]" at bounding box center [424, 201] width 140 height 28
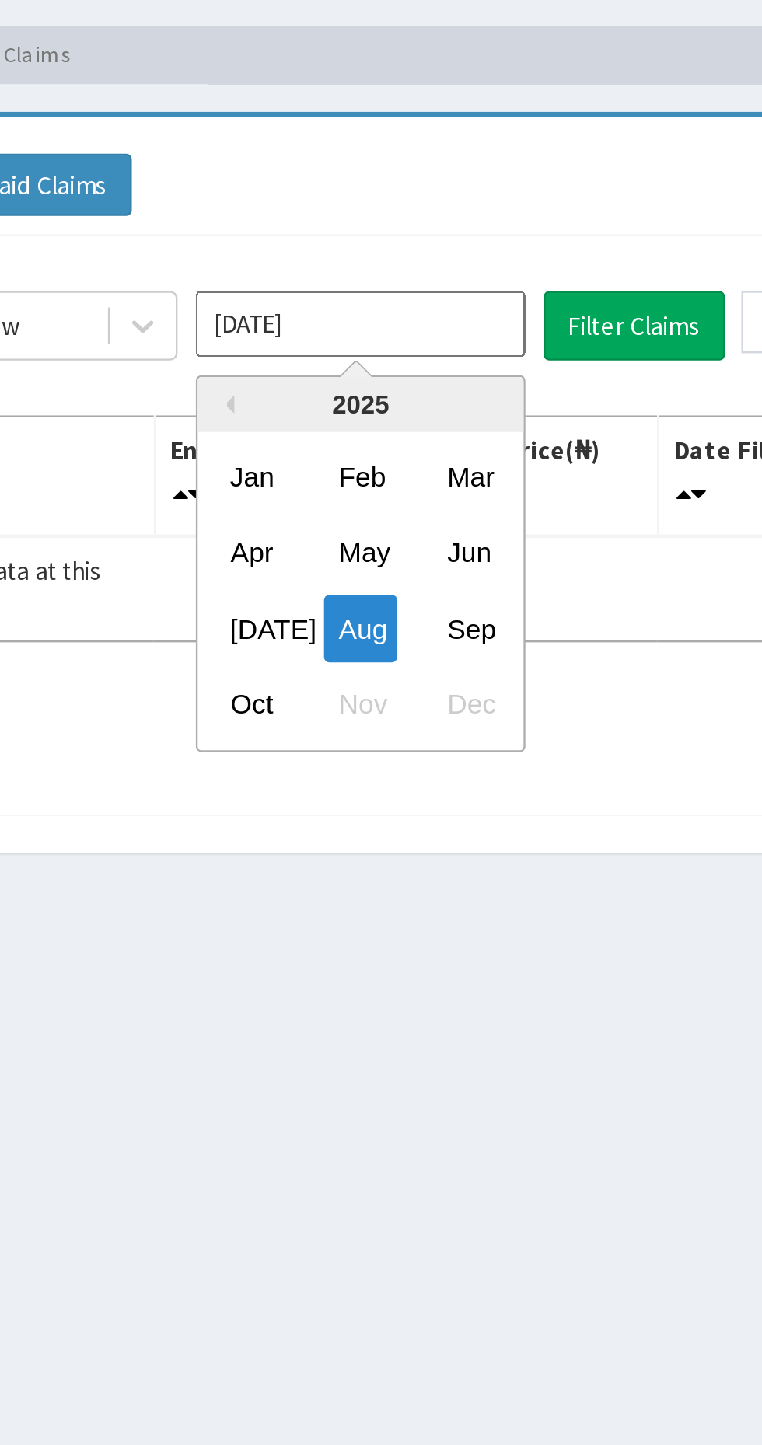
click at [475, 334] on div "Sep" at bounding box center [469, 330] width 31 height 29
type input "Sep 2025"
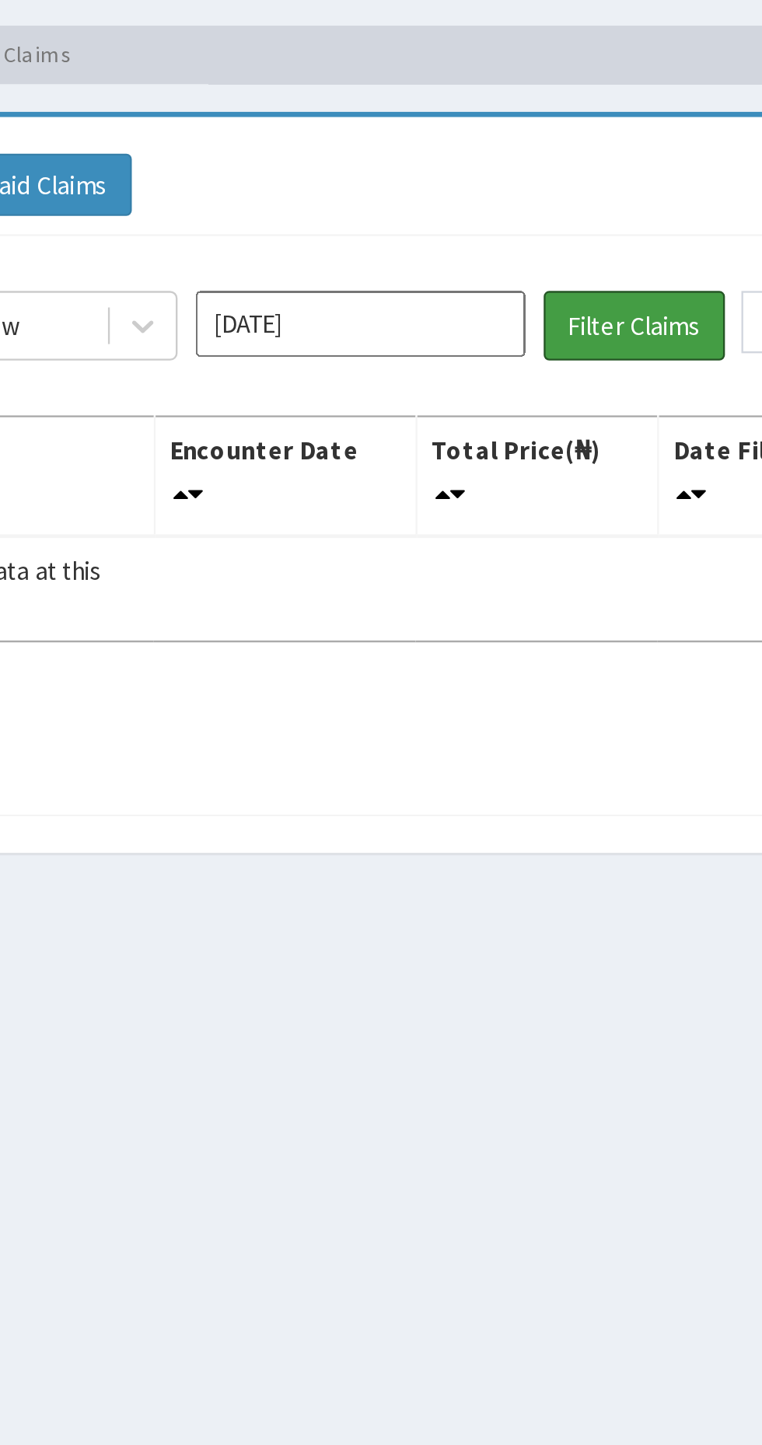
click at [544, 201] on button "Filter Claims" at bounding box center [540, 202] width 77 height 30
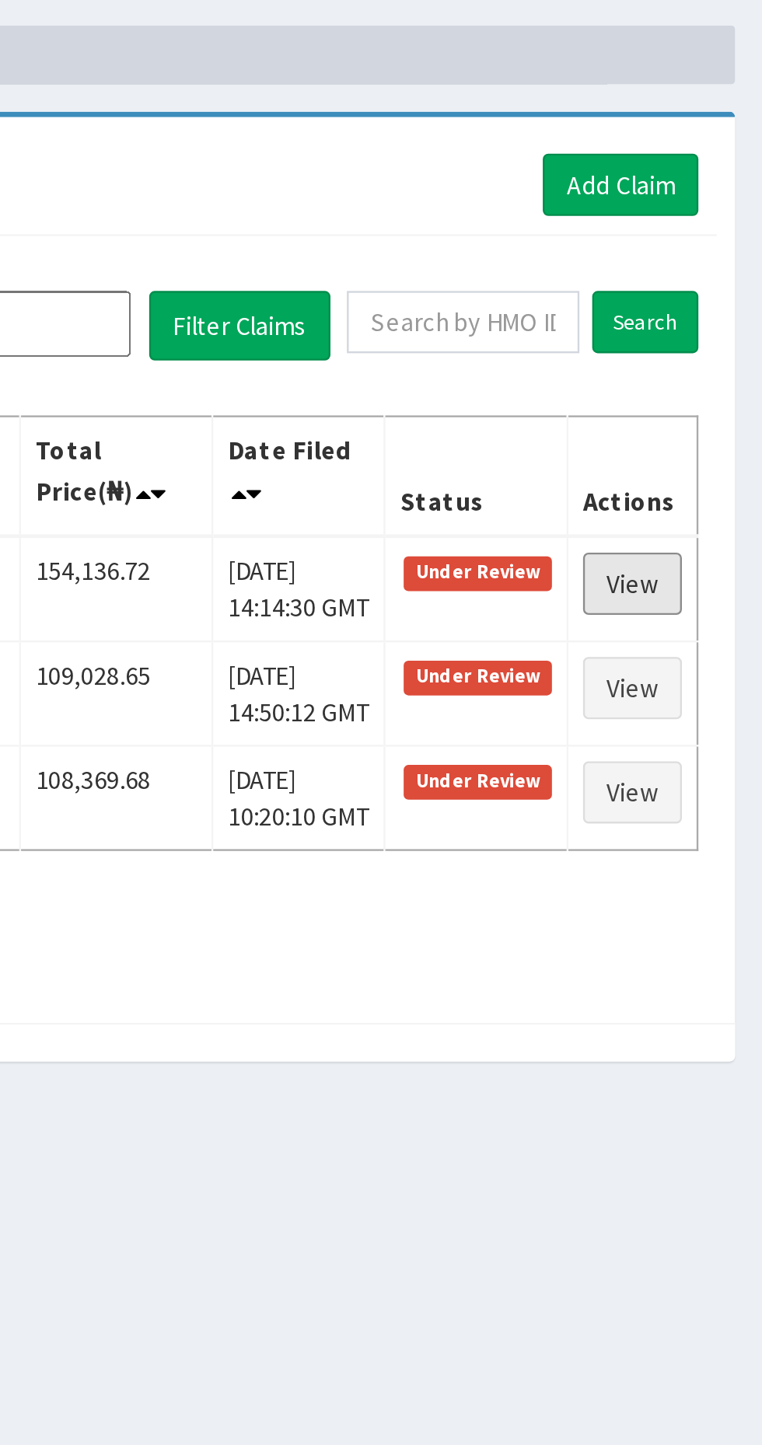
click at [712, 313] on link "View" at bounding box center [707, 312] width 42 height 26
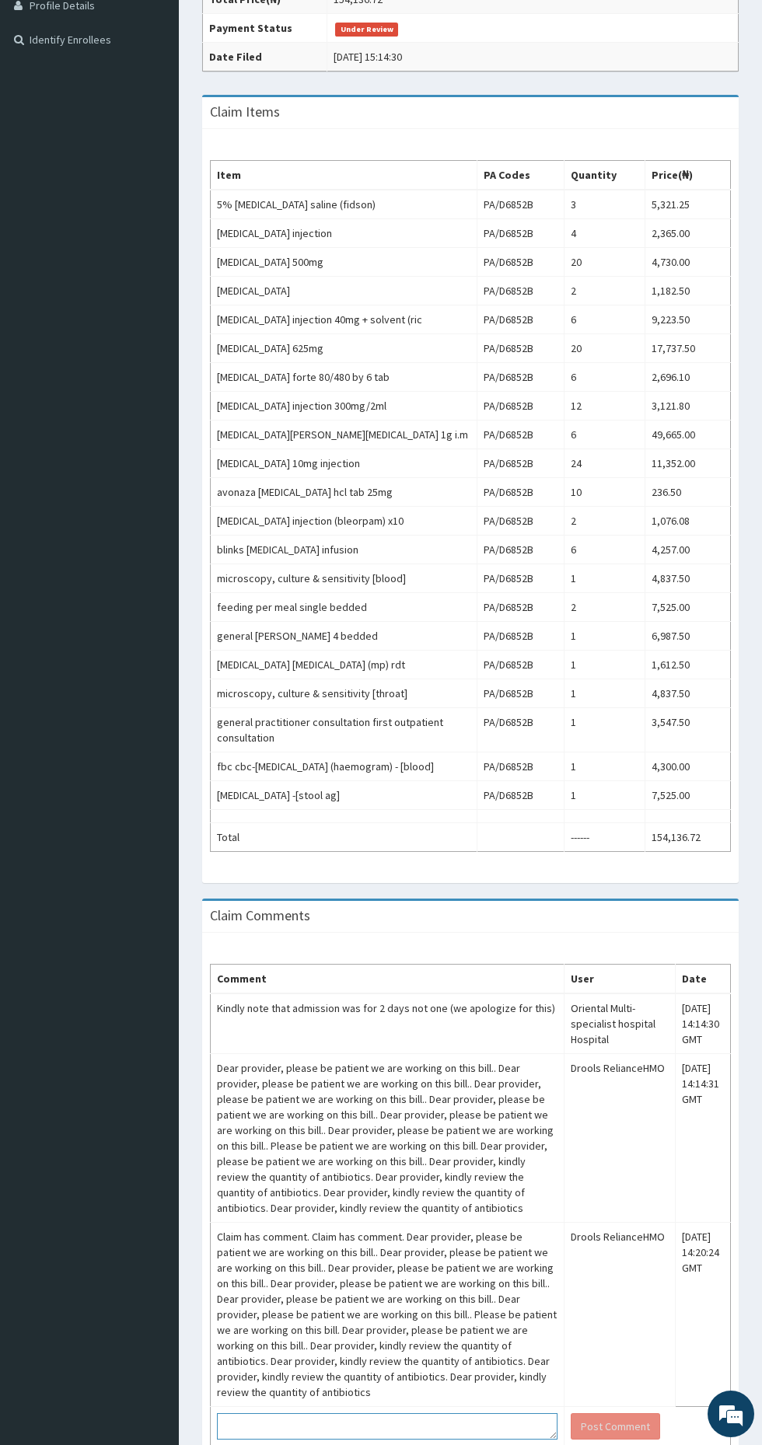
click at [370, 1440] on textarea at bounding box center [387, 1427] width 341 height 26
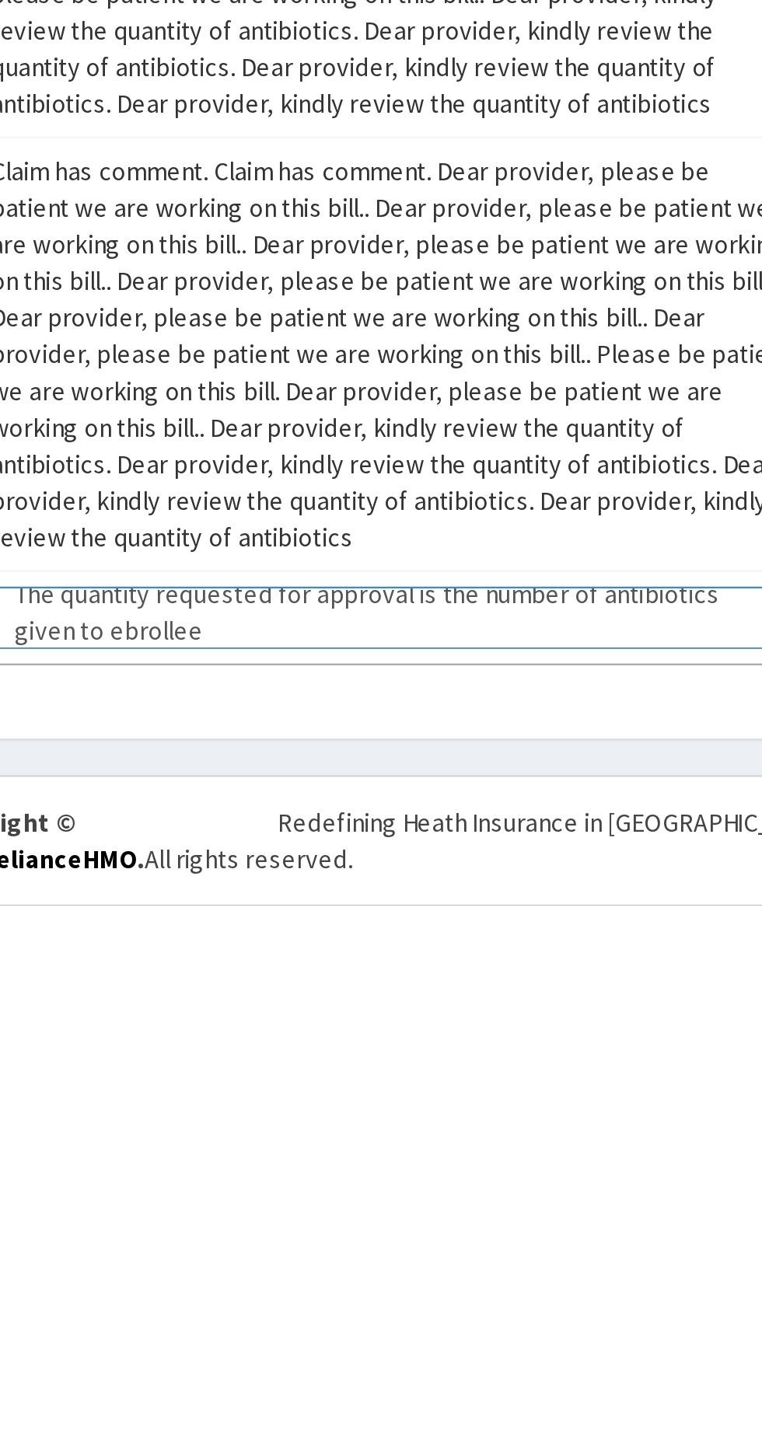
scroll to position [556, 0]
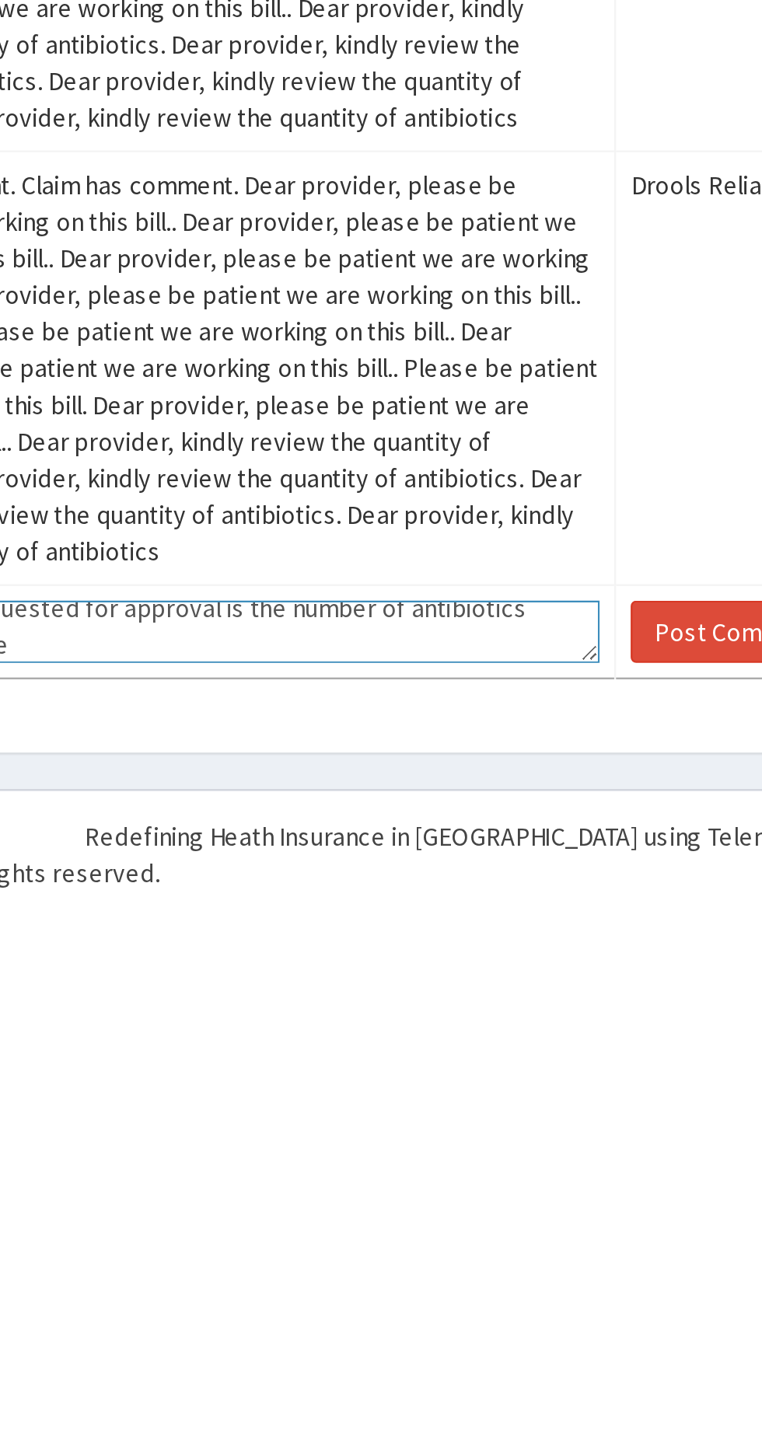
type textarea "The quantity requested for approval is the number of antibiotics given to enrol…"
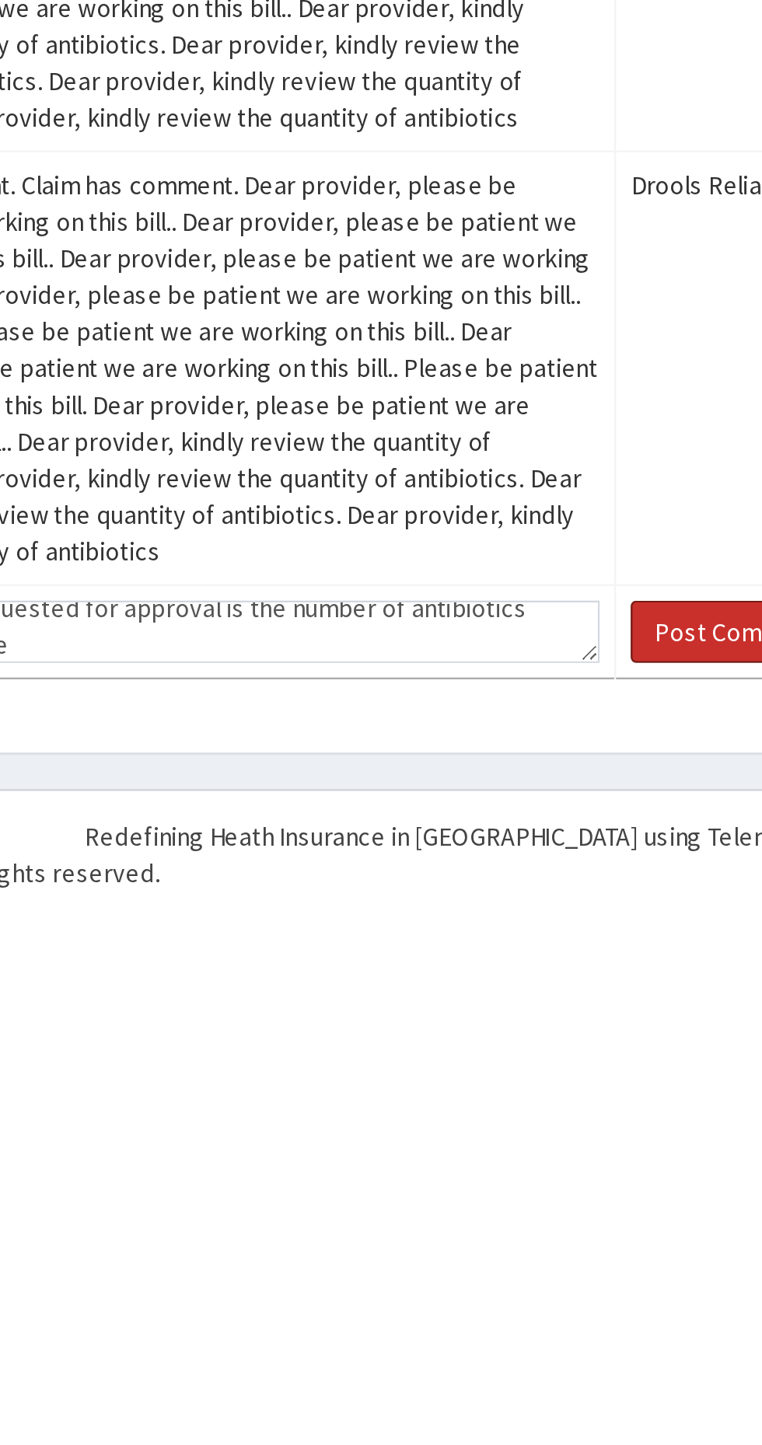
click at [585, 1323] on button "Post Comment" at bounding box center [615, 1323] width 89 height 26
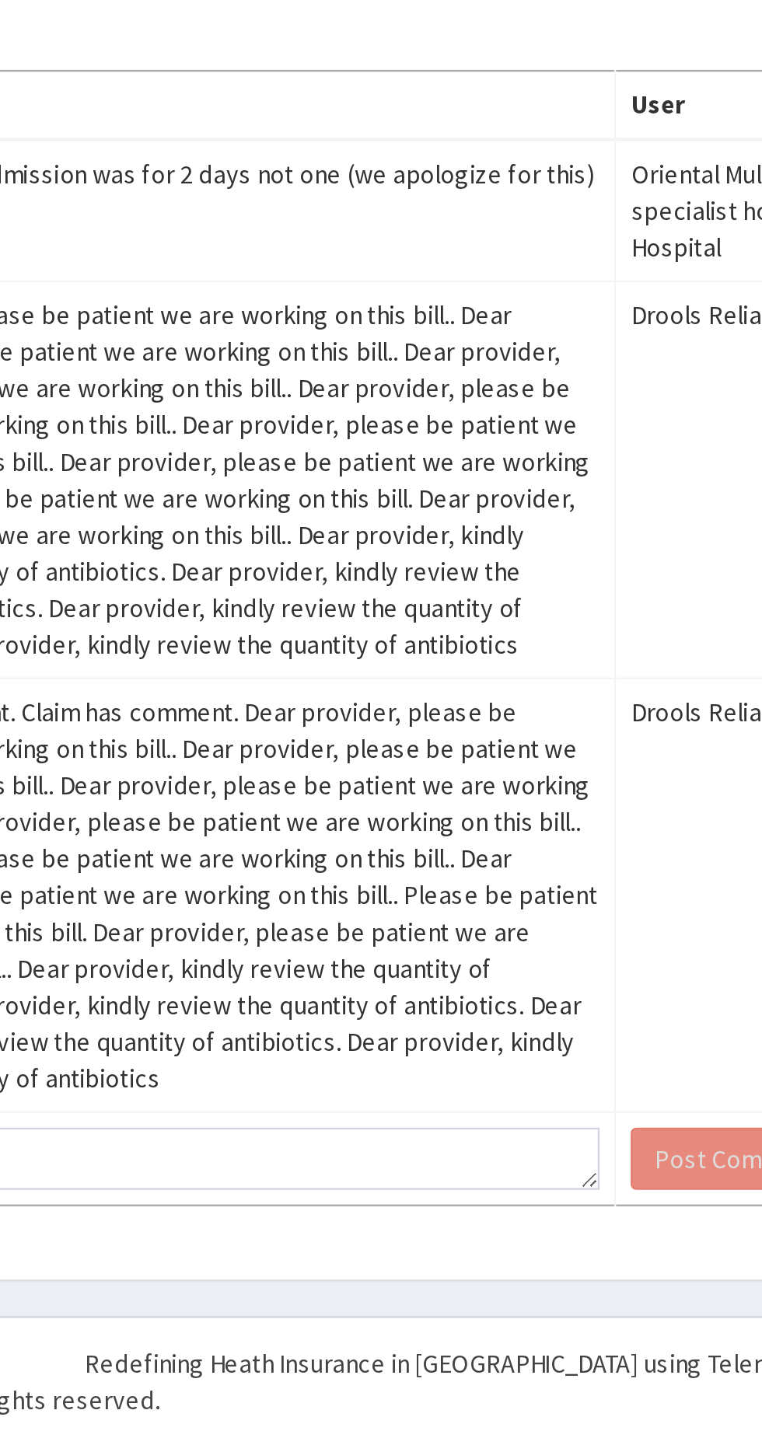
scroll to position [0, 0]
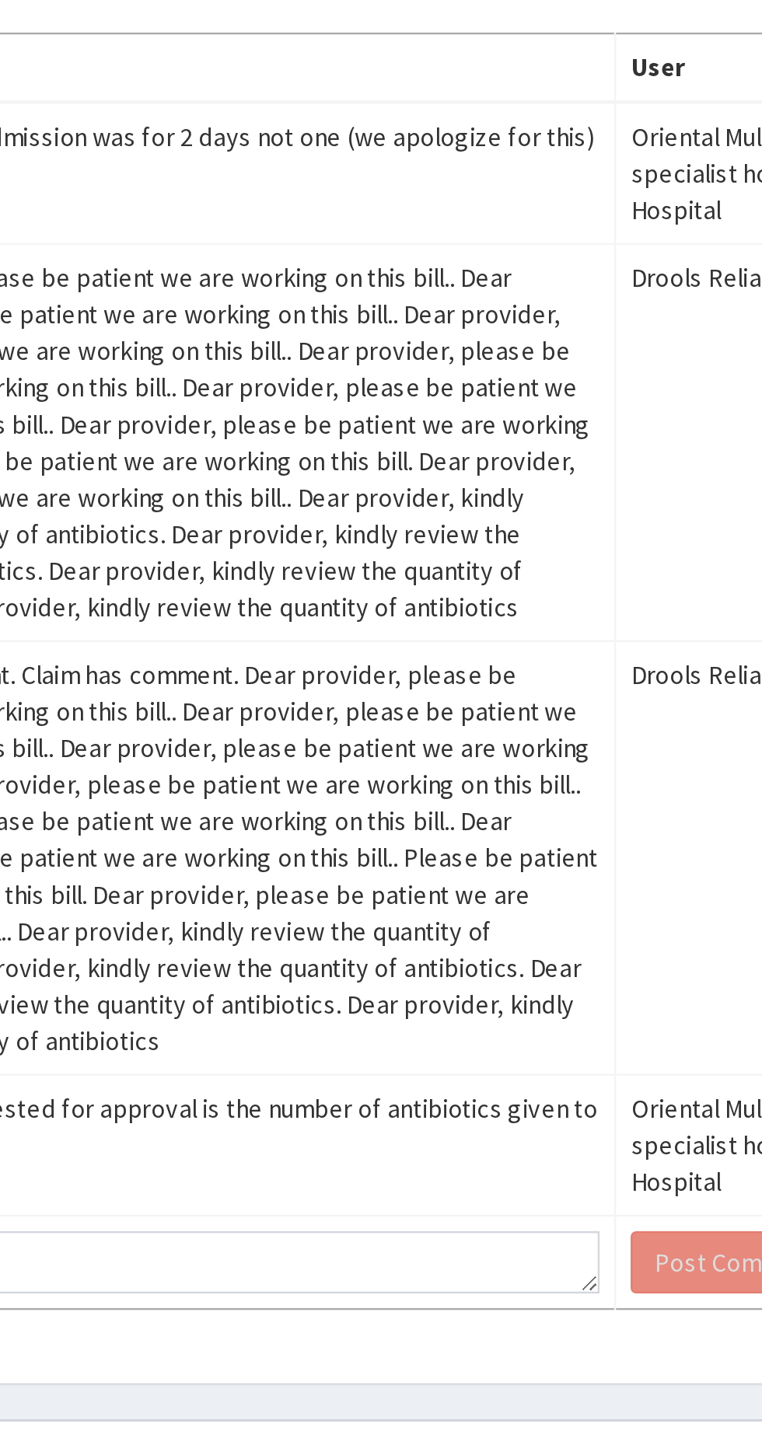
click at [626, 1419] on div "Comment User Date Kindly note that admission was for 2 days not one (we apologi…" at bounding box center [470, 1116] width 537 height 605
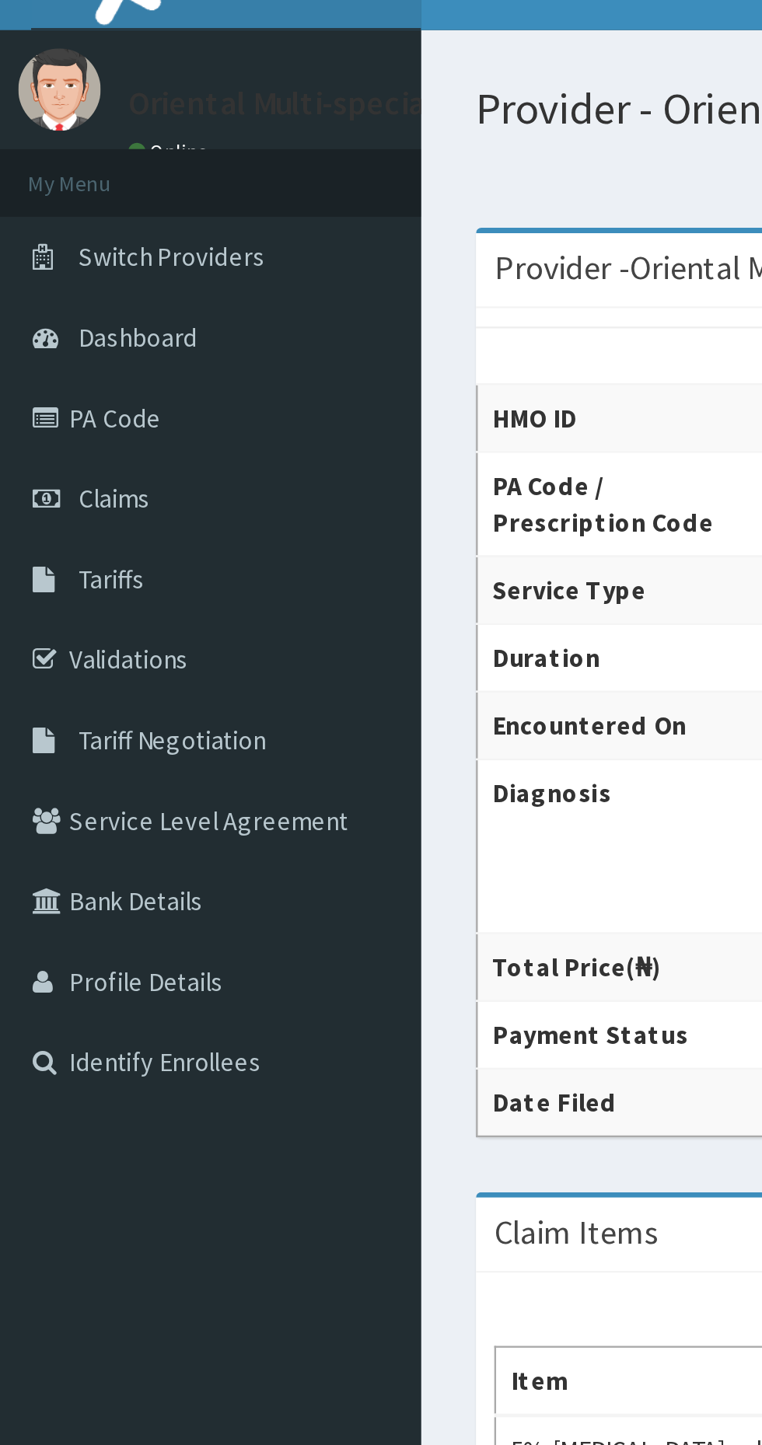
click at [47, 236] on span "Claims" at bounding box center [48, 238] width 30 height 14
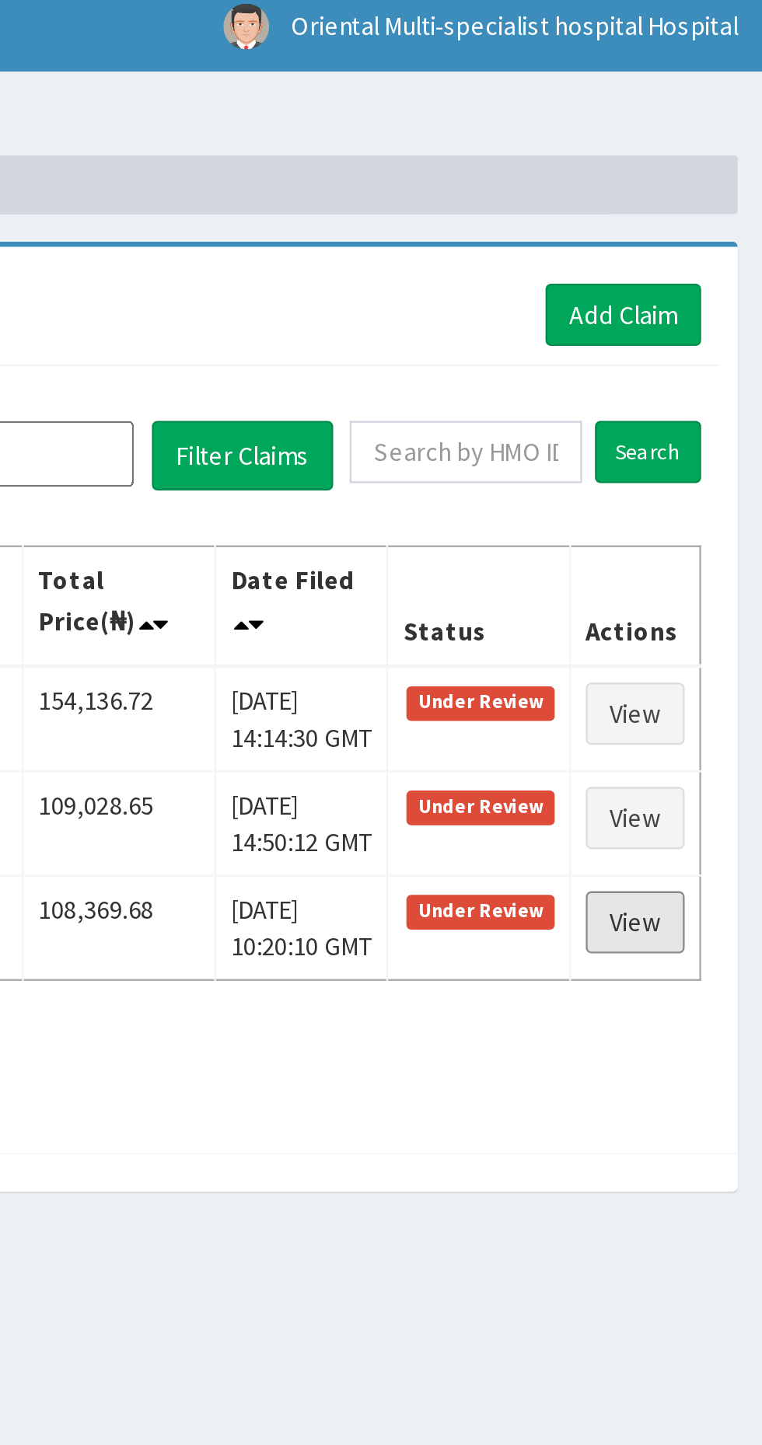
click at [708, 400] on link "View" at bounding box center [707, 400] width 42 height 26
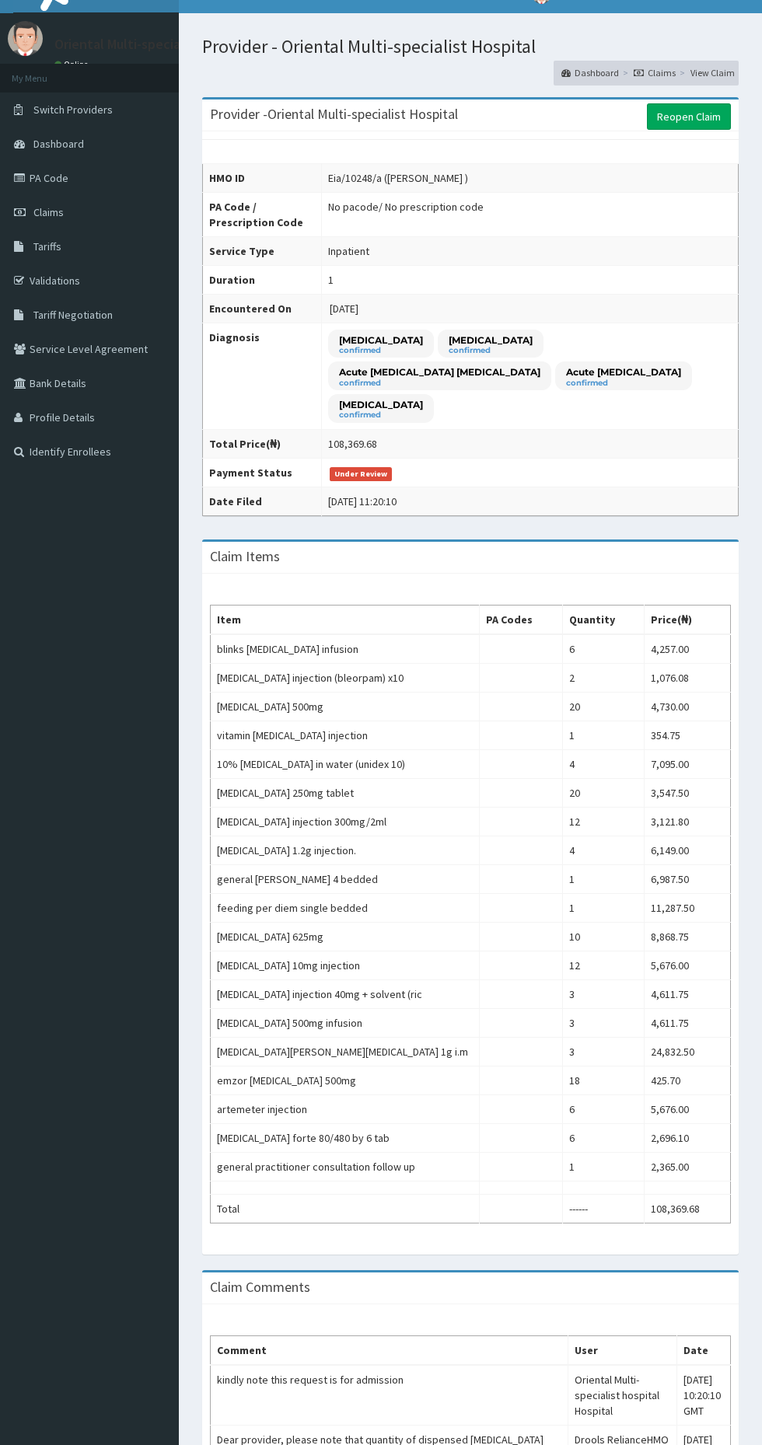
scroll to position [362, 0]
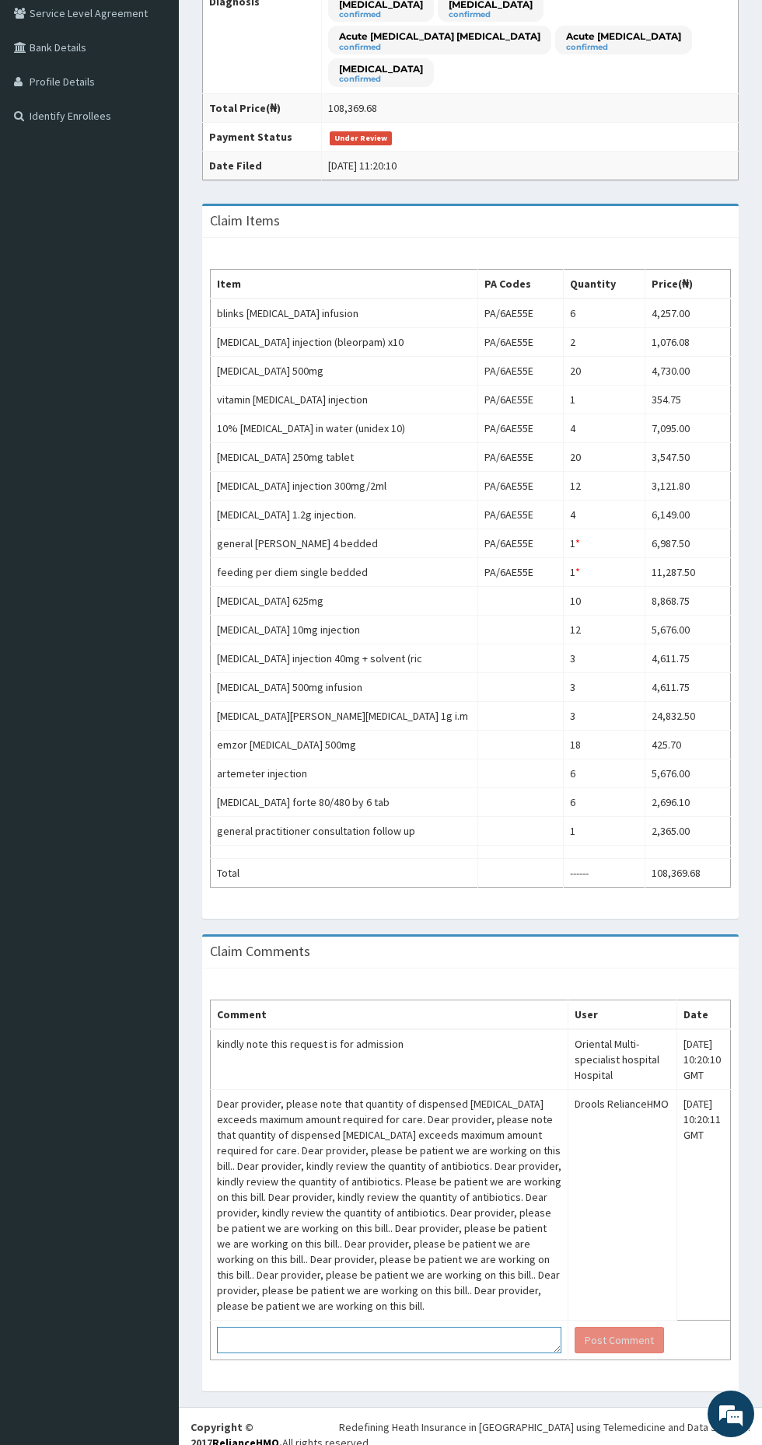
click at [398, 1327] on textarea at bounding box center [389, 1340] width 344 height 26
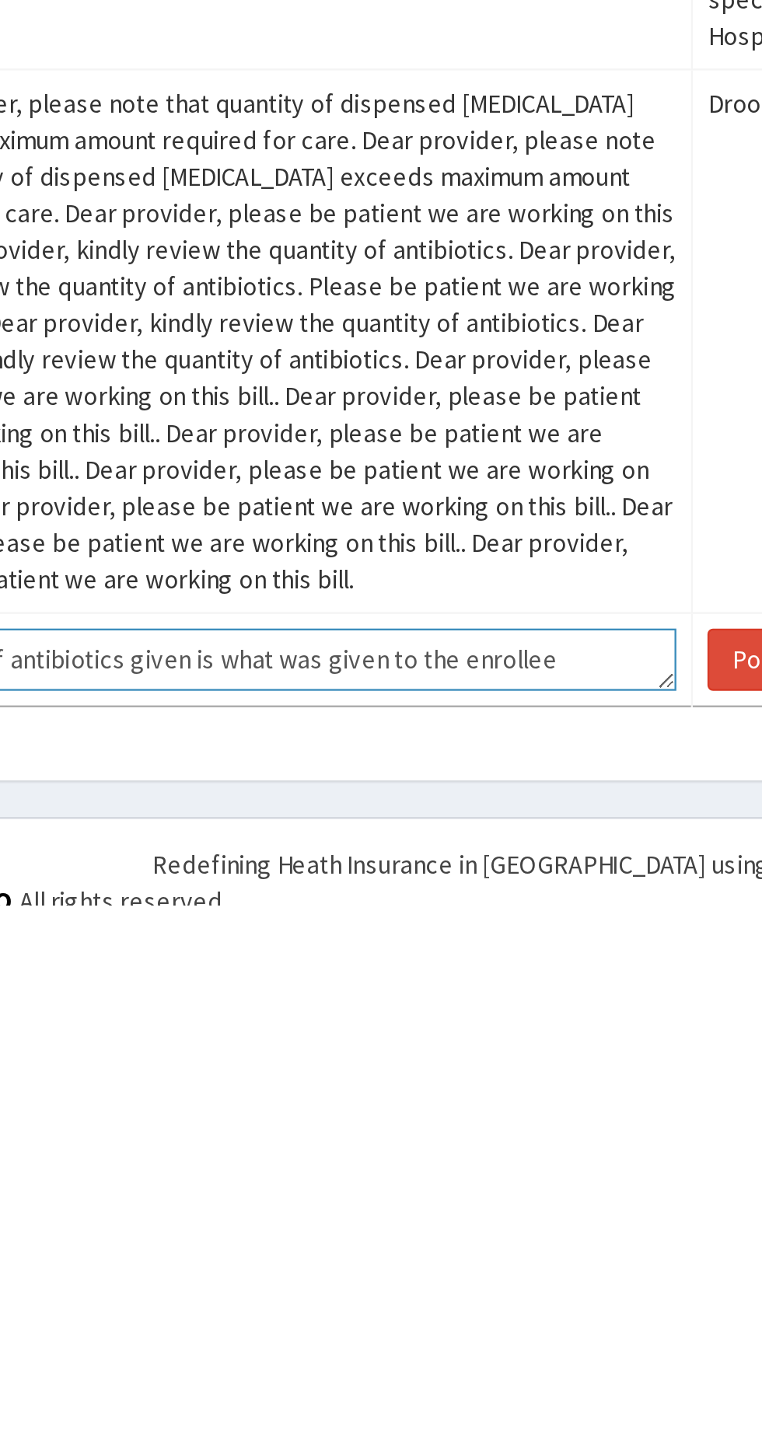
scroll to position [361, 0]
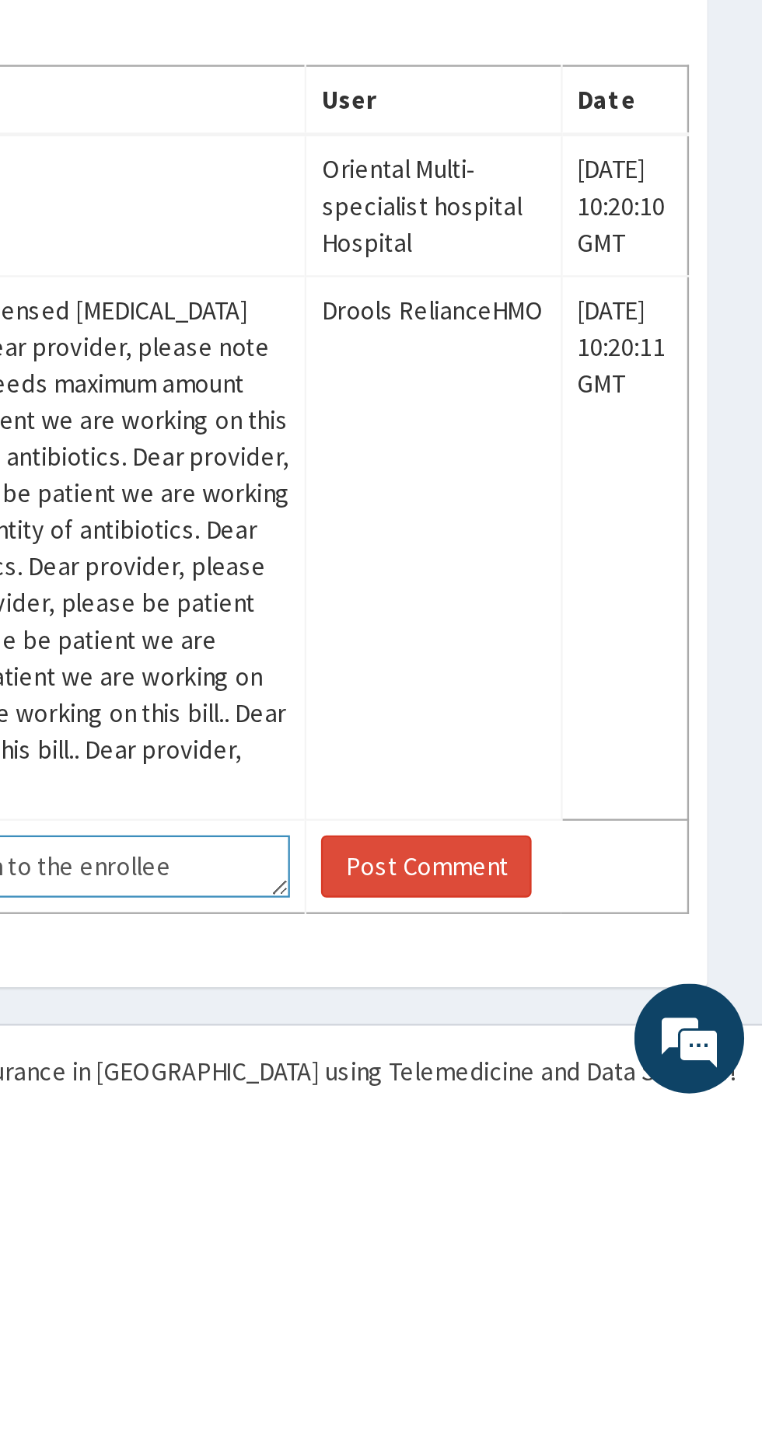
type textarea "Number of antibiotics given is what was given to the enrollee"
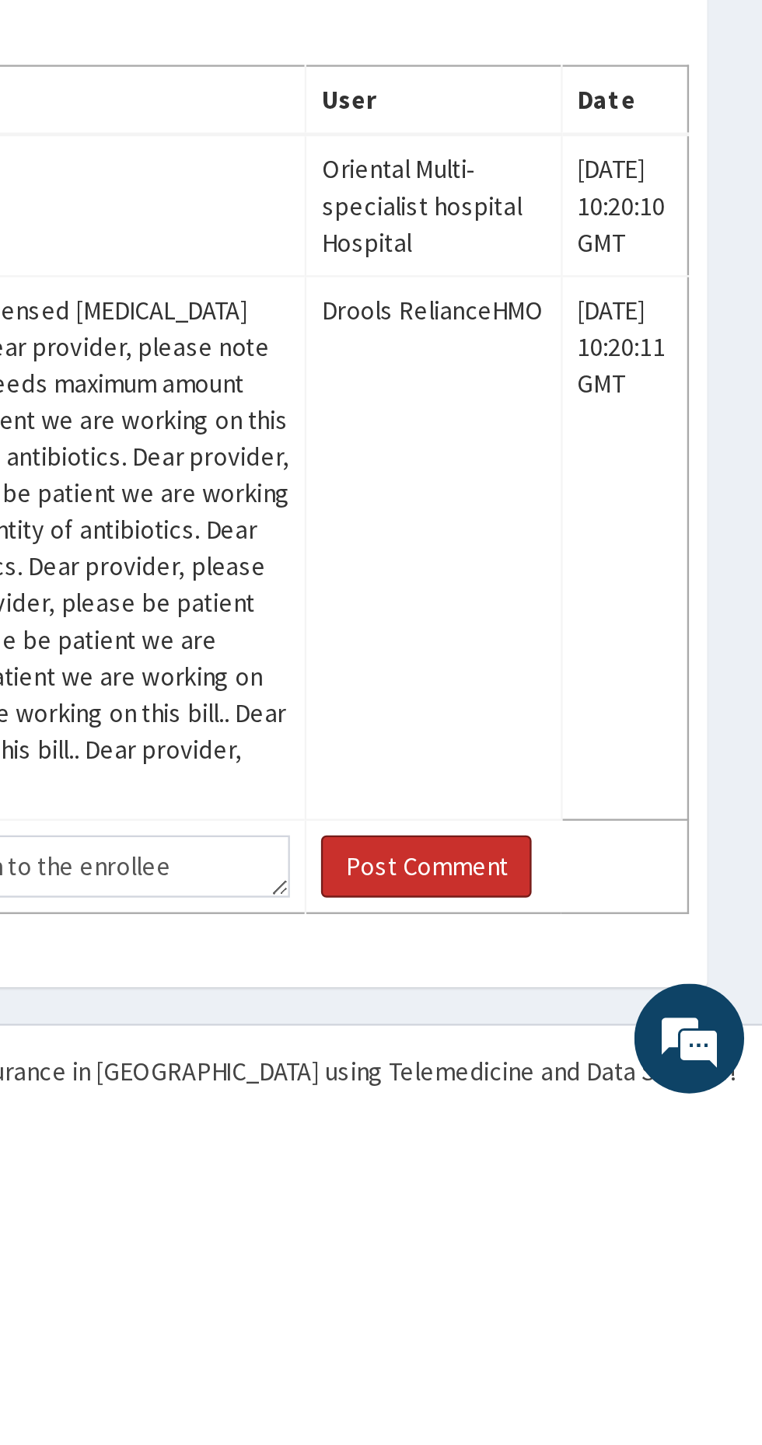
click at [631, 1328] on button "Post Comment" at bounding box center [619, 1341] width 89 height 26
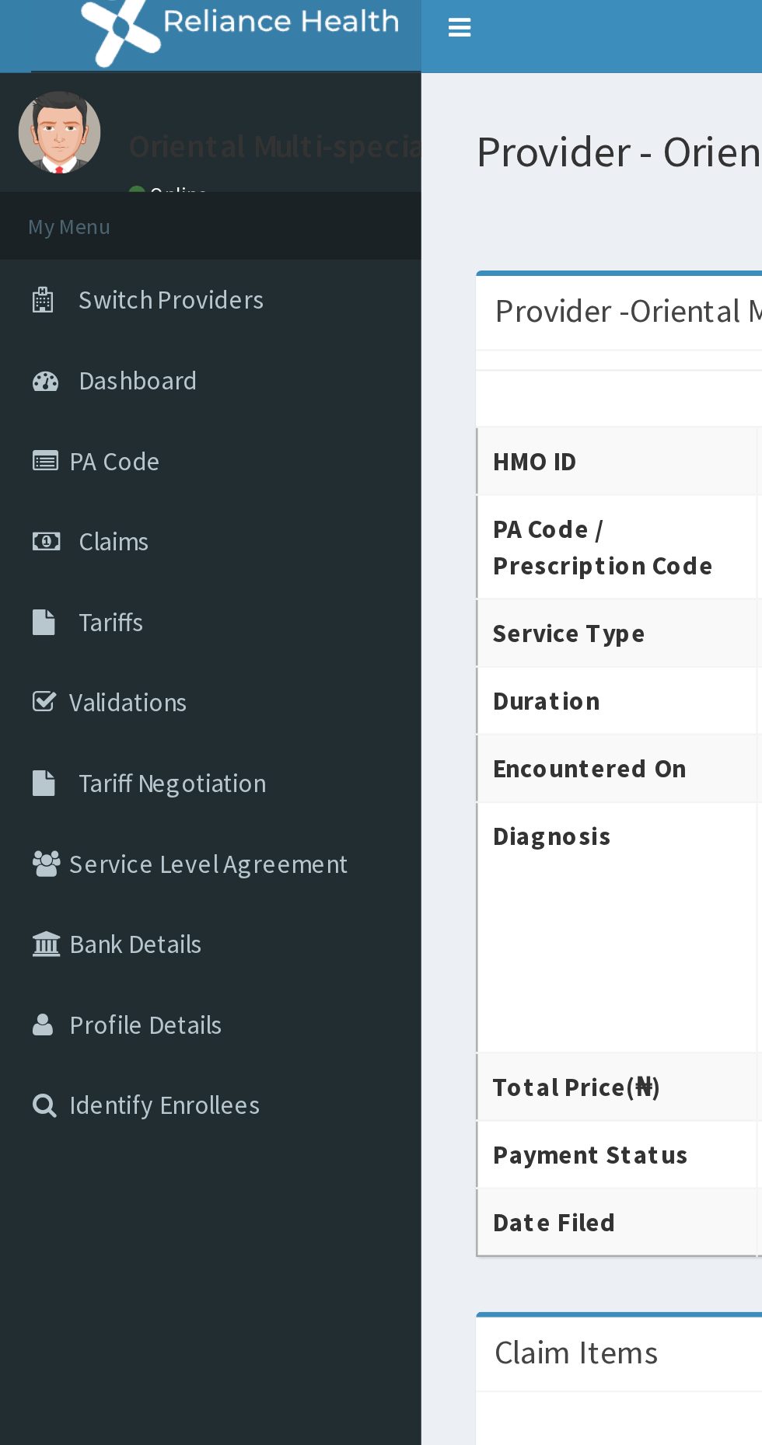
scroll to position [0, 0]
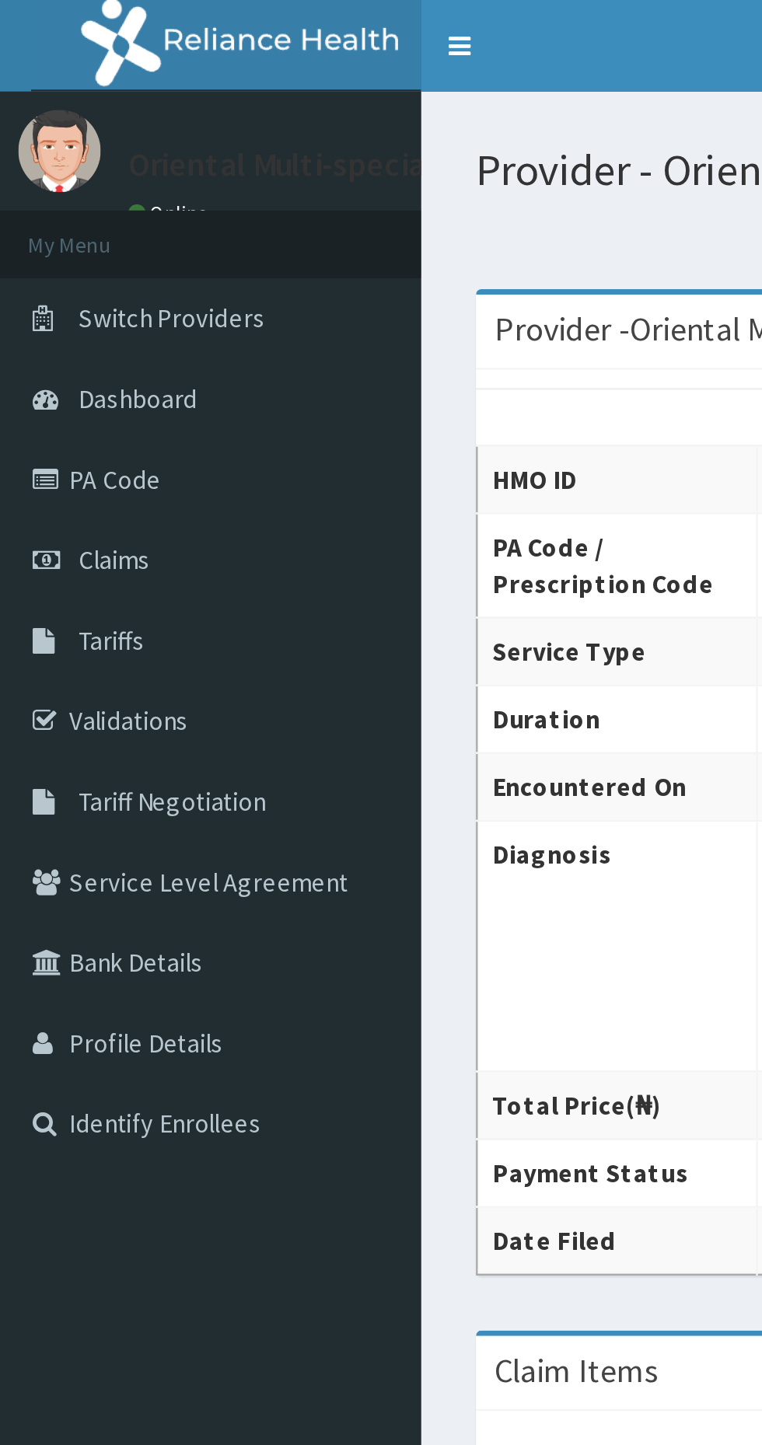
click at [112, 236] on link "Claims" at bounding box center [89, 238] width 179 height 34
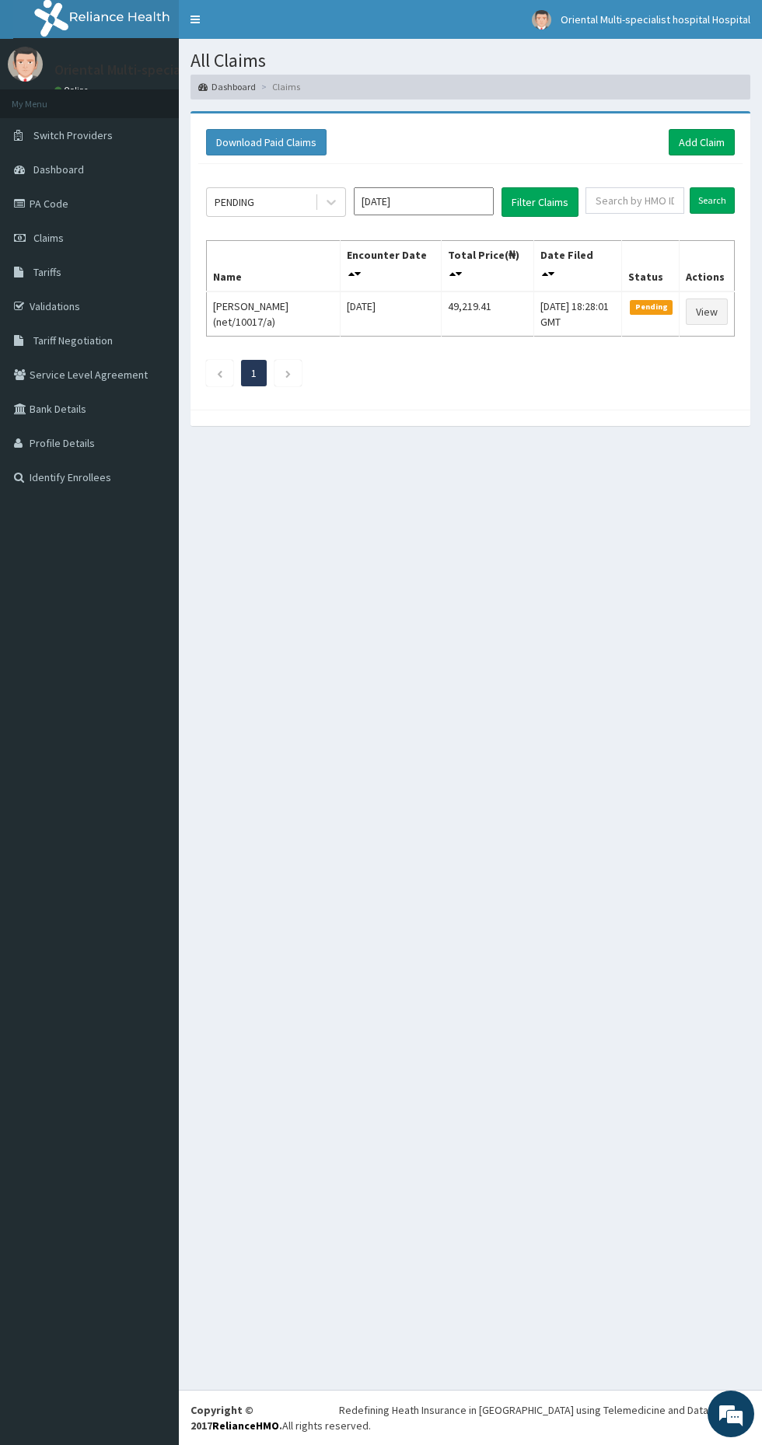
click at [439, 201] on input "Oct 2025" at bounding box center [424, 201] width 140 height 28
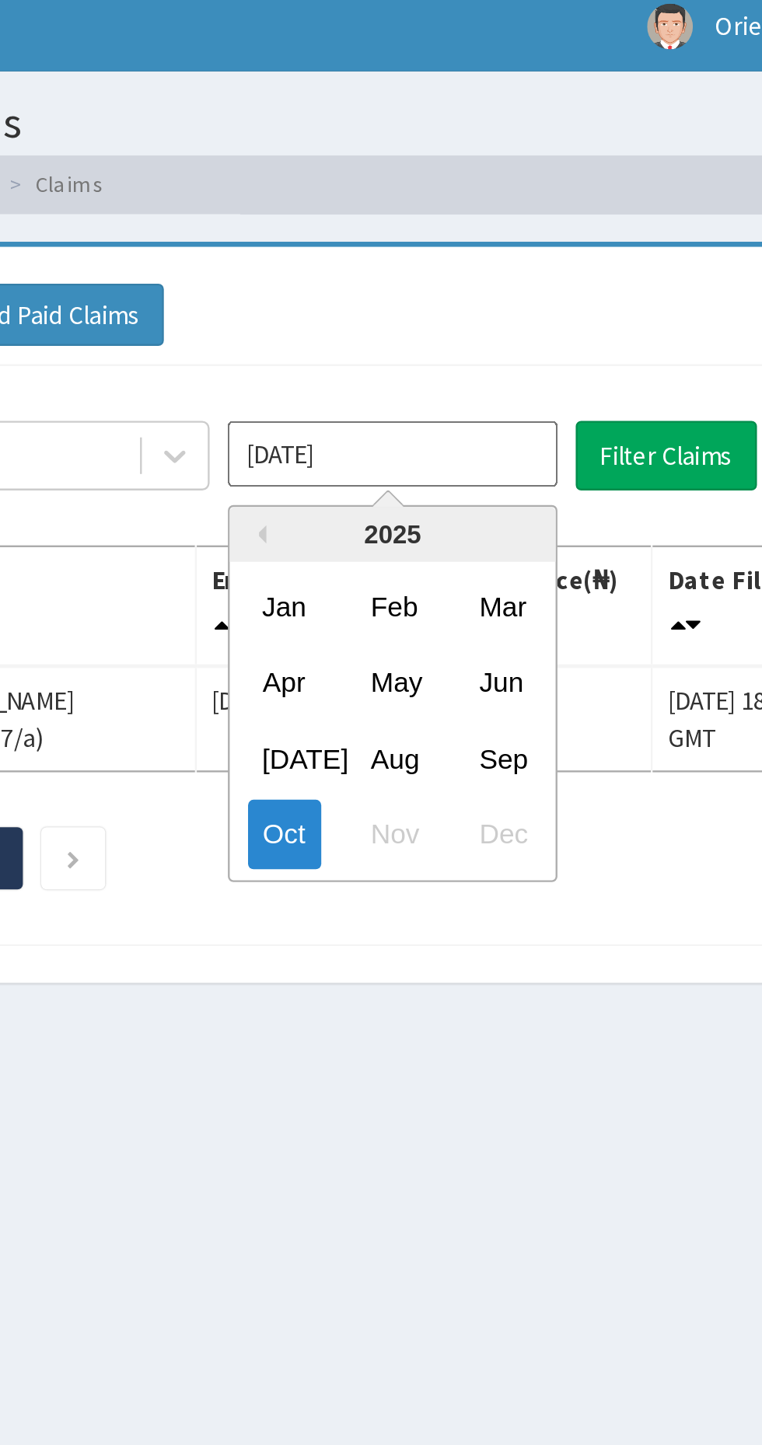
click at [384, 330] on div "Jul" at bounding box center [377, 330] width 31 height 29
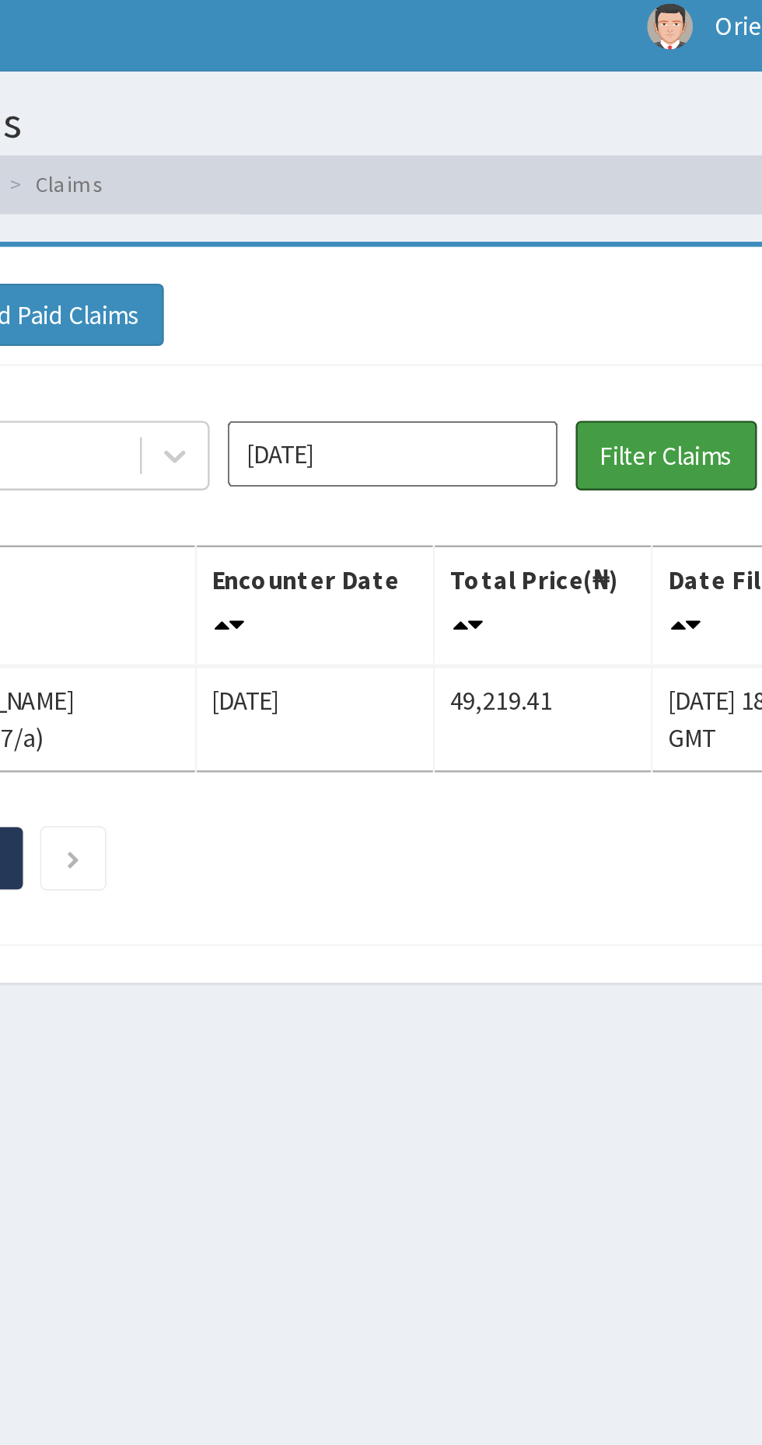
click at [533, 208] on button "Filter Claims" at bounding box center [540, 202] width 77 height 30
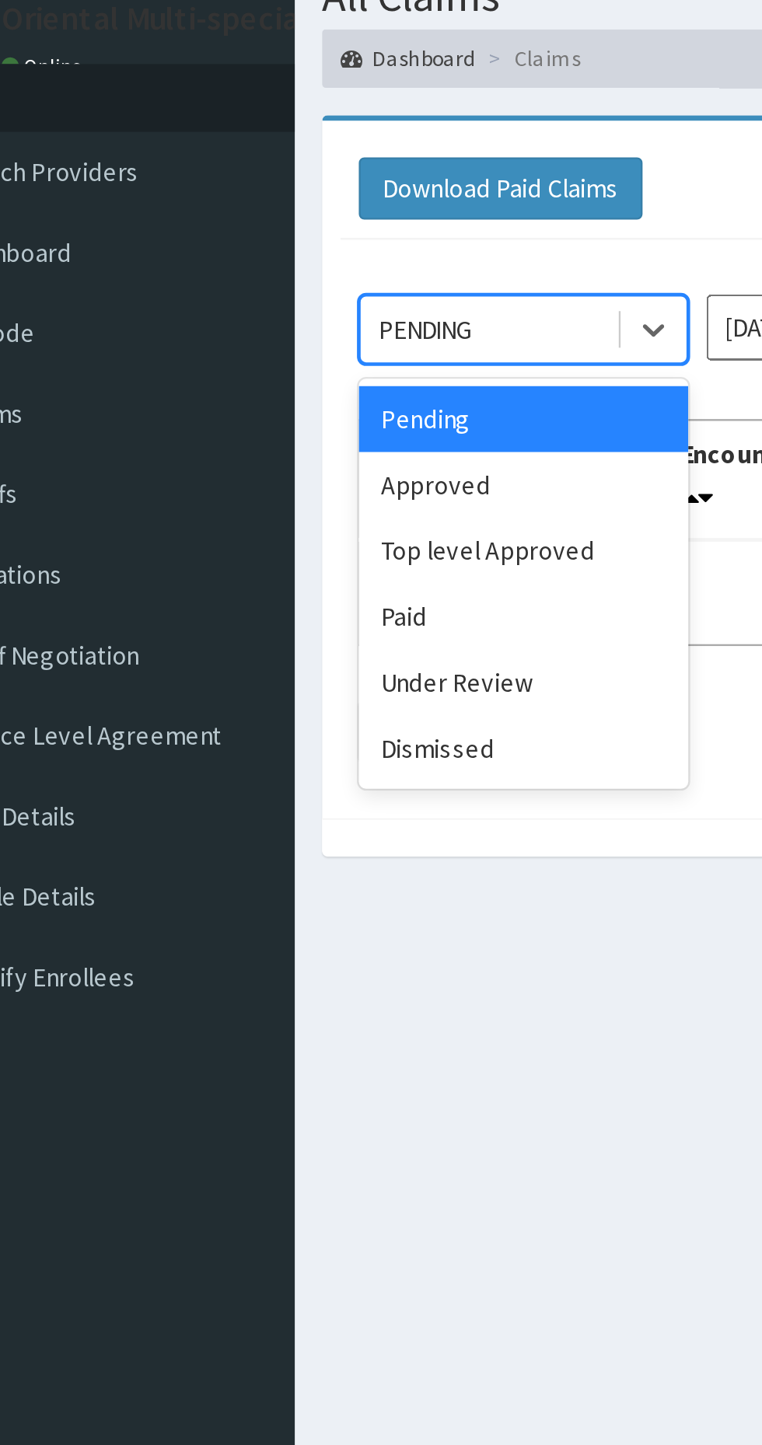
click at [286, 352] on div "Under Review" at bounding box center [276, 352] width 140 height 28
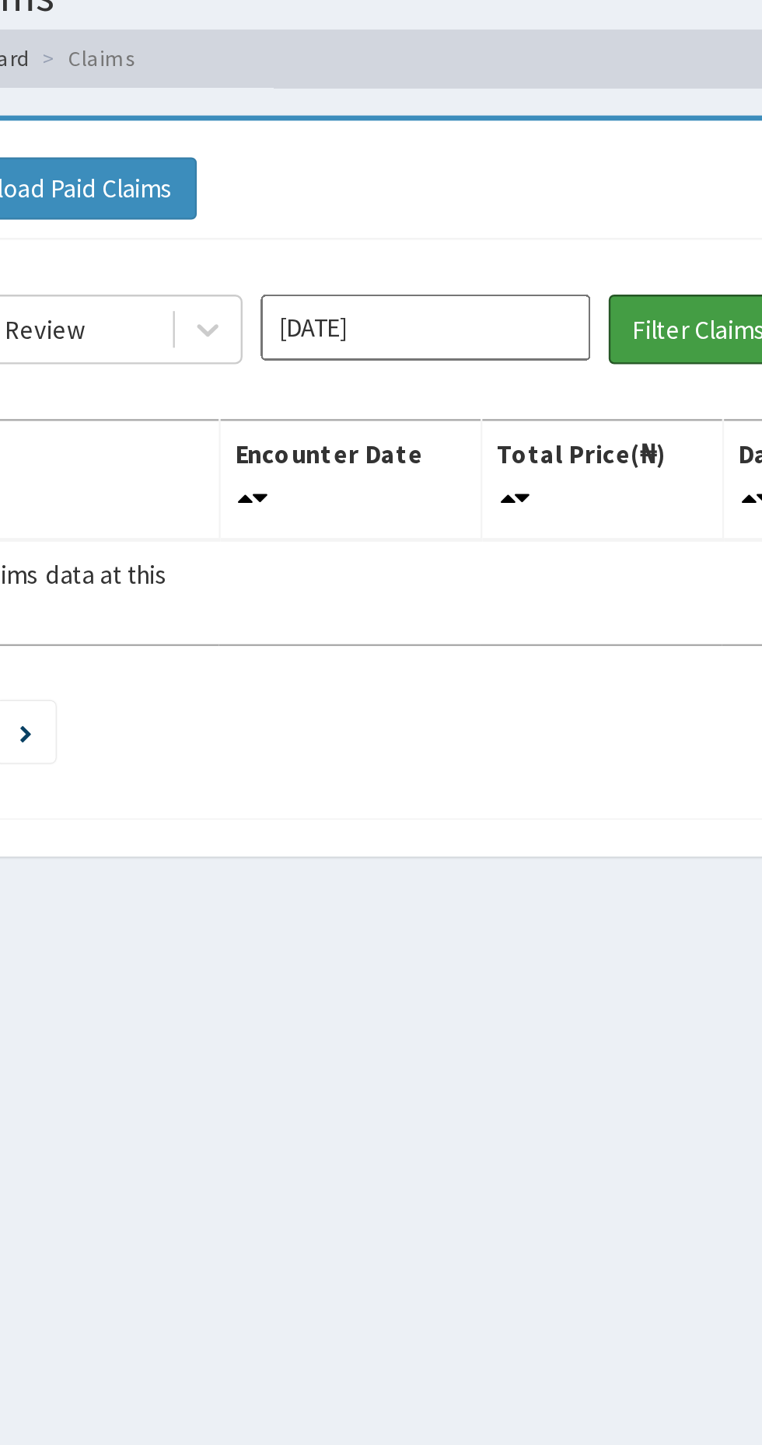
click at [531, 215] on button "Filter Claims" at bounding box center [540, 202] width 77 height 30
click at [438, 203] on input "Jul 2025" at bounding box center [424, 201] width 140 height 28
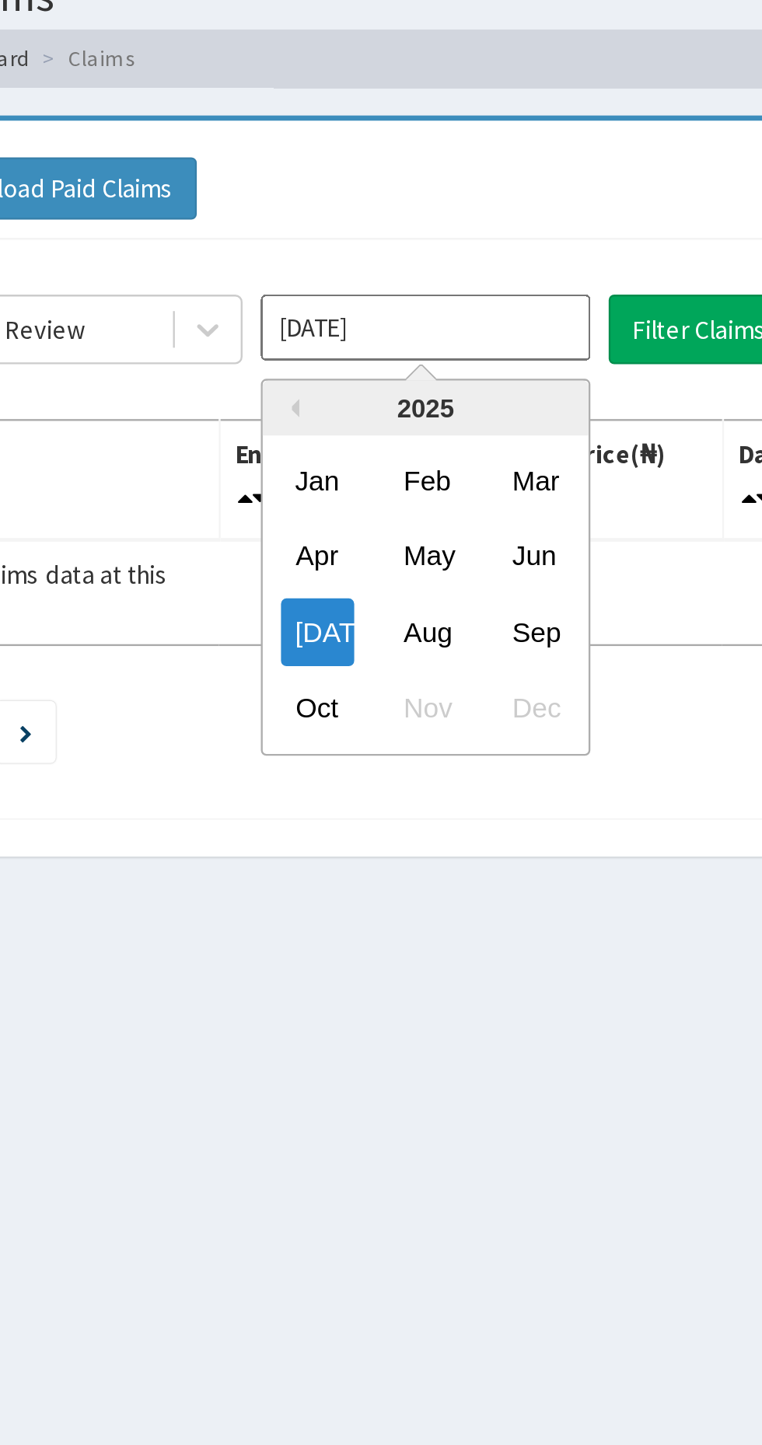
click at [425, 330] on div "Aug" at bounding box center [423, 330] width 31 height 29
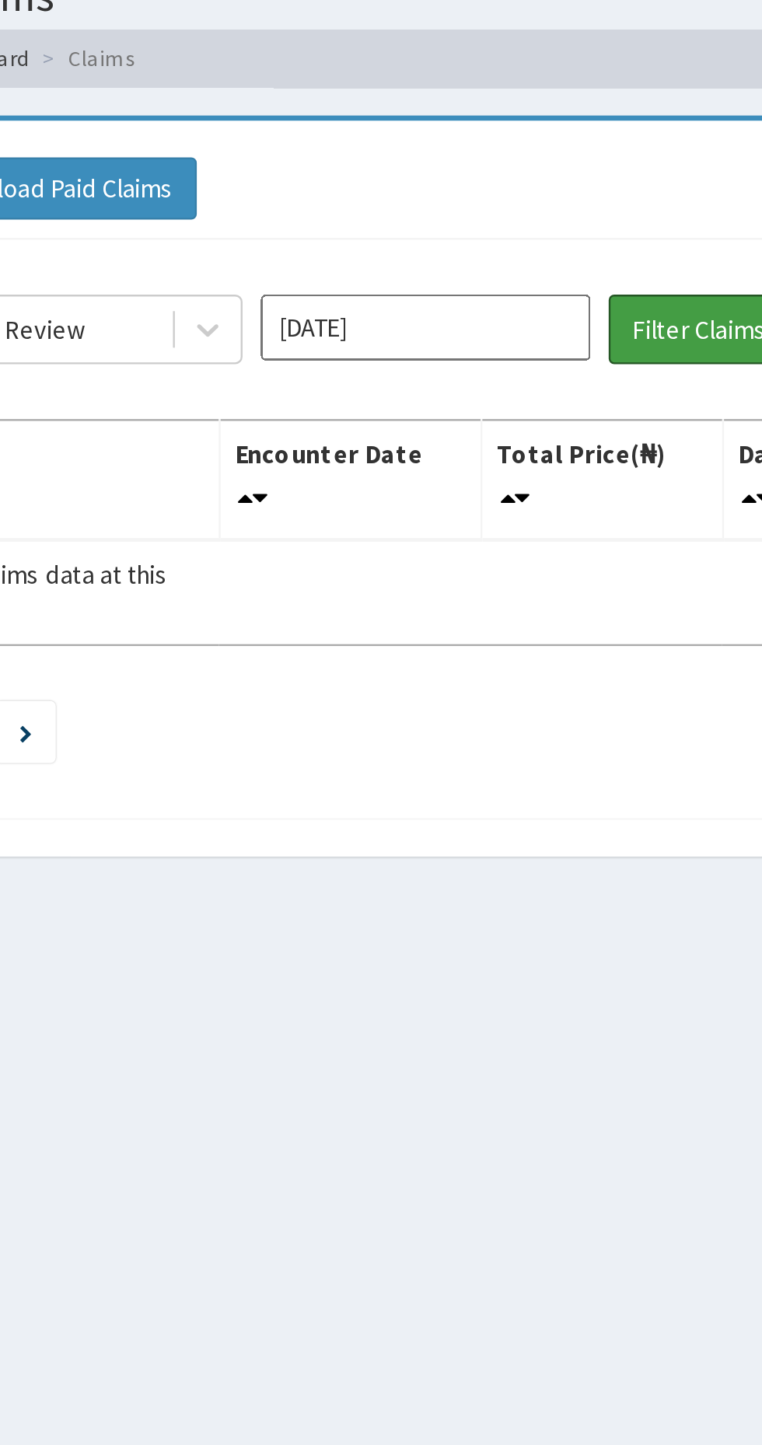
click at [531, 204] on button "Filter Claims" at bounding box center [540, 202] width 77 height 30
click at [420, 215] on input "Aug 2025" at bounding box center [424, 201] width 140 height 28
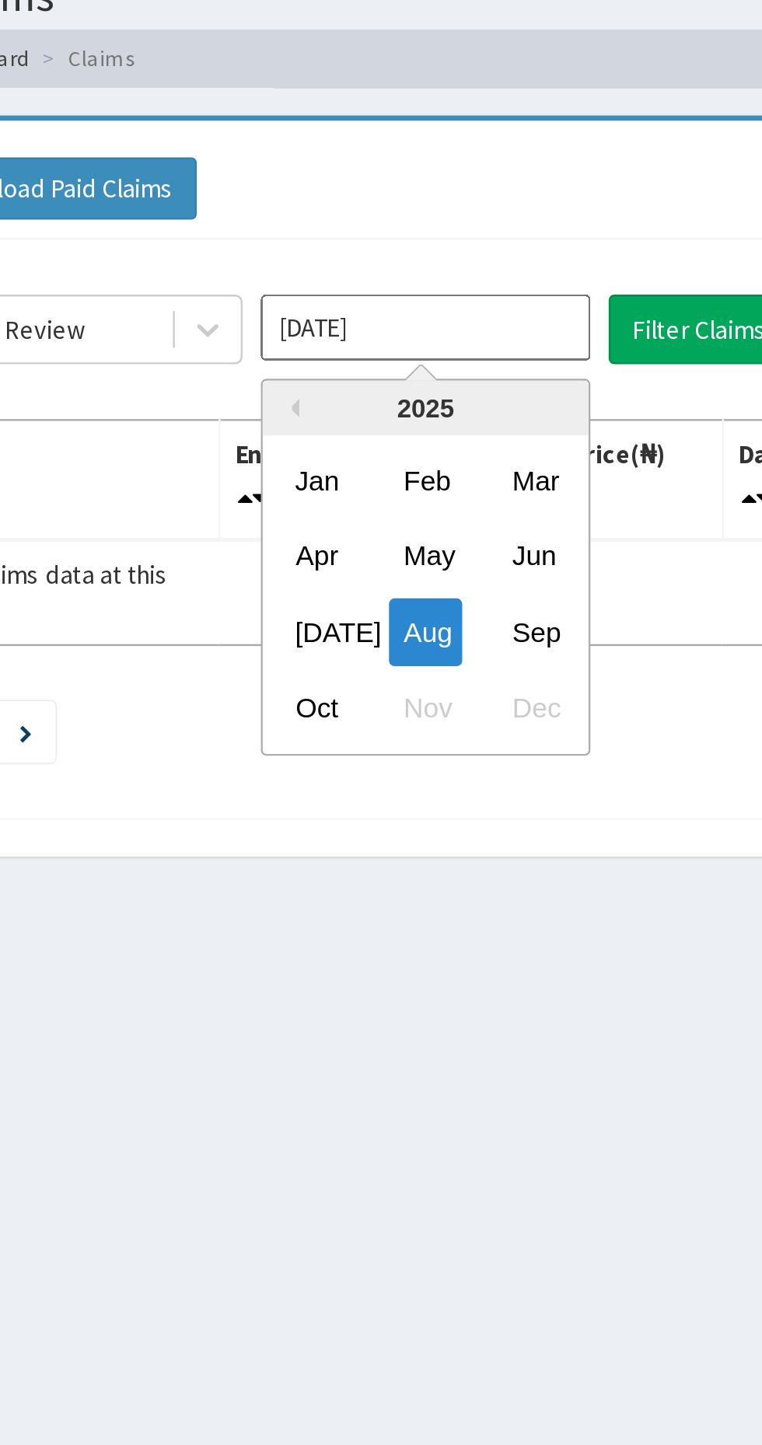
click at [376, 372] on div "Oct" at bounding box center [377, 362] width 31 height 29
type input "Oct 2025"
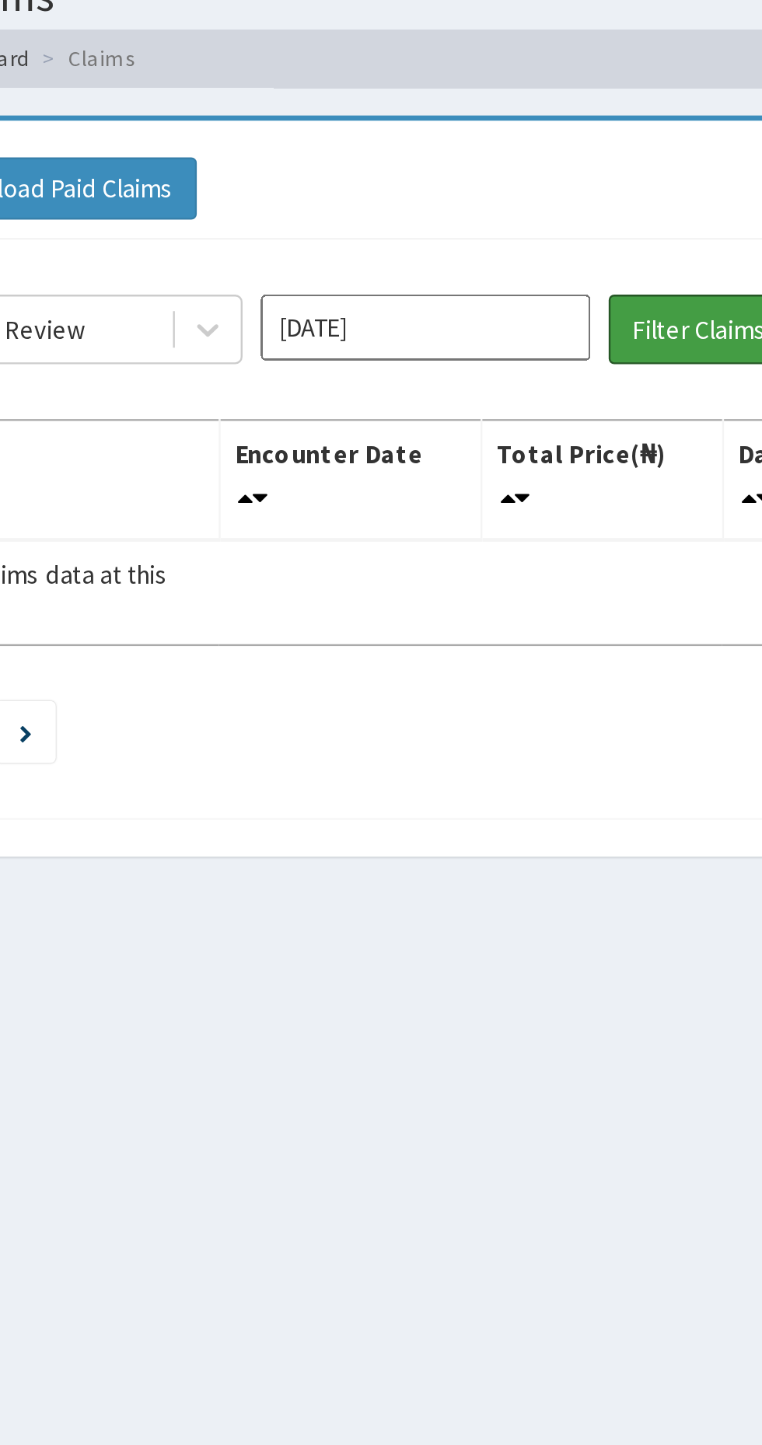
click at [540, 202] on button "Filter Claims" at bounding box center [540, 202] width 77 height 30
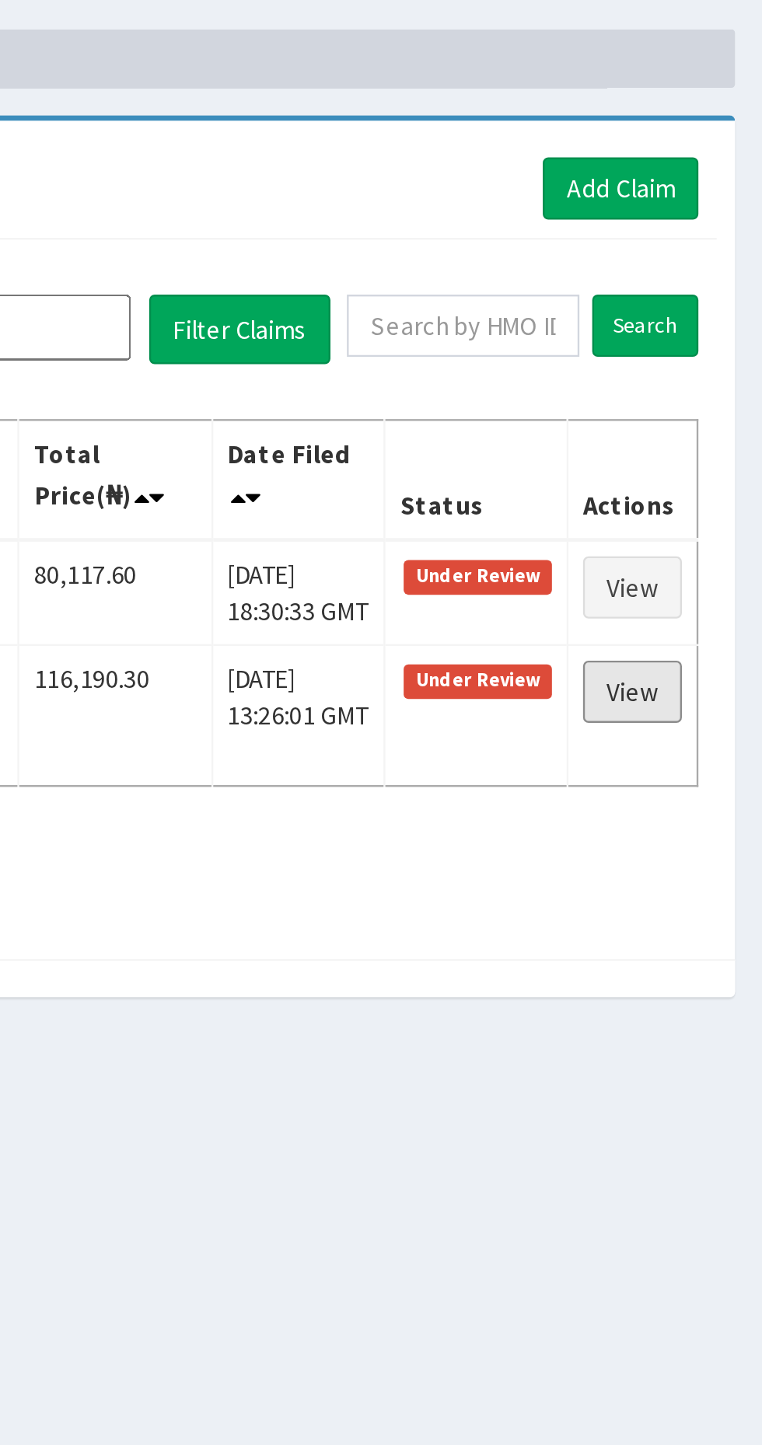
click at [718, 358] on link "View" at bounding box center [707, 356] width 42 height 26
